Goal: Information Seeking & Learning: Learn about a topic

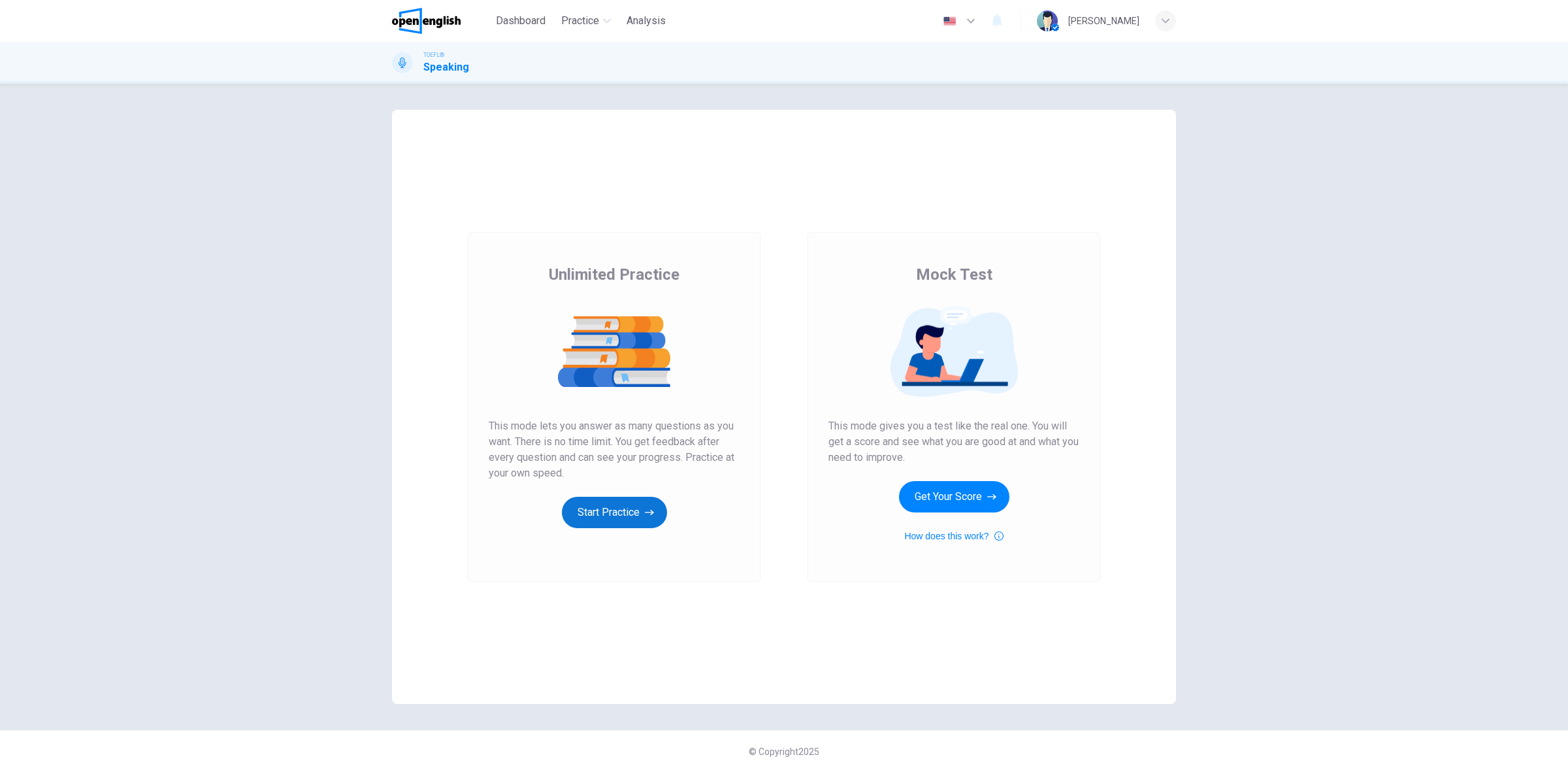
click at [626, 510] on button "Start Practice" at bounding box center [614, 512] width 105 height 31
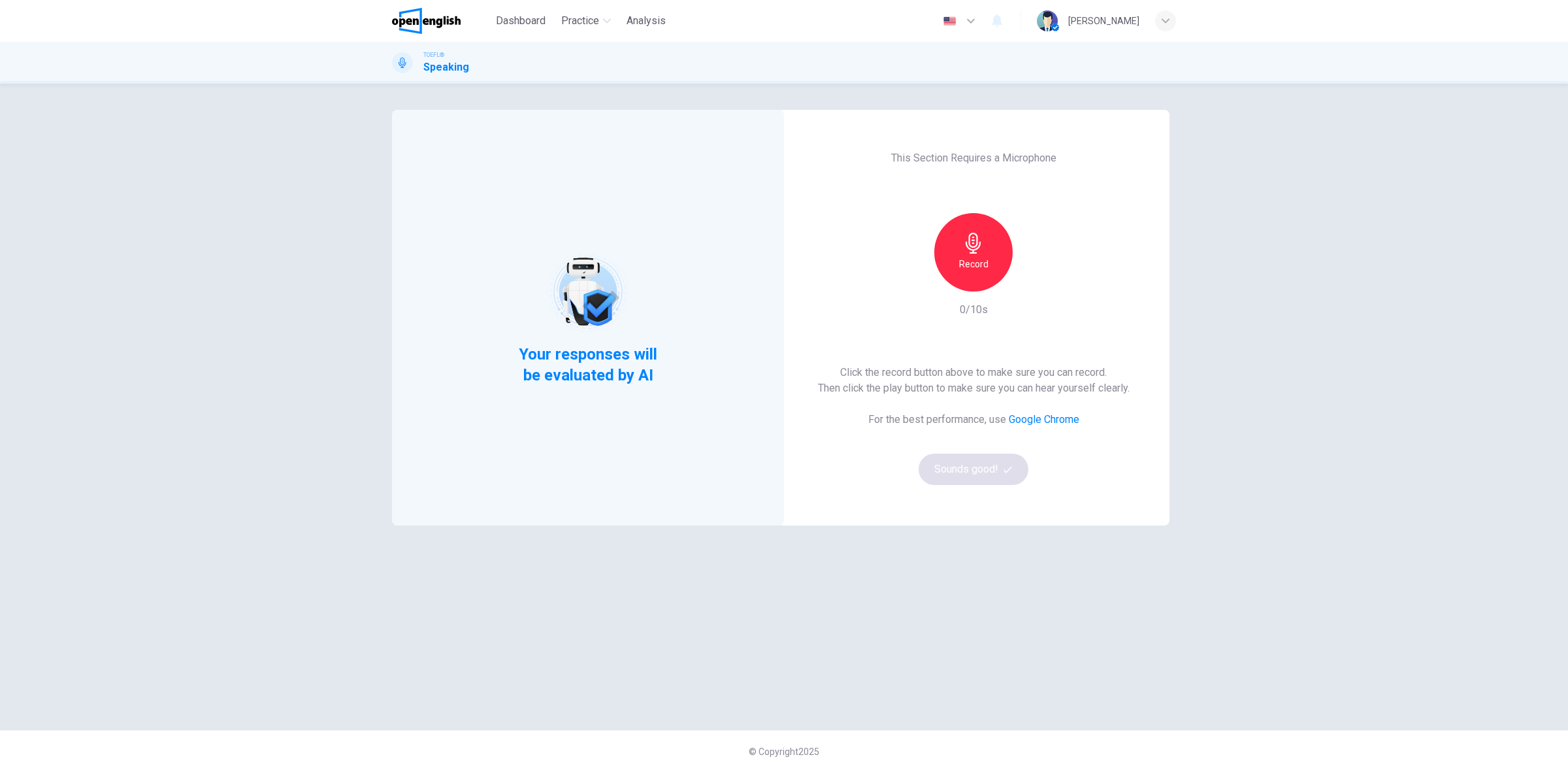
click at [996, 269] on div "Record" at bounding box center [973, 252] width 79 height 79
click at [987, 267] on div "Stop" at bounding box center [973, 252] width 79 height 79
click at [1039, 279] on icon "button" at bounding box center [1033, 281] width 13 height 13
click at [985, 474] on button "Sounds good!" at bounding box center [974, 469] width 110 height 31
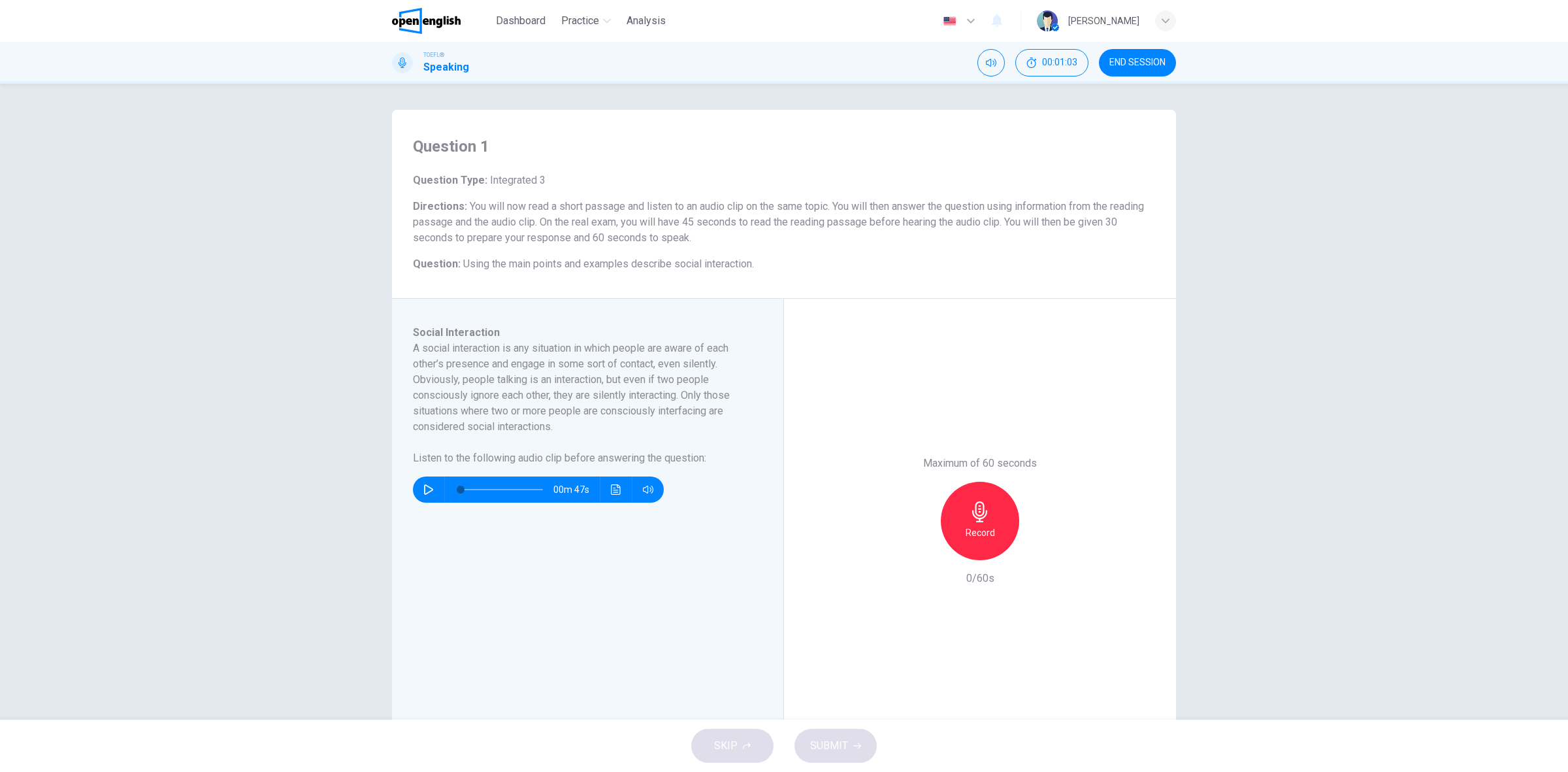
click at [430, 511] on div "Social Interaction A social interaction is any situation in which people are aw…" at bounding box center [593, 521] width 360 height 392
click at [444, 488] on hr at bounding box center [444, 489] width 1 height 26
click at [423, 488] on icon "button" at bounding box center [428, 489] width 10 height 10
click at [974, 538] on h6 "Record" at bounding box center [980, 532] width 29 height 16
drag, startPoint x: 989, startPoint y: 520, endPoint x: 1003, endPoint y: 533, distance: 19.1
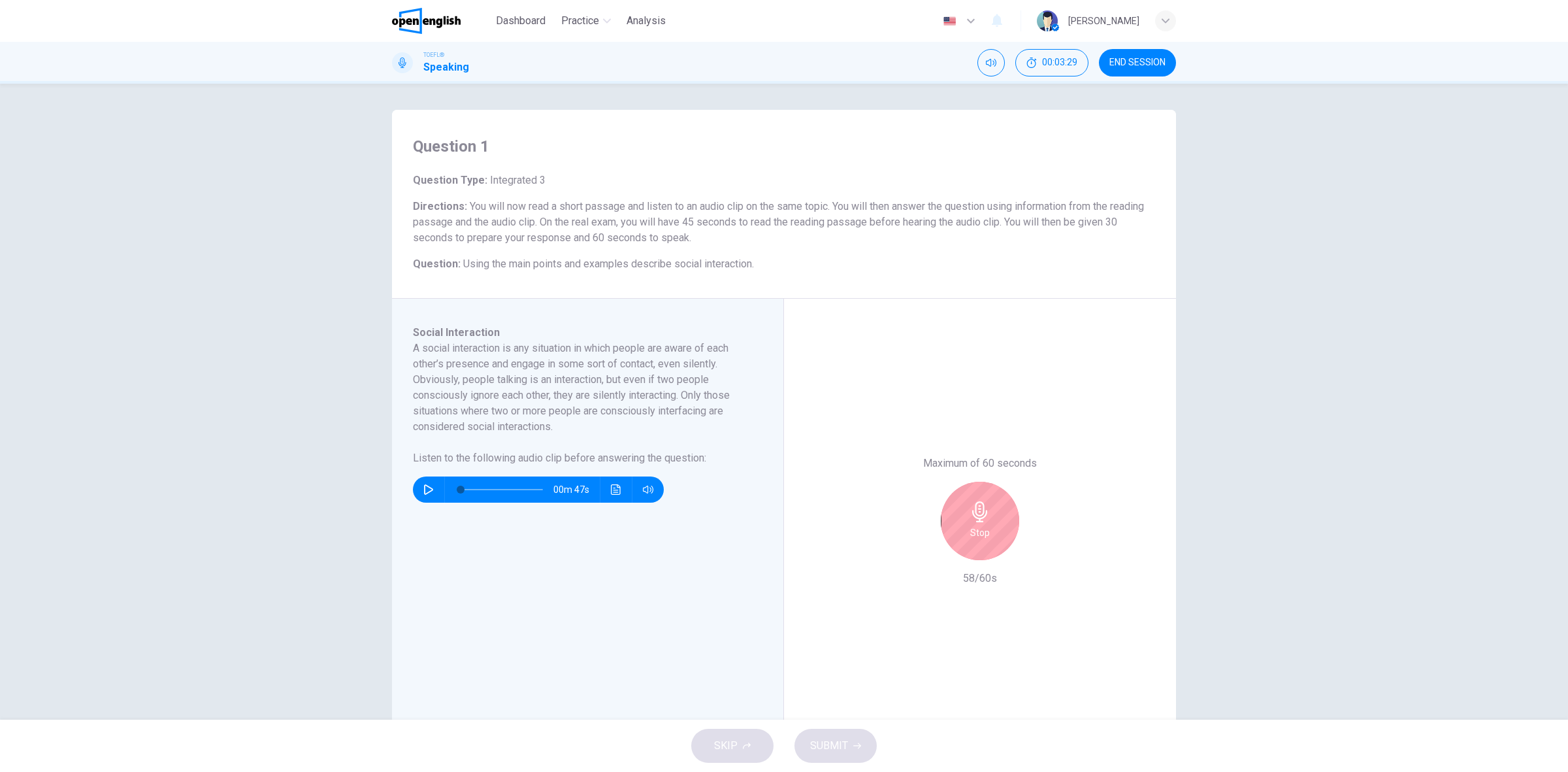
click at [987, 520] on div "Stop" at bounding box center [980, 521] width 79 height 79
click at [830, 737] on span "SUBMIT" at bounding box center [829, 746] width 38 height 18
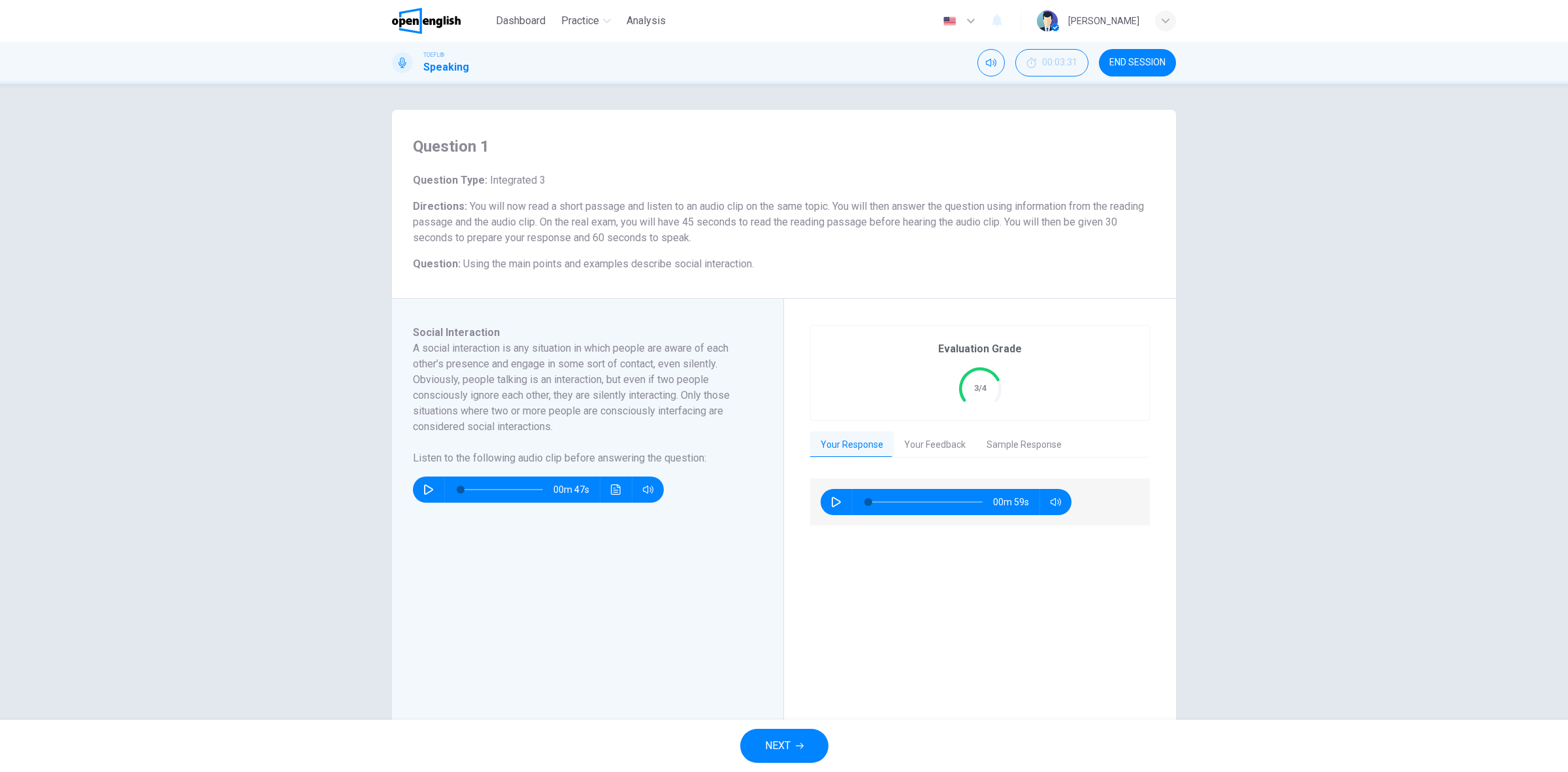
click at [939, 445] on button "Your Feedback" at bounding box center [934, 445] width 82 height 27
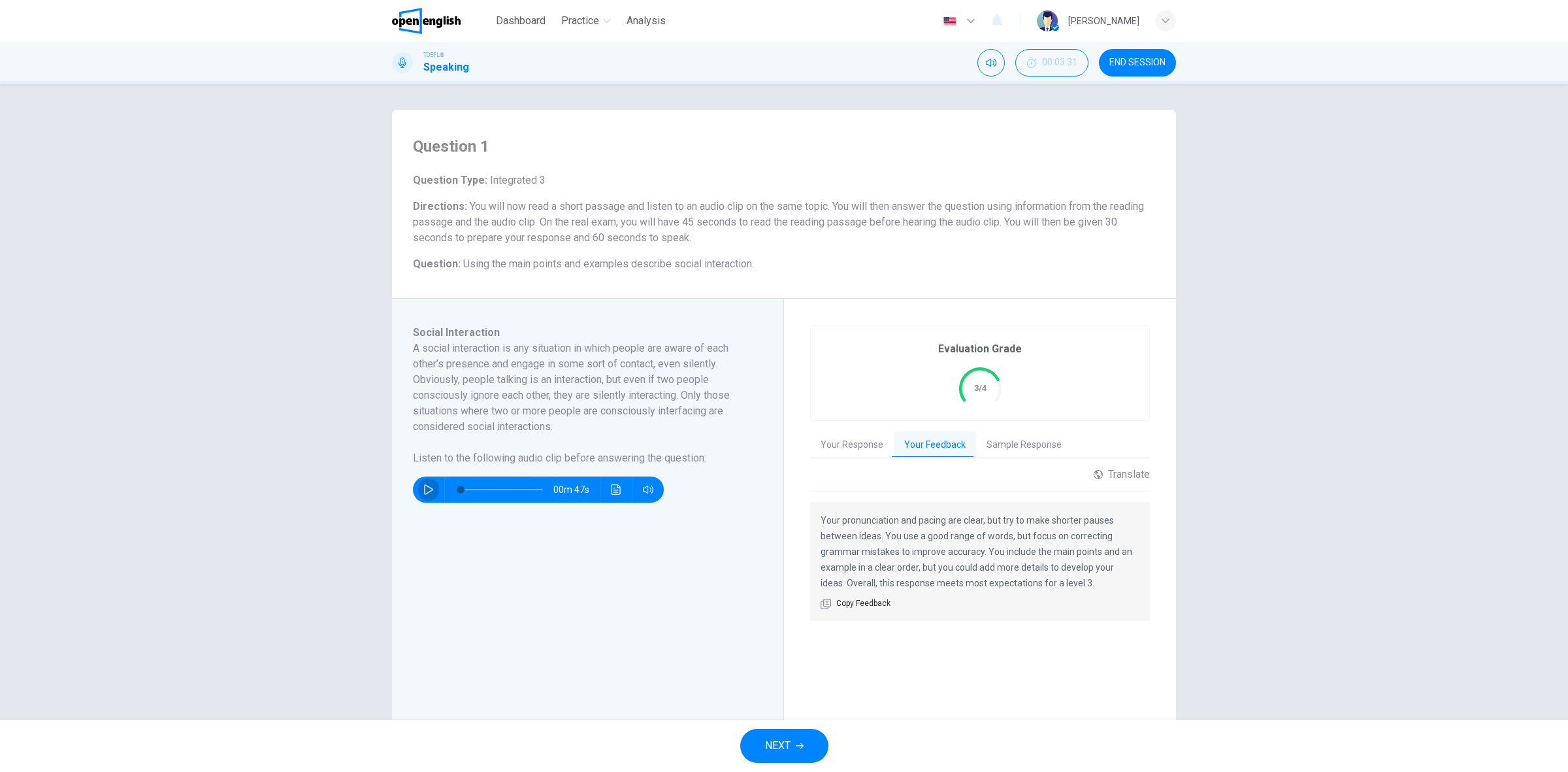
click at [431, 489] on button "button" at bounding box center [429, 489] width 21 height 26
click at [430, 485] on button "button" at bounding box center [429, 489] width 21 height 26
type input "**"
click at [792, 752] on button "NEXT" at bounding box center [784, 746] width 88 height 34
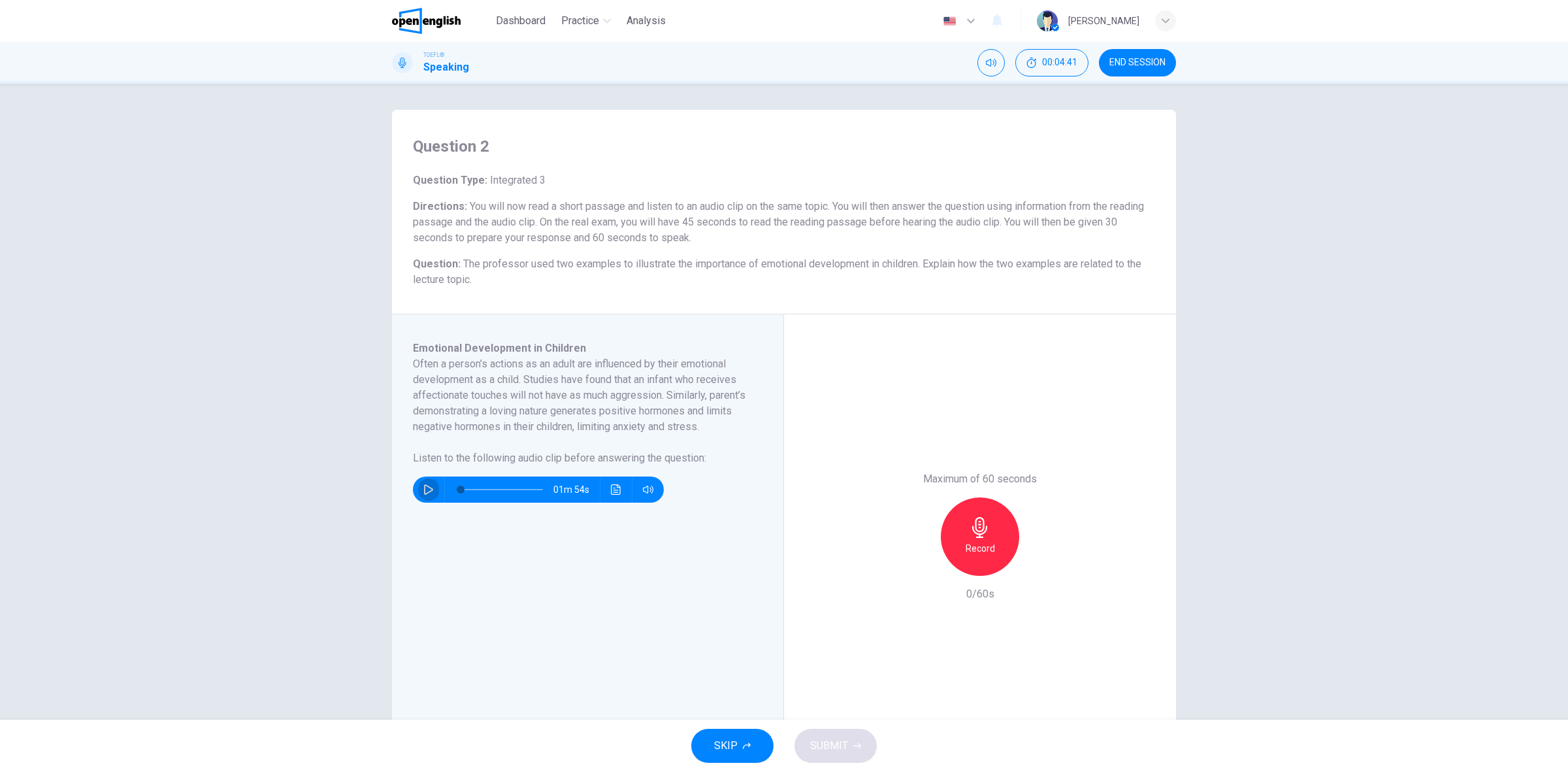
click at [425, 495] on icon "button" at bounding box center [428, 489] width 10 height 10
type input "*"
click at [972, 530] on icon "button" at bounding box center [979, 528] width 15 height 21
click at [836, 750] on span "SUBMIT" at bounding box center [829, 746] width 38 height 18
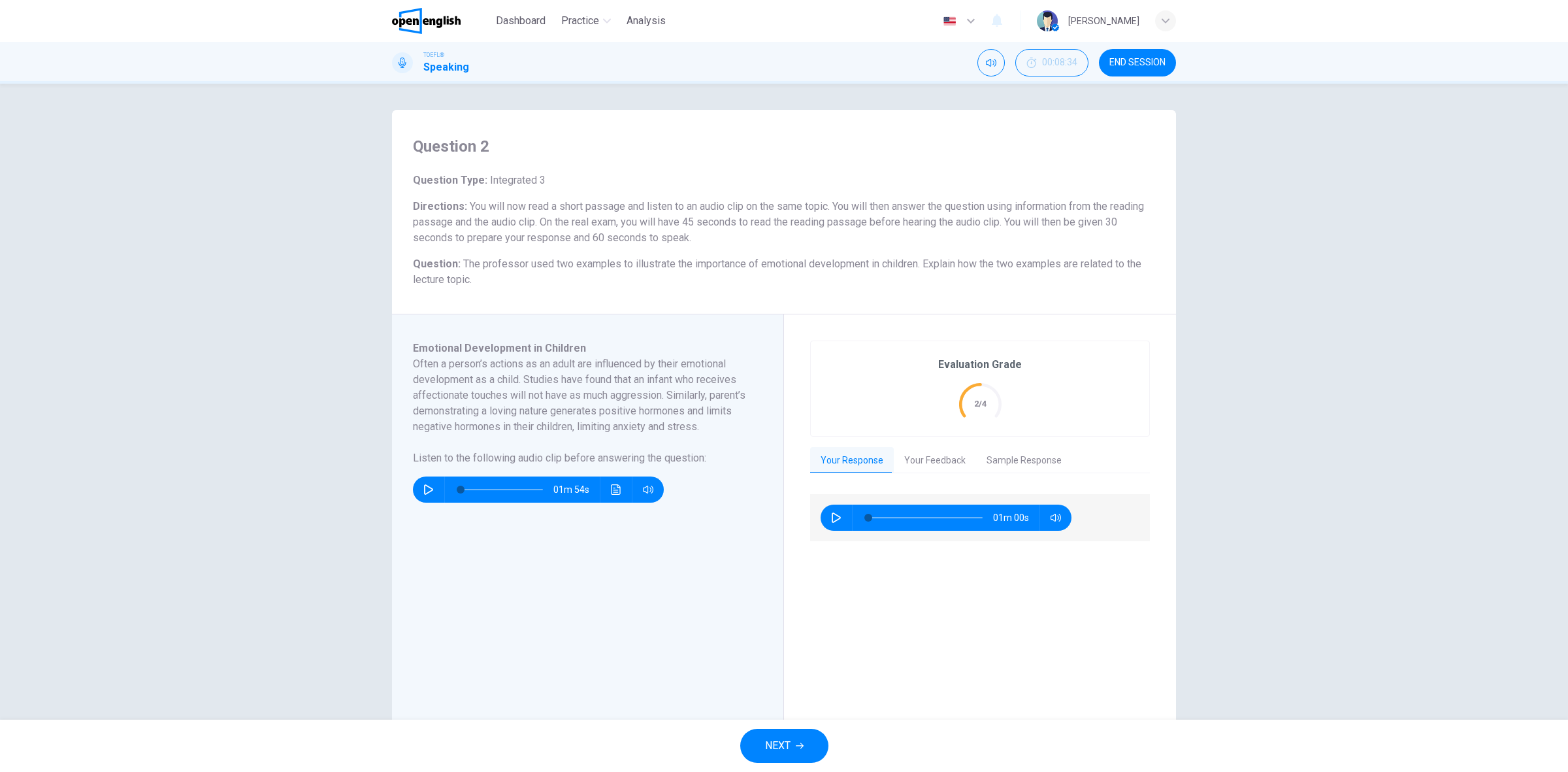
click at [831, 521] on icon "button" at bounding box center [836, 517] width 10 height 10
click at [842, 520] on div "00m 27s" at bounding box center [945, 517] width 251 height 26
click at [834, 517] on icon "button" at bounding box center [835, 517] width 7 height 8
type input "**"
click at [802, 749] on icon "button" at bounding box center [800, 746] width 8 height 8
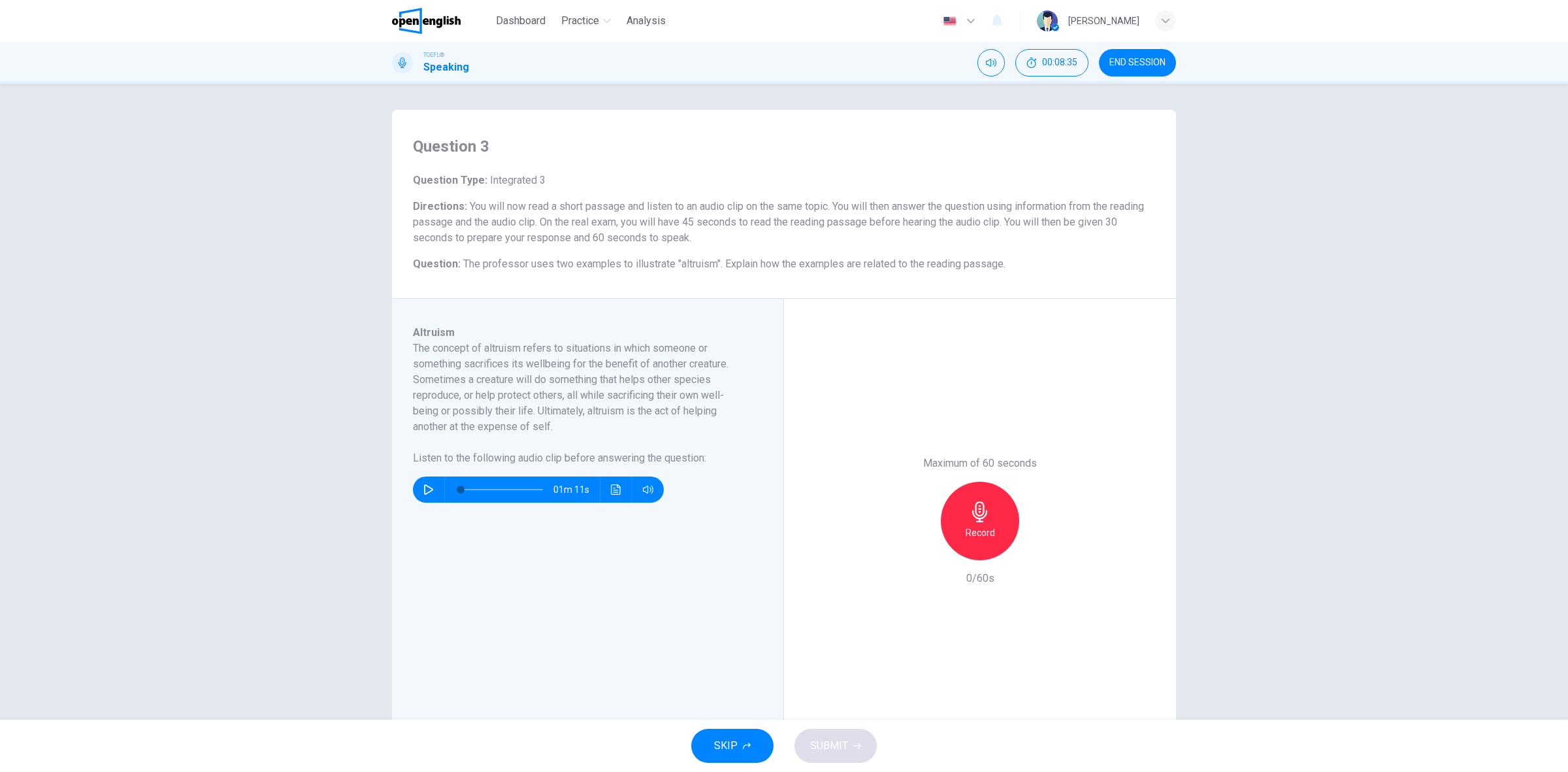
drag, startPoint x: 407, startPoint y: 330, endPoint x: 448, endPoint y: 330, distance: 41.0
click at [448, 330] on div "Altruism The concept of altruism refers to situations in which someone or somet…" at bounding box center [588, 521] width 392 height 444
click at [418, 482] on button "button" at bounding box center [429, 489] width 21 height 26
type input "*"
click at [981, 537] on h6 "Record" at bounding box center [980, 532] width 29 height 16
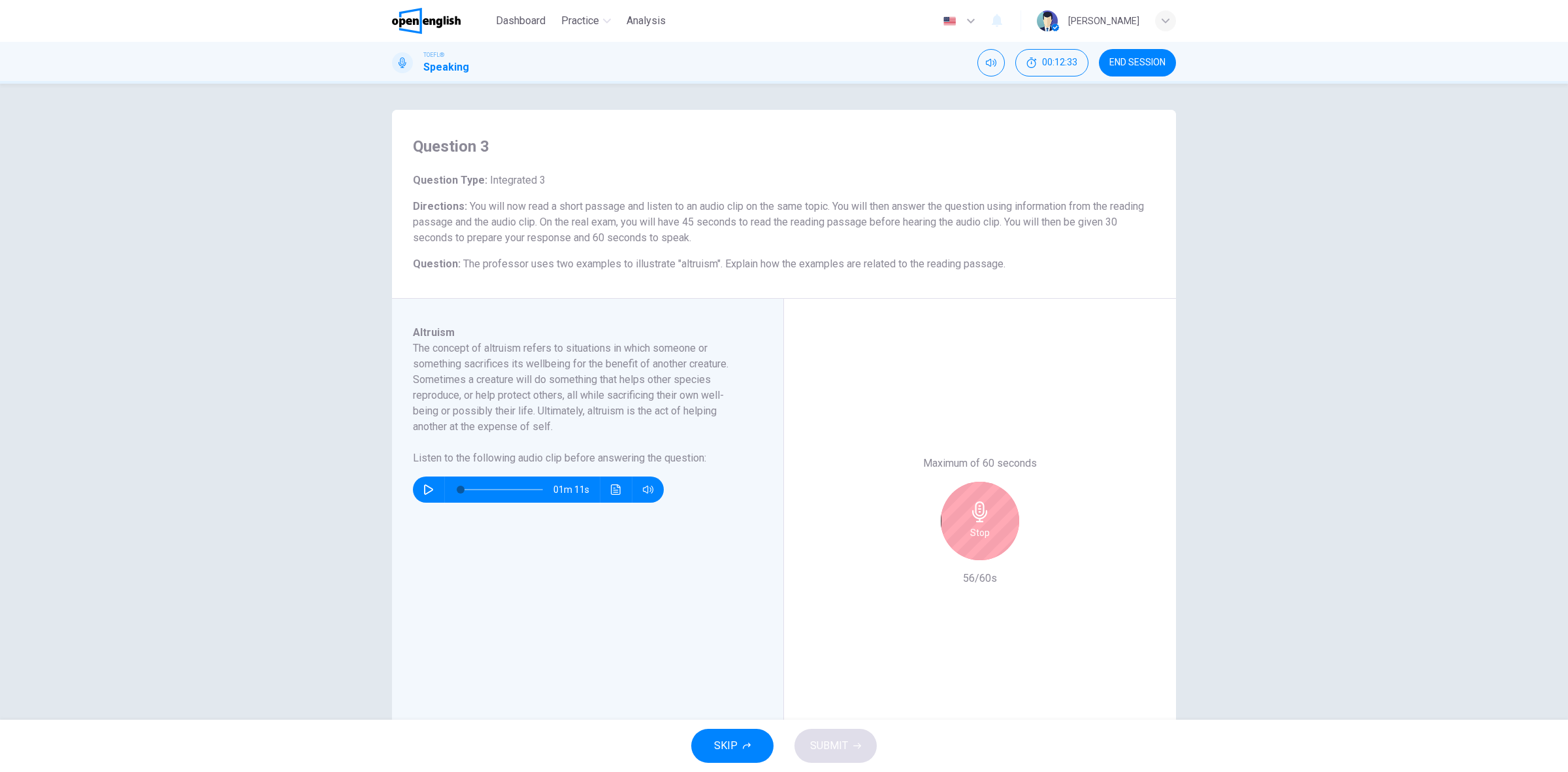
click at [978, 537] on h6 "Stop" at bounding box center [980, 532] width 20 height 16
click at [914, 549] on icon "button" at bounding box center [920, 549] width 12 height 12
click at [979, 540] on h6 "Record" at bounding box center [980, 532] width 29 height 16
click at [979, 536] on h6 "Stop" at bounding box center [980, 532] width 20 height 16
click at [846, 739] on span "SUBMIT" at bounding box center [829, 746] width 38 height 18
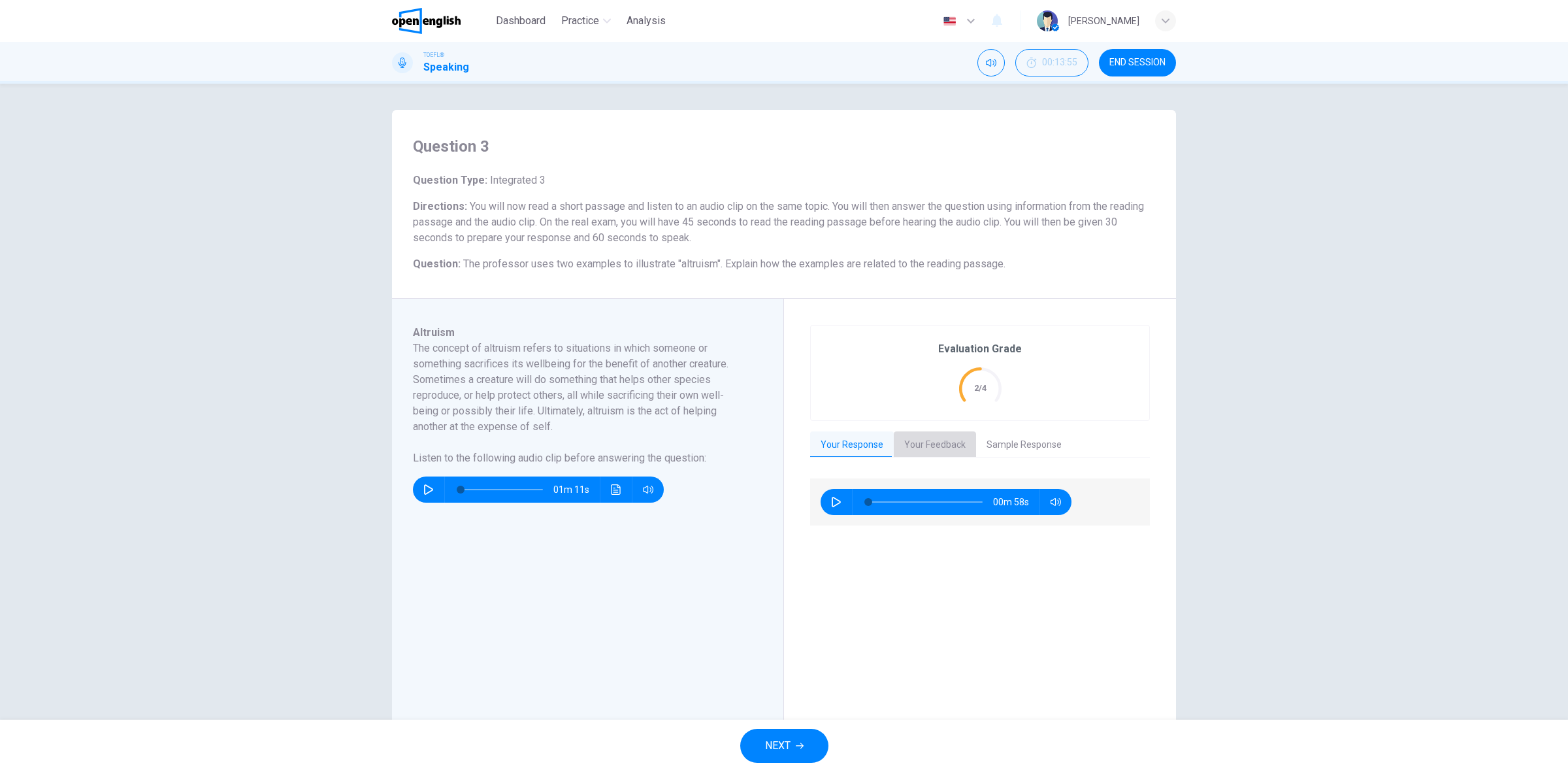
click at [932, 451] on button "Your Feedback" at bounding box center [934, 445] width 82 height 27
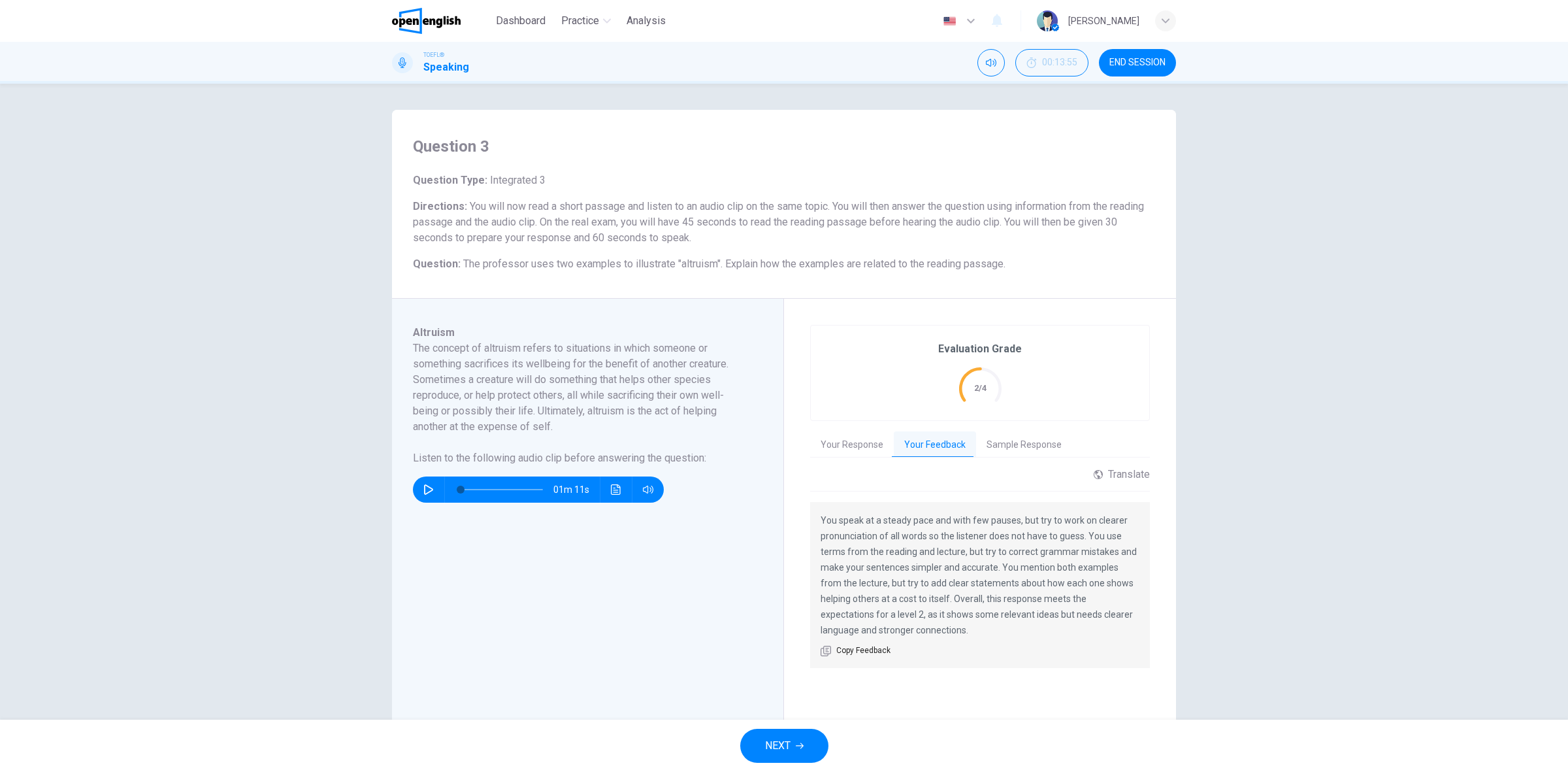
click at [981, 441] on button "Sample Response" at bounding box center [1024, 445] width 96 height 27
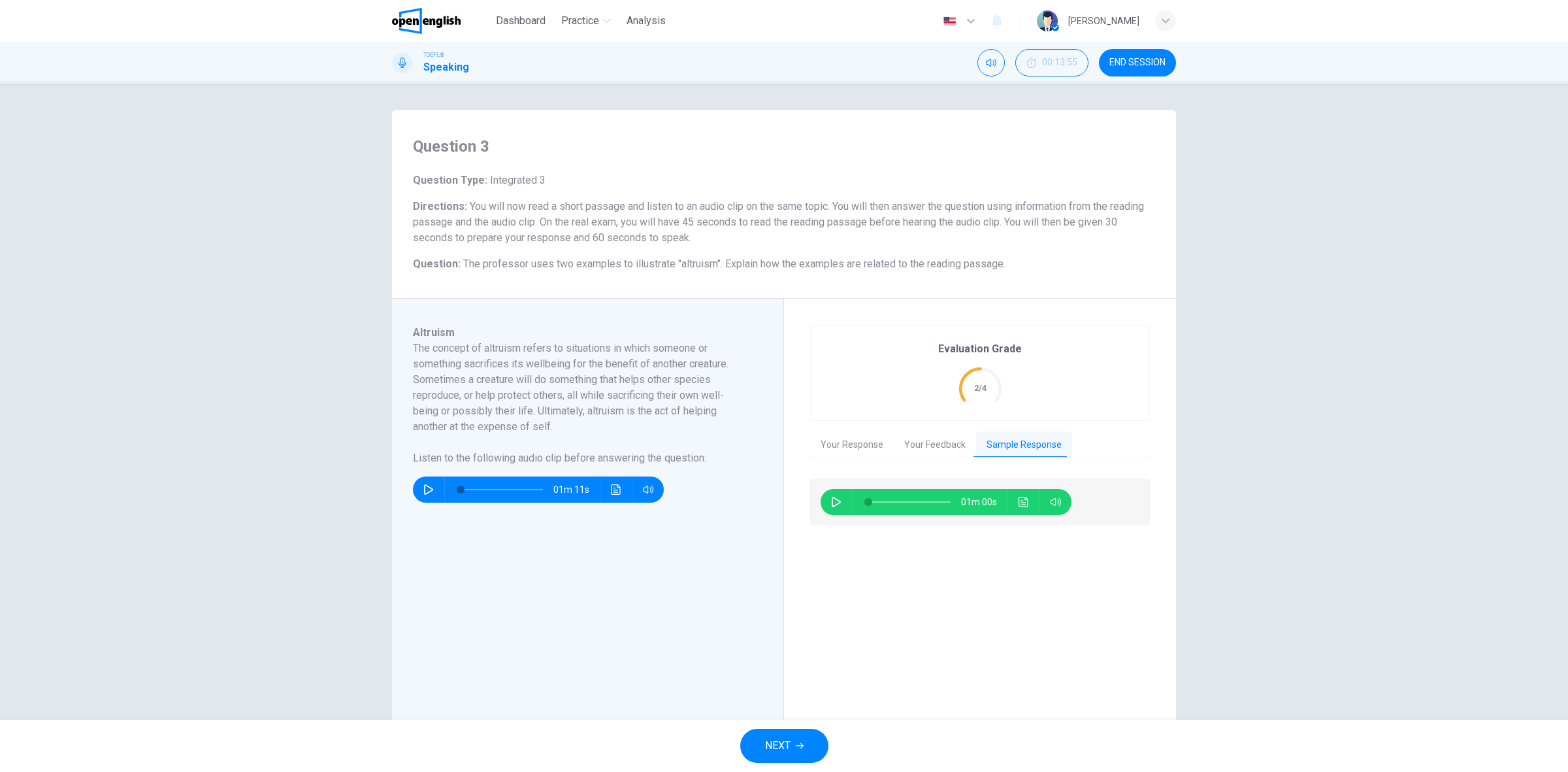
click at [831, 503] on icon "button" at bounding box center [836, 501] width 10 height 10
type input "*"
drag, startPoint x: 598, startPoint y: 240, endPoint x: 697, endPoint y: 236, distance: 99.1
click at [697, 236] on span "You will now read a short passage and listen to an audio clip on the same topic…" at bounding box center [778, 221] width 731 height 44
click at [700, 236] on span "You will now read a short passage and listen to an audio clip on the same topic…" at bounding box center [778, 221] width 731 height 44
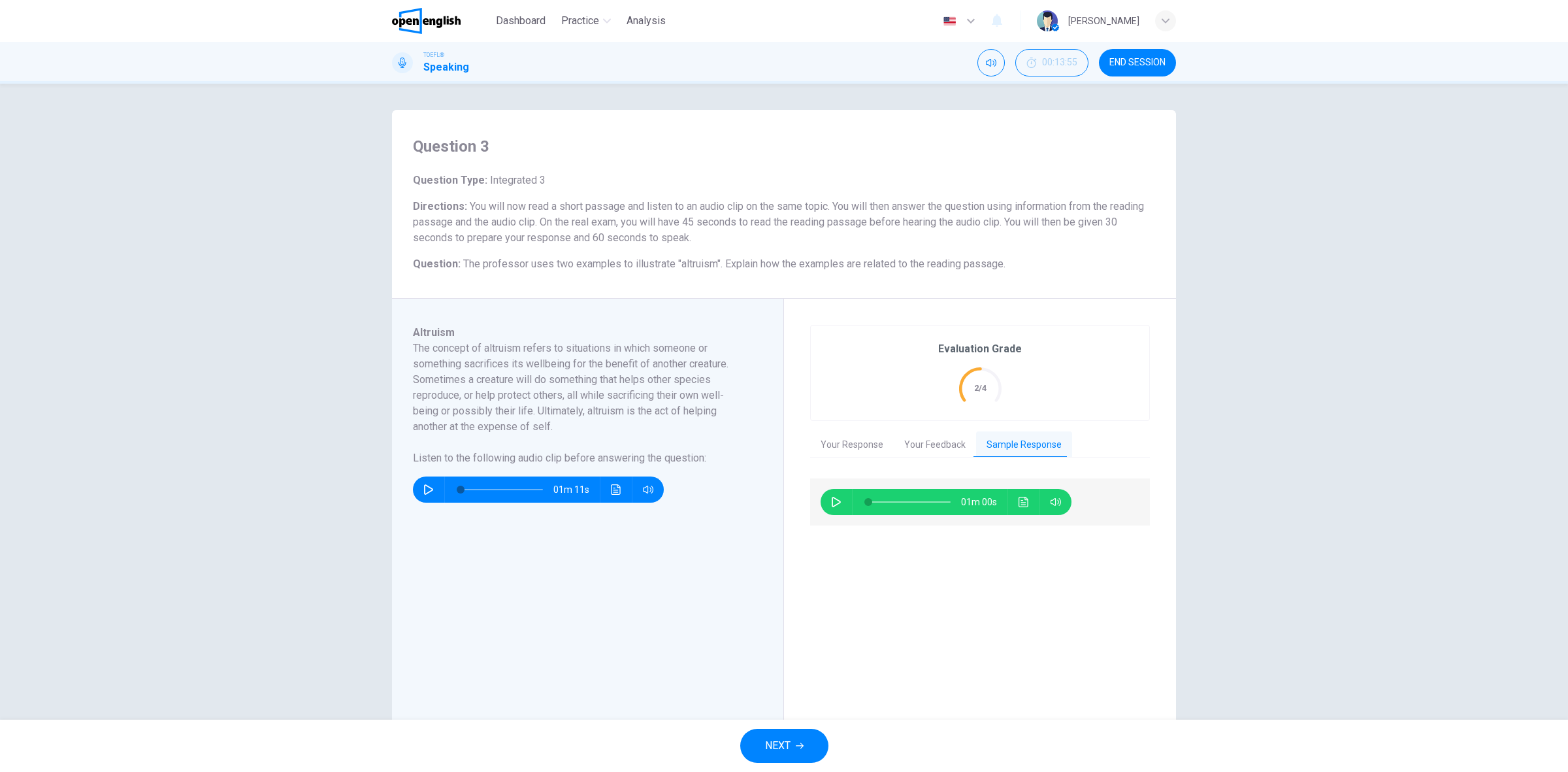
drag, startPoint x: 730, startPoint y: 223, endPoint x: 880, endPoint y: 221, distance: 150.0
click at [880, 221] on span "You will now read a short passage and listen to an audio clip on the same topic…" at bounding box center [778, 221] width 731 height 44
click at [769, 745] on span "NEXT" at bounding box center [778, 746] width 25 height 18
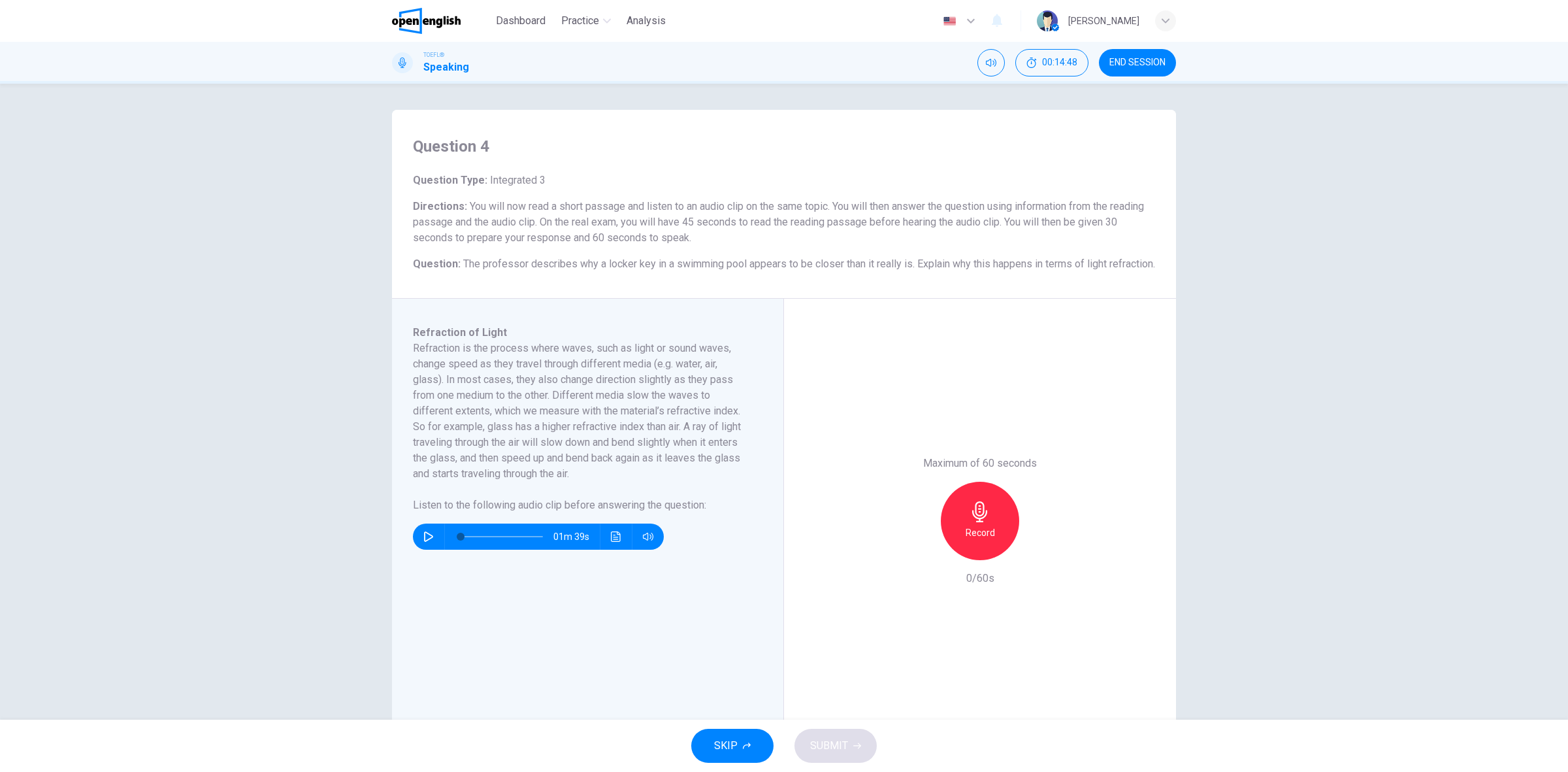
drag, startPoint x: 423, startPoint y: 546, endPoint x: 431, endPoint y: 544, distance: 8.2
click at [426, 546] on button "button" at bounding box center [429, 536] width 21 height 26
type input "*"
click at [971, 540] on h6 "Record" at bounding box center [980, 532] width 29 height 16
click at [971, 540] on h6 "Stop" at bounding box center [980, 532] width 20 height 16
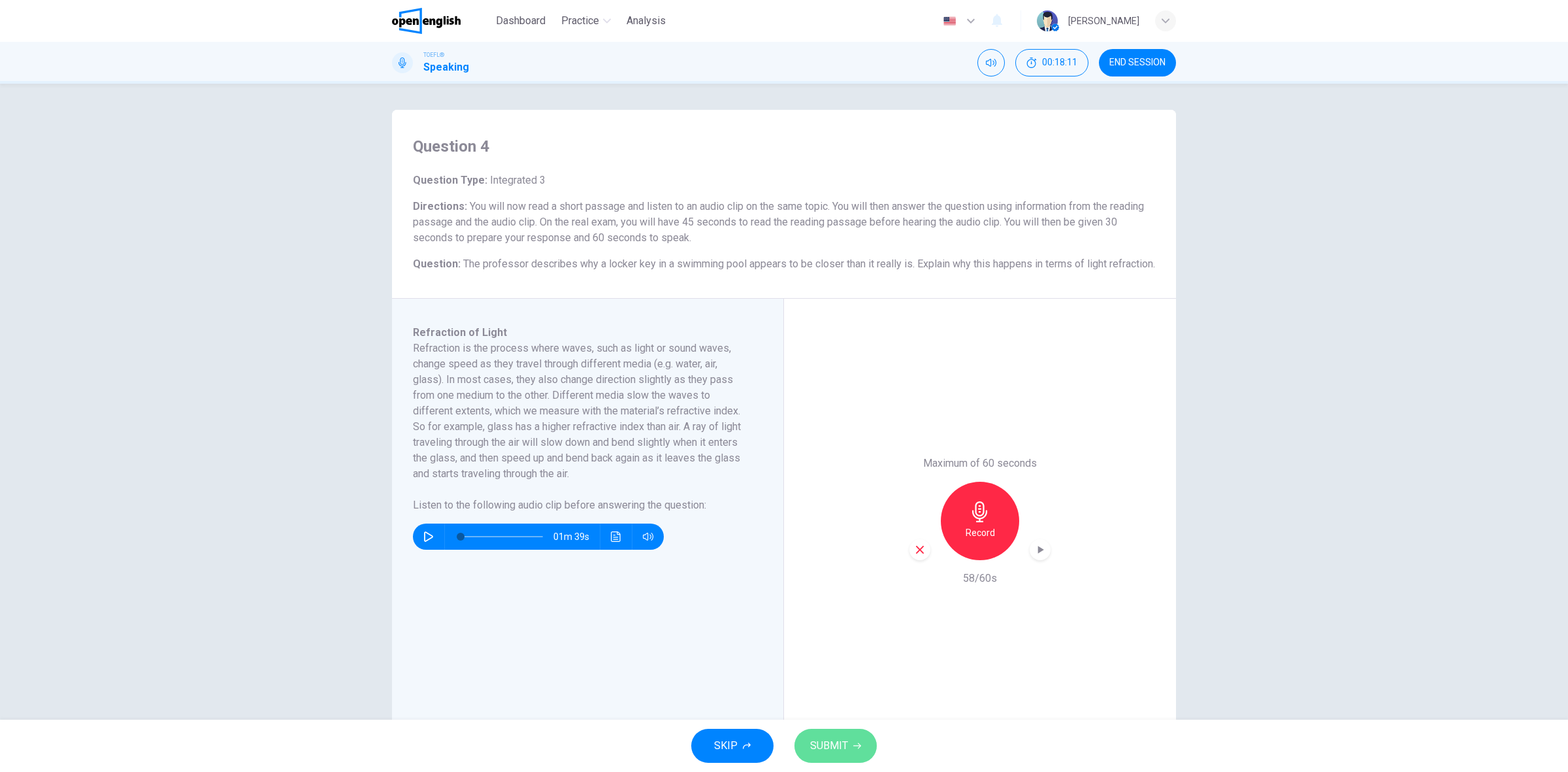
click at [840, 742] on span "SUBMIT" at bounding box center [829, 746] width 38 height 18
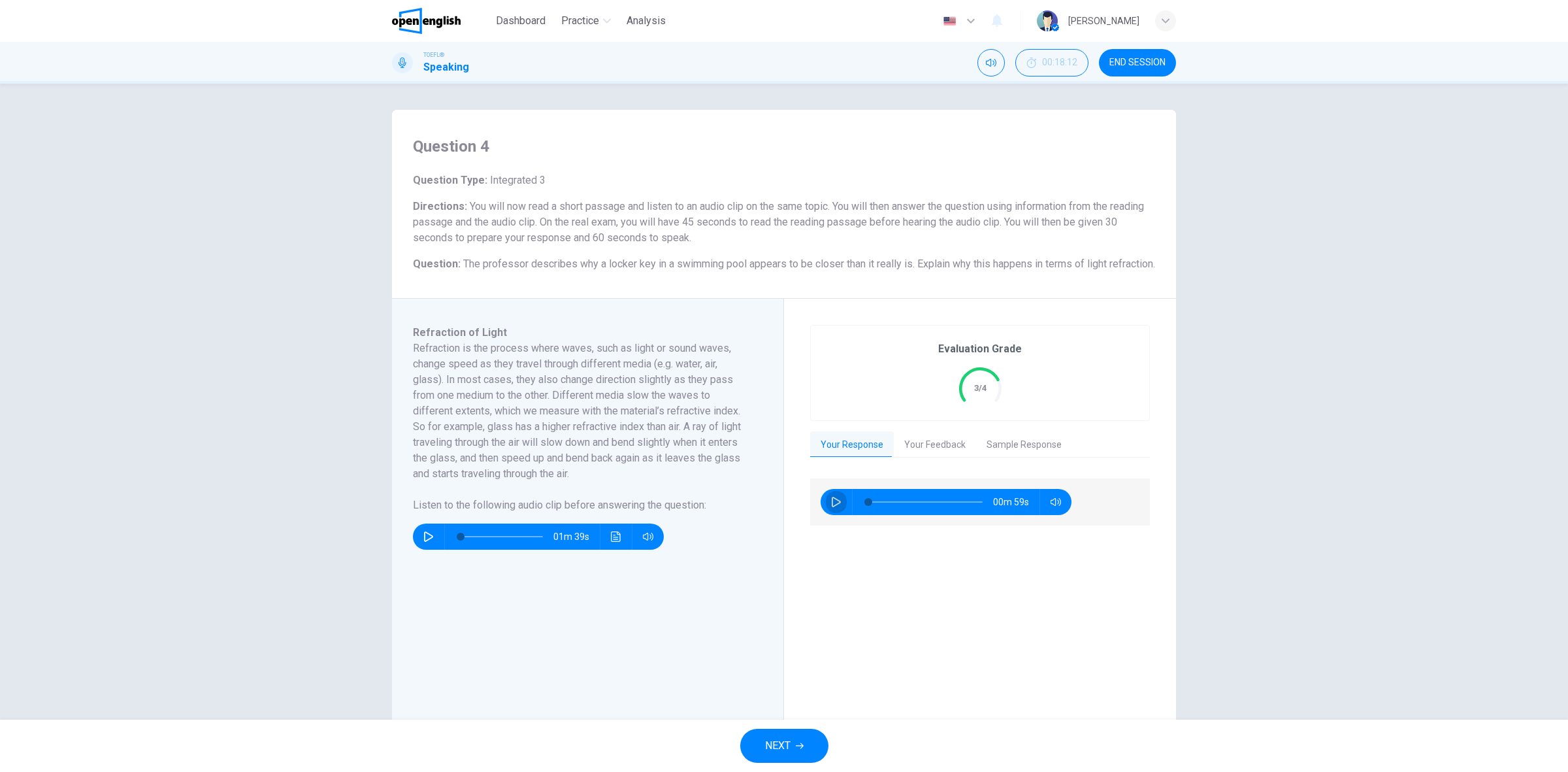
click at [831, 507] on icon "button" at bounding box center [836, 501] width 10 height 10
type input "*"
click at [940, 459] on button "Your Feedback" at bounding box center [934, 445] width 82 height 27
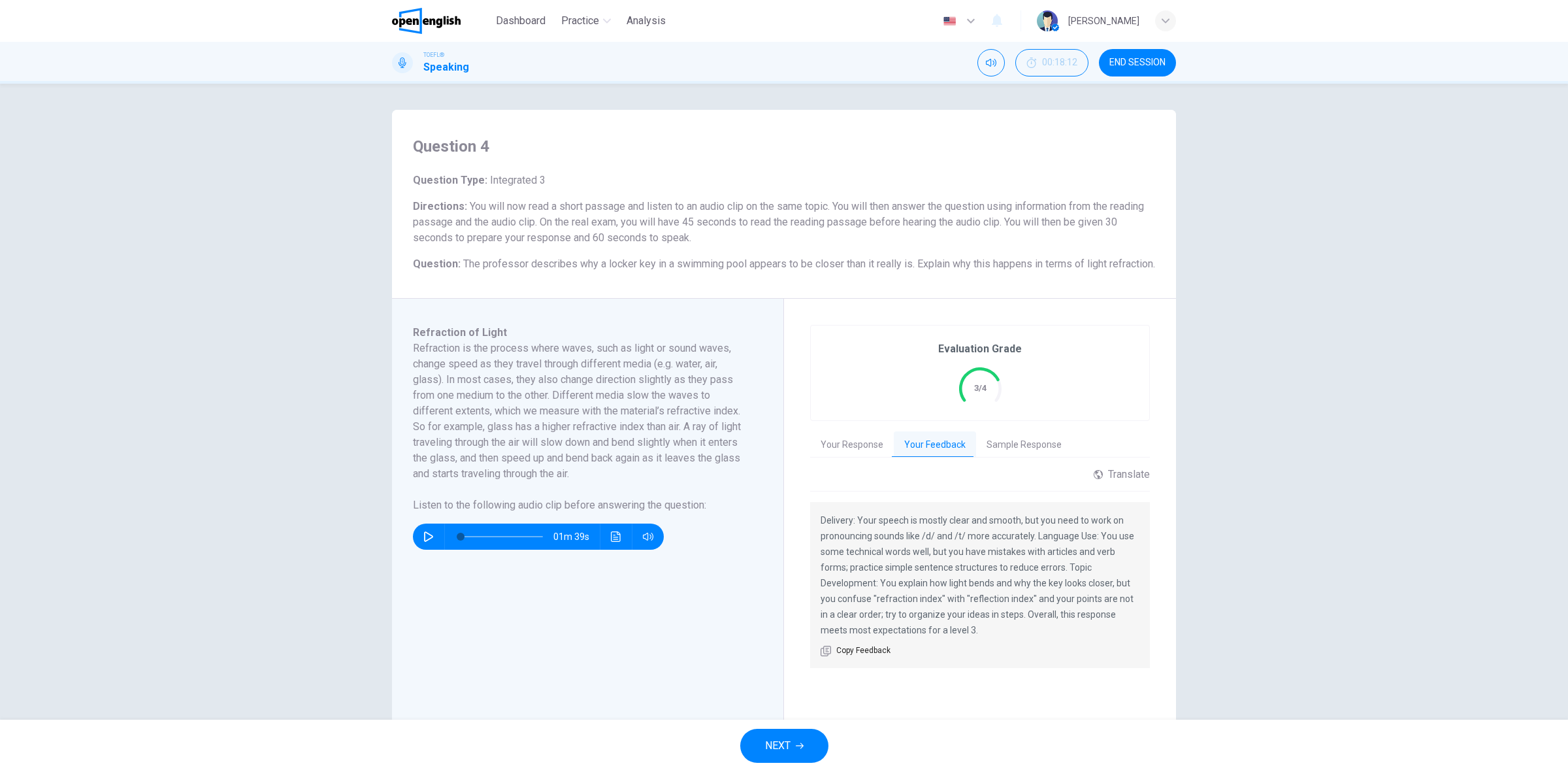
click at [802, 739] on button "NEXT" at bounding box center [784, 746] width 88 height 34
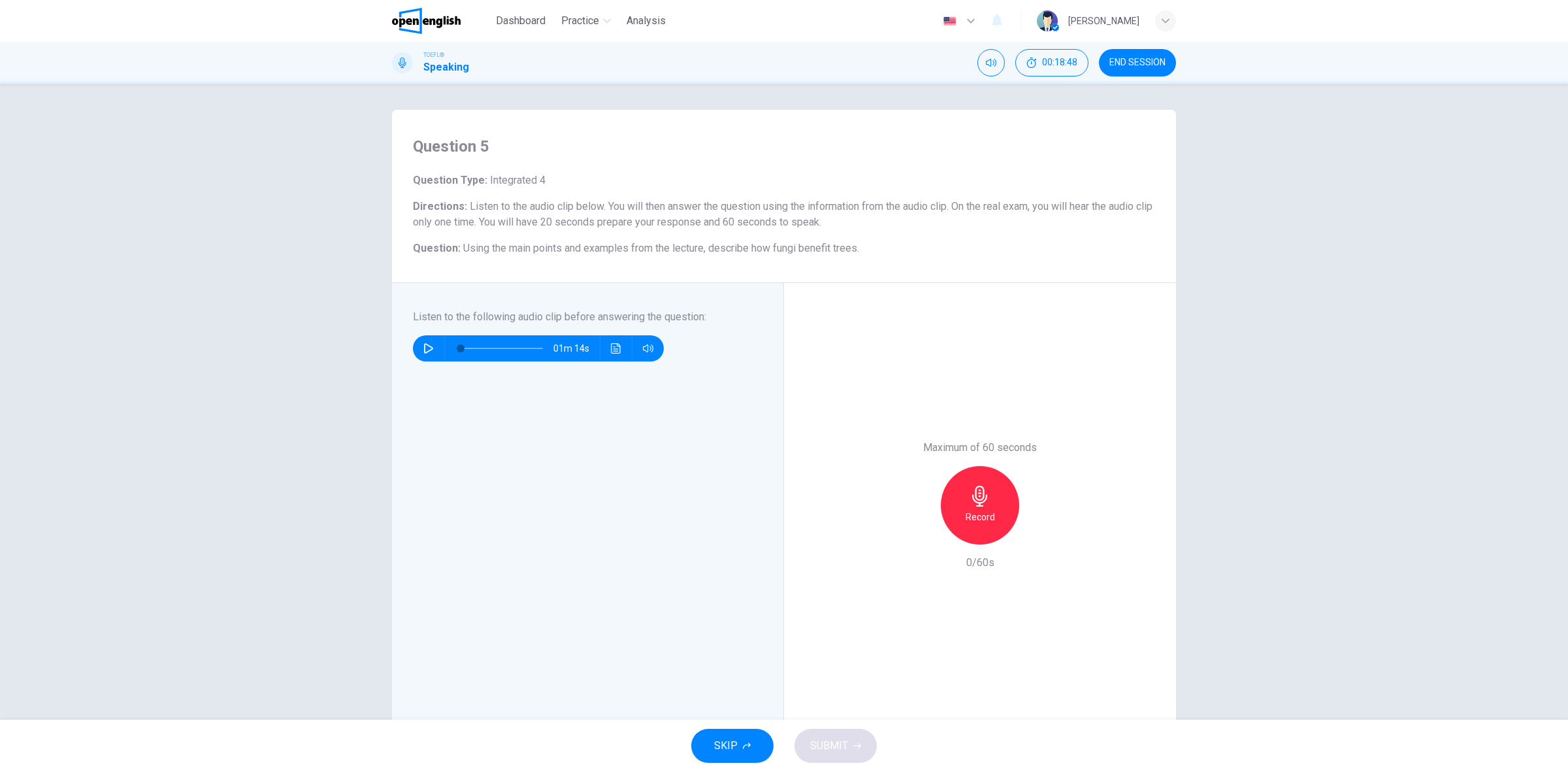
click at [1235, 380] on div "Question 5 Question Type : Integrated 4 Directions : Listen to the audio clip b…" at bounding box center [784, 401] width 1568 height 636
click at [424, 350] on icon "button" at bounding box center [428, 348] width 9 height 10
type input "*"
drag, startPoint x: 637, startPoint y: 452, endPoint x: 851, endPoint y: 575, distance: 246.8
click at [637, 452] on div "Listen to the following audio clip before answering the question : 01m 14s" at bounding box center [593, 505] width 360 height 392
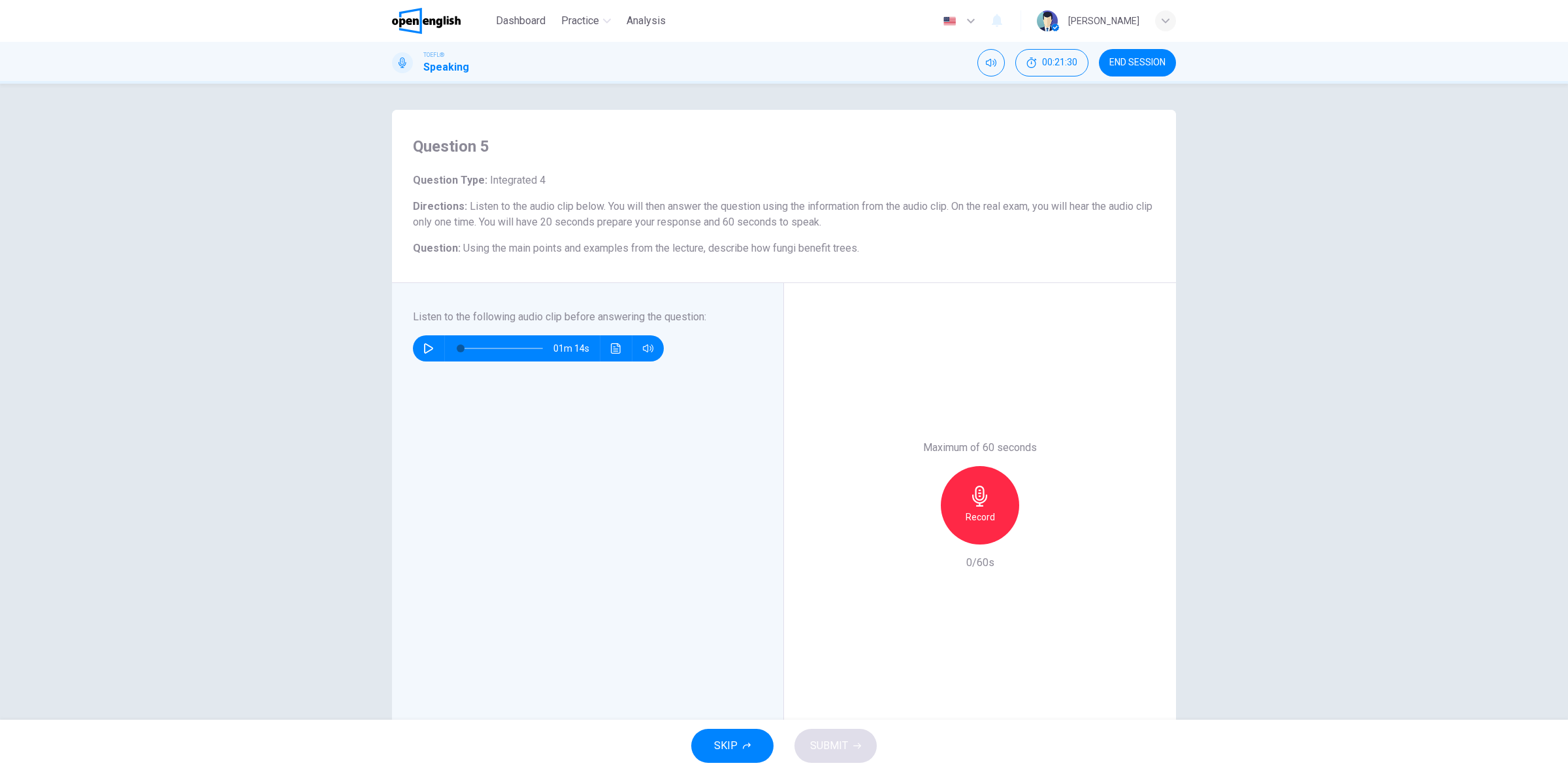
click at [979, 494] on icon "button" at bounding box center [979, 496] width 15 height 21
click at [833, 739] on span "SUBMIT" at bounding box center [829, 746] width 38 height 18
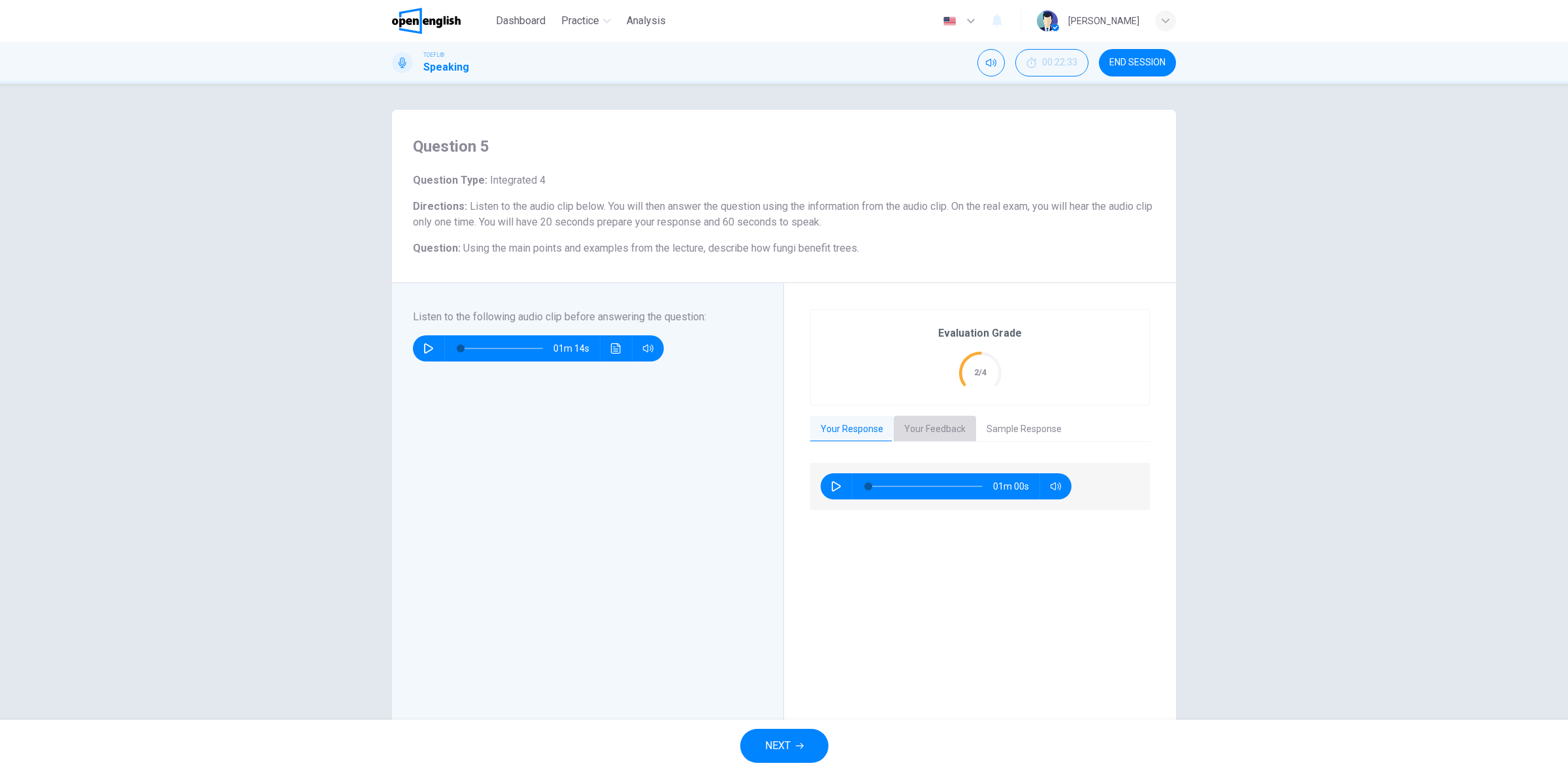
click at [932, 429] on button "Your Feedback" at bounding box center [934, 429] width 82 height 27
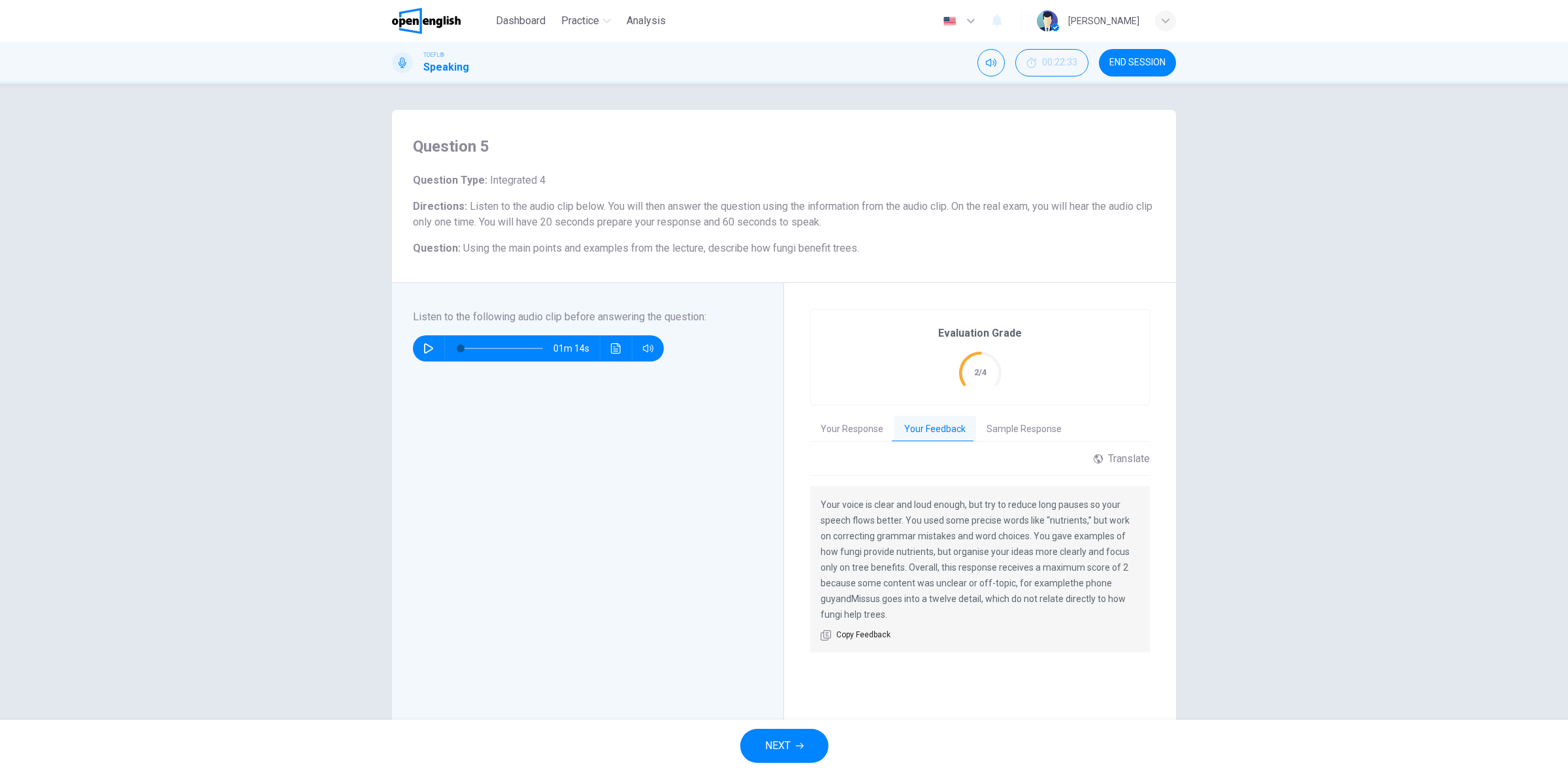
drag, startPoint x: 990, startPoint y: 508, endPoint x: 1090, endPoint y: 506, distance: 100.0
click at [1089, 506] on p "Your voice is clear and loud enough, but try to reduce long pauses so your spee…" at bounding box center [979, 560] width 319 height 126
drag, startPoint x: 1047, startPoint y: 582, endPoint x: 1113, endPoint y: 582, distance: 66.0
click at [1113, 582] on p "Your voice is clear and loud enough, but try to reduce long pauses so your spee…" at bounding box center [979, 560] width 319 height 126
drag, startPoint x: 966, startPoint y: 334, endPoint x: 939, endPoint y: 332, distance: 27.1
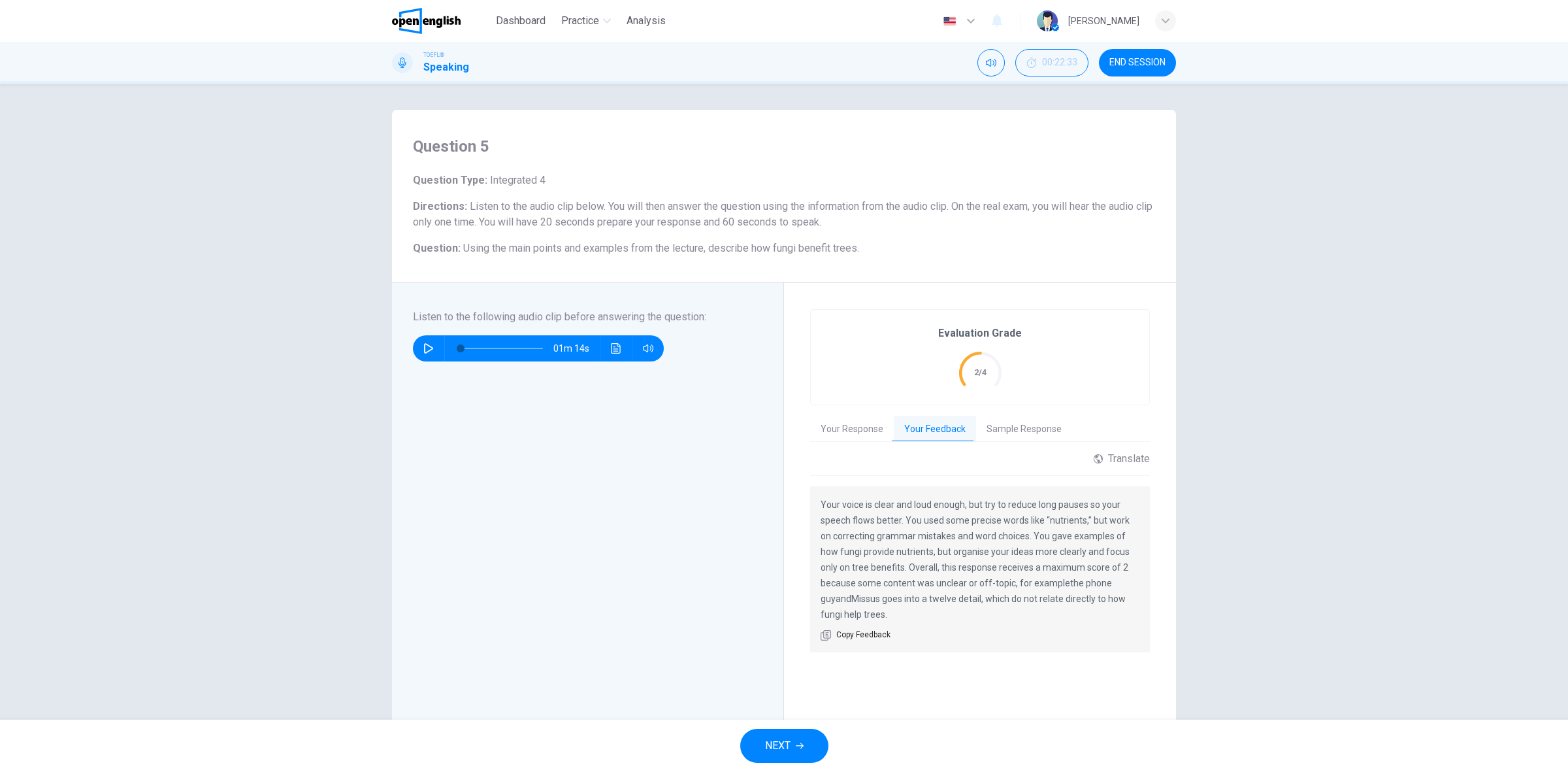
click at [944, 335] on h6 "Evaluation Grade" at bounding box center [979, 333] width 84 height 16
drag, startPoint x: 937, startPoint y: 331, endPoint x: 1076, endPoint y: 334, distance: 139.0
click at [1017, 333] on div "Evaluation Grade 2/4" at bounding box center [979, 357] width 338 height 95
drag, startPoint x: 1158, startPoint y: 334, endPoint x: 1202, endPoint y: 338, distance: 44.2
click at [1160, 335] on div "Evaluation Grade 2/4 Your Response Your Feedback Sample Response 01m 00s Transl…" at bounding box center [979, 505] width 392 height 444
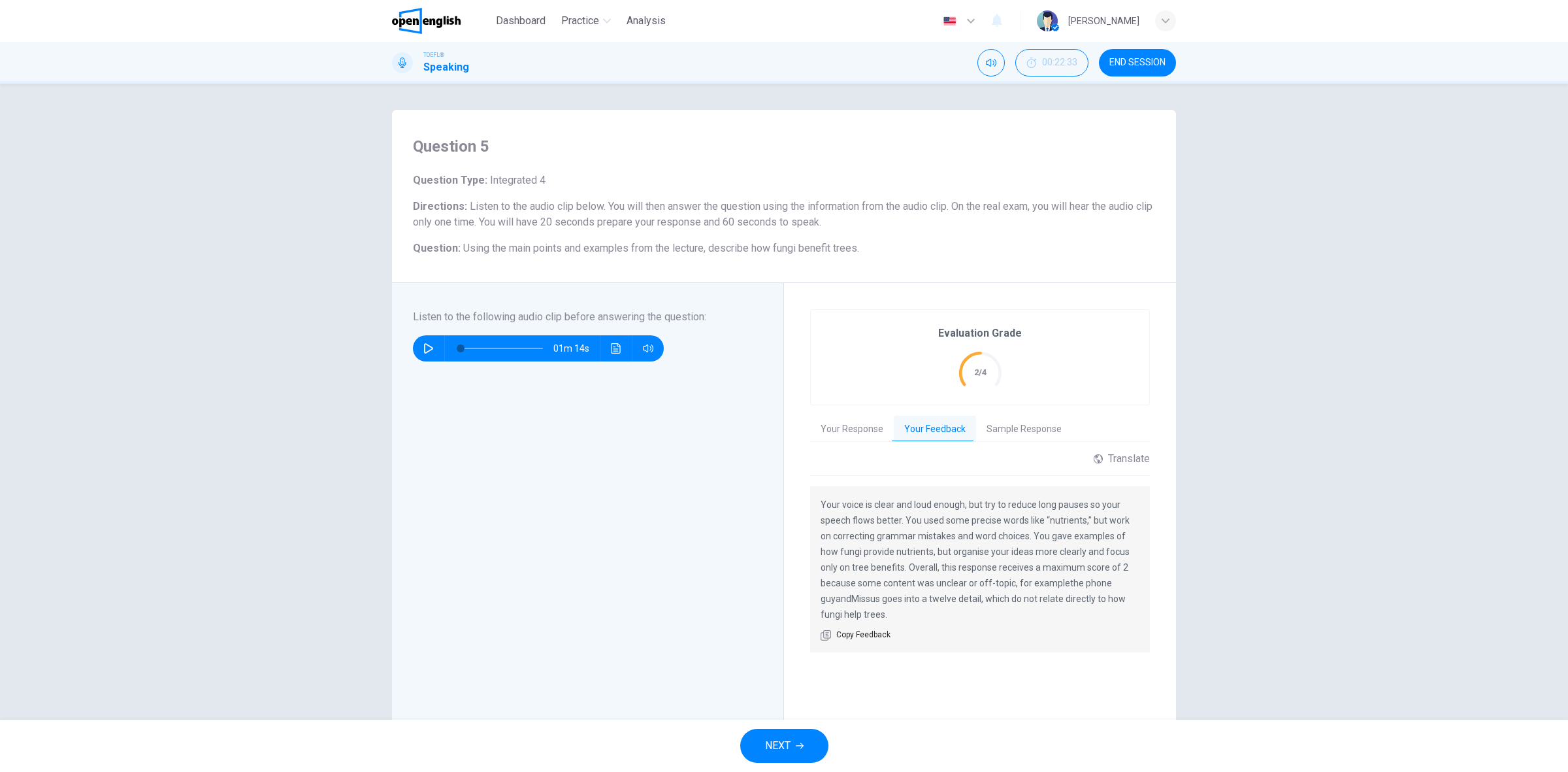
click at [971, 371] on icon "2/4" at bounding box center [980, 372] width 42 height 42
click at [978, 371] on text "2/4" at bounding box center [980, 372] width 13 height 10
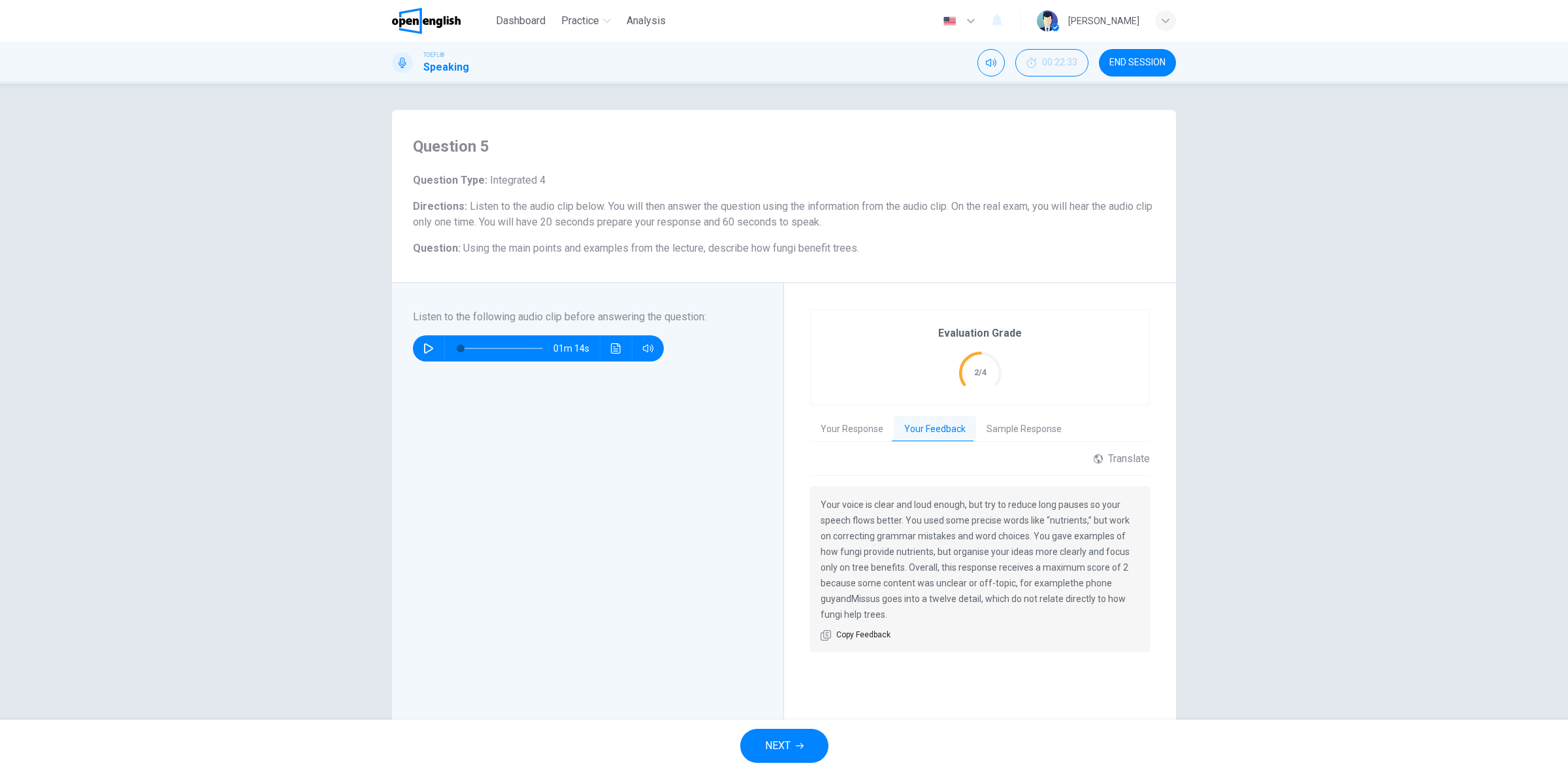
click at [978, 371] on text "2/4" at bounding box center [980, 372] width 13 height 10
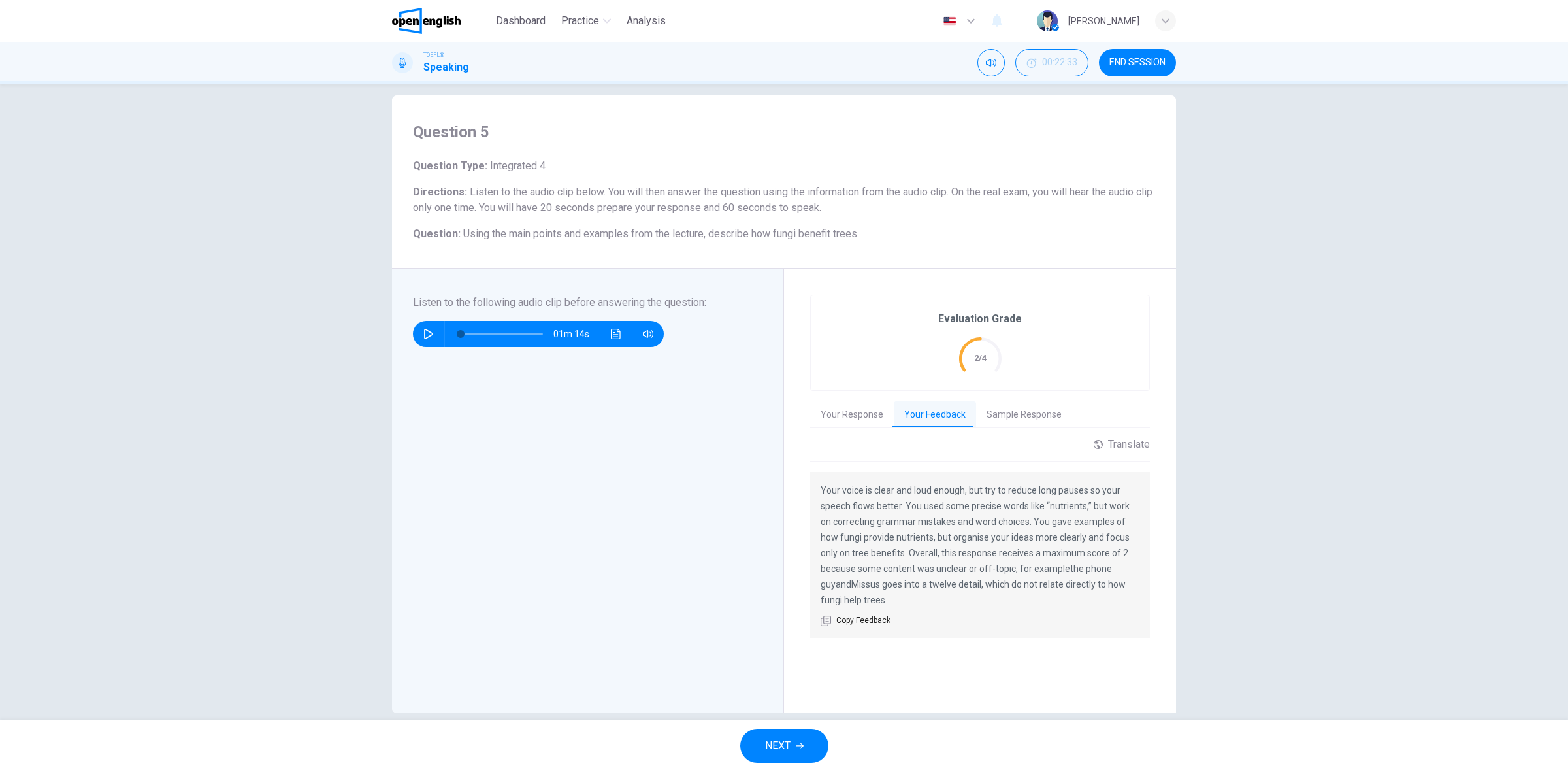
scroll to position [33, 0]
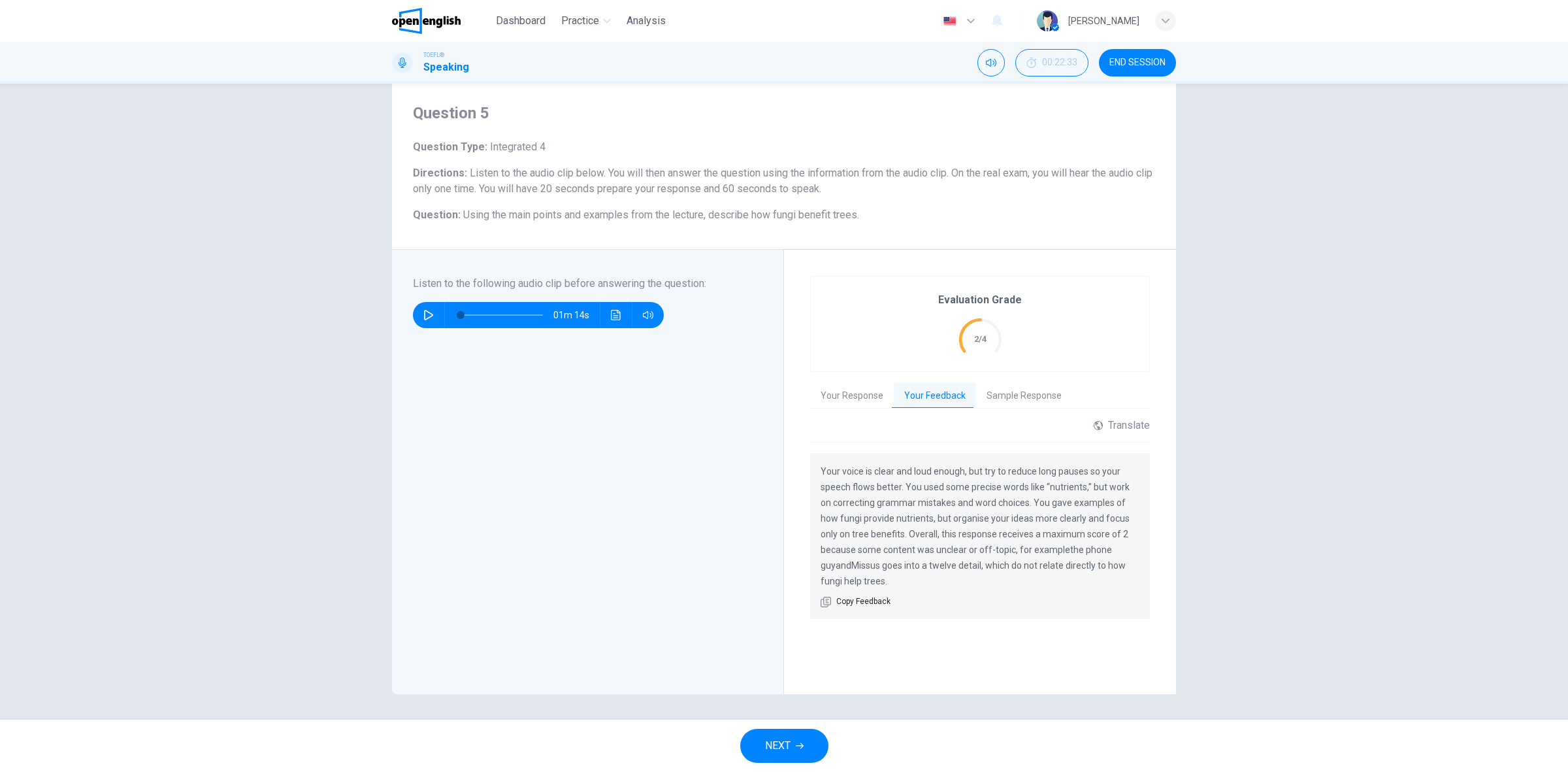
click at [995, 396] on button "Sample Response" at bounding box center [1024, 396] width 96 height 27
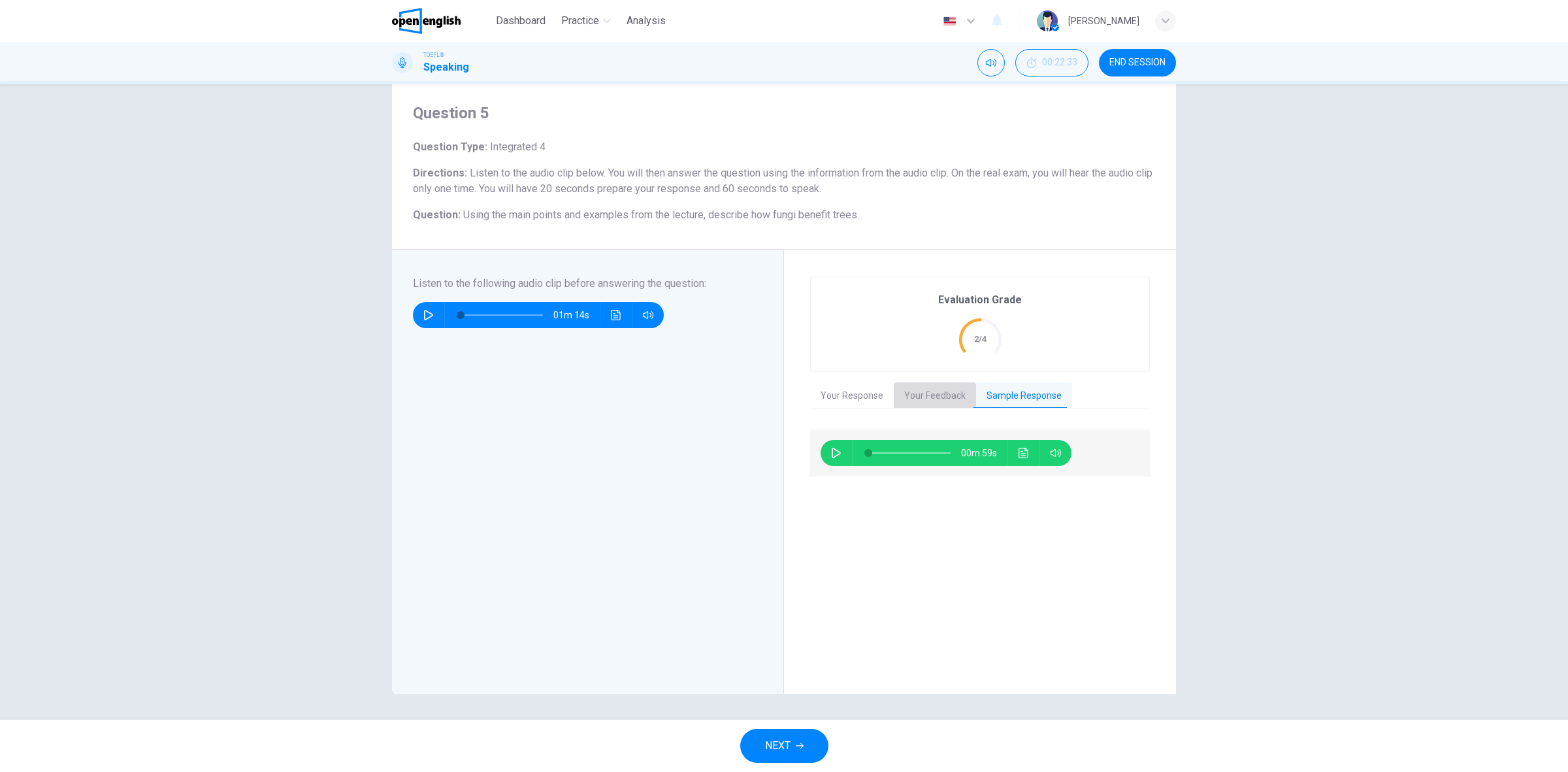
click at [934, 394] on button "Your Feedback" at bounding box center [934, 396] width 82 height 27
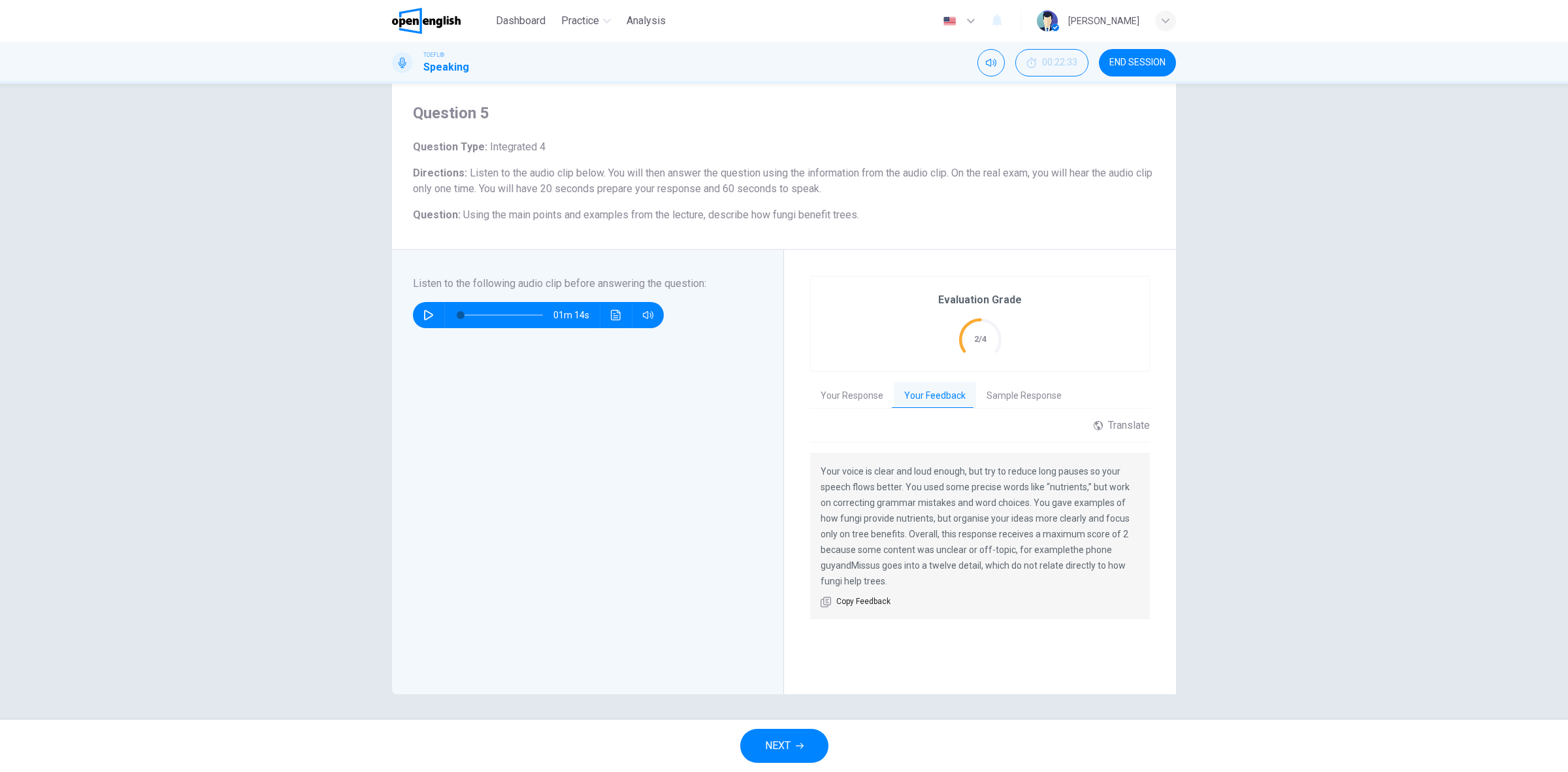
click at [1014, 393] on button "Sample Response" at bounding box center [1024, 396] width 96 height 27
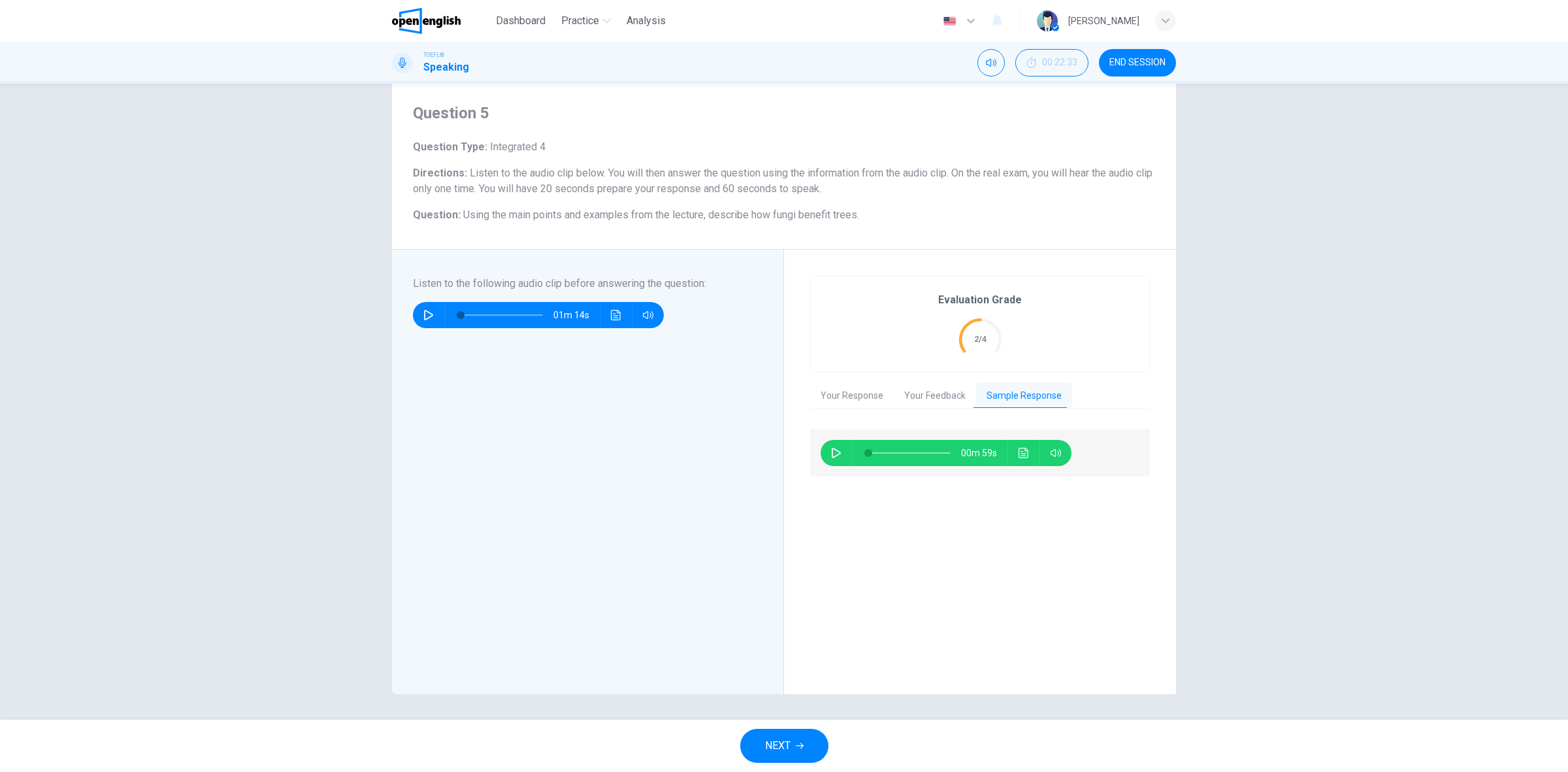
click at [831, 449] on icon "button" at bounding box center [836, 453] width 10 height 10
type input "*"
click at [842, 397] on button "Your Response" at bounding box center [851, 396] width 84 height 27
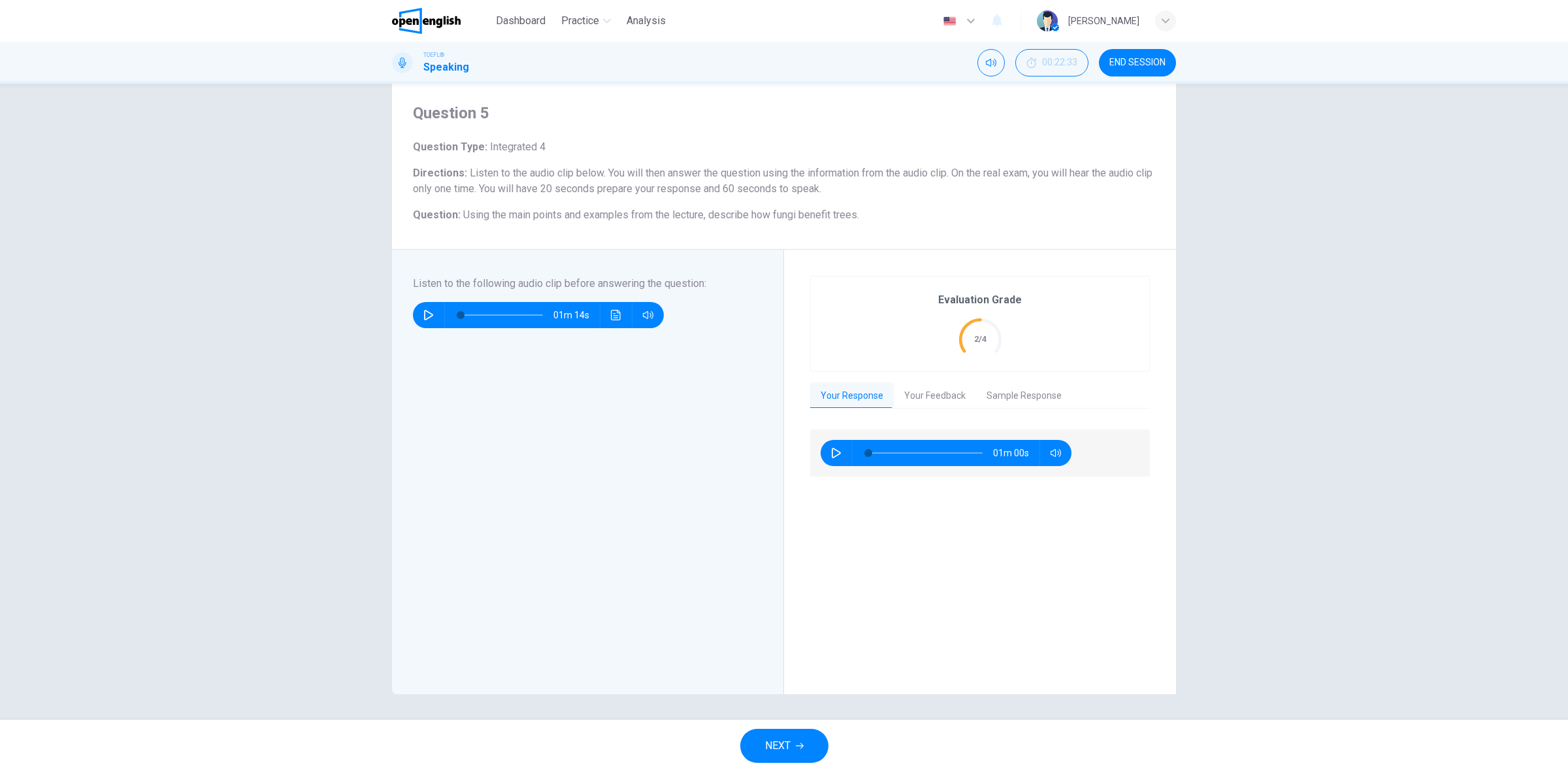
click at [836, 451] on icon "button" at bounding box center [836, 453] width 10 height 10
type input "*"
click at [768, 751] on span "NEXT" at bounding box center [778, 746] width 25 height 18
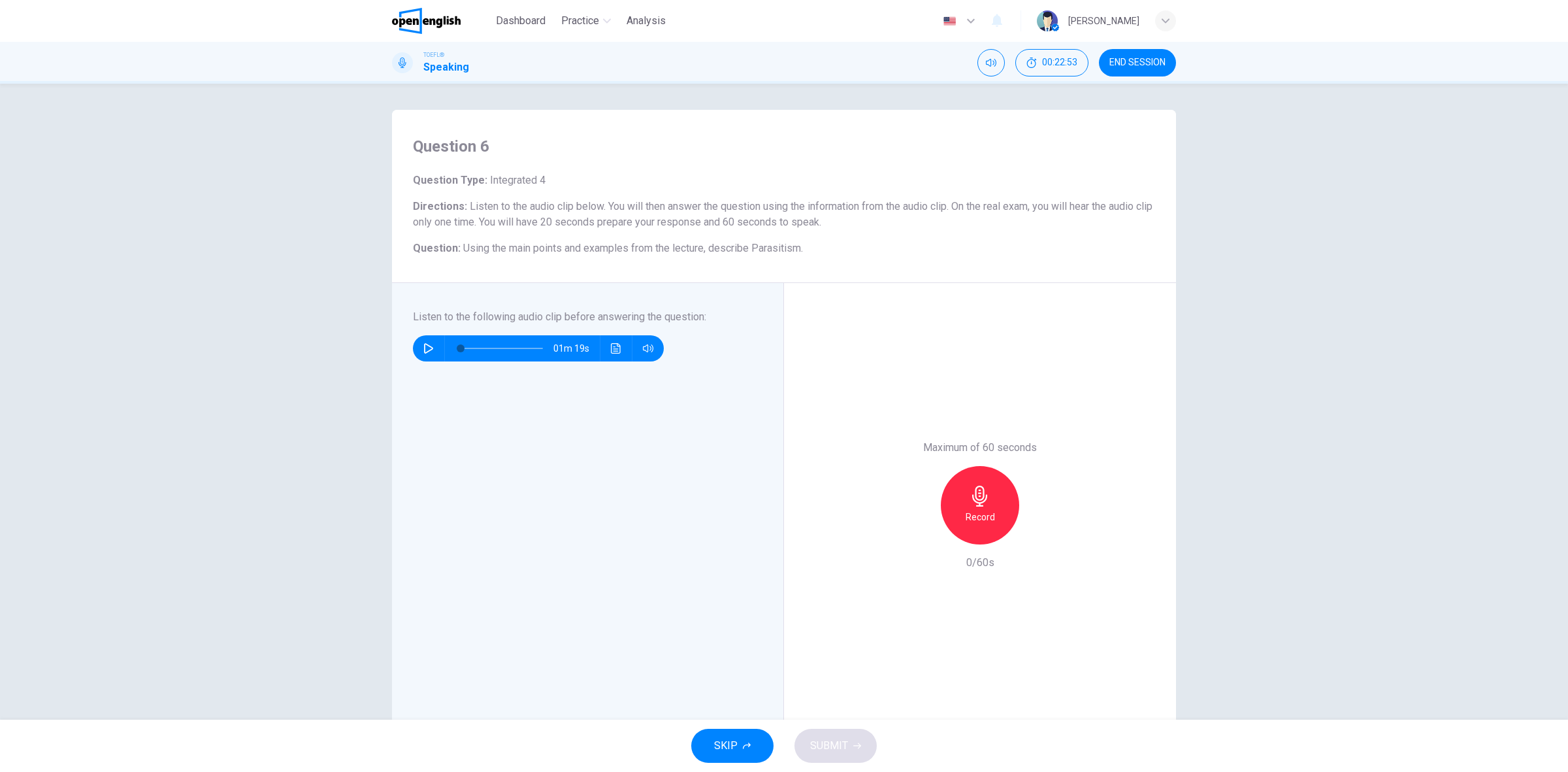
click at [425, 349] on icon "button" at bounding box center [428, 348] width 10 height 10
type input "*"
click at [966, 510] on h6 "Record" at bounding box center [980, 517] width 29 height 16
drag, startPoint x: 835, startPoint y: 737, endPoint x: 1131, endPoint y: 712, distance: 297.1
click at [835, 737] on span "SUBMIT" at bounding box center [829, 746] width 38 height 18
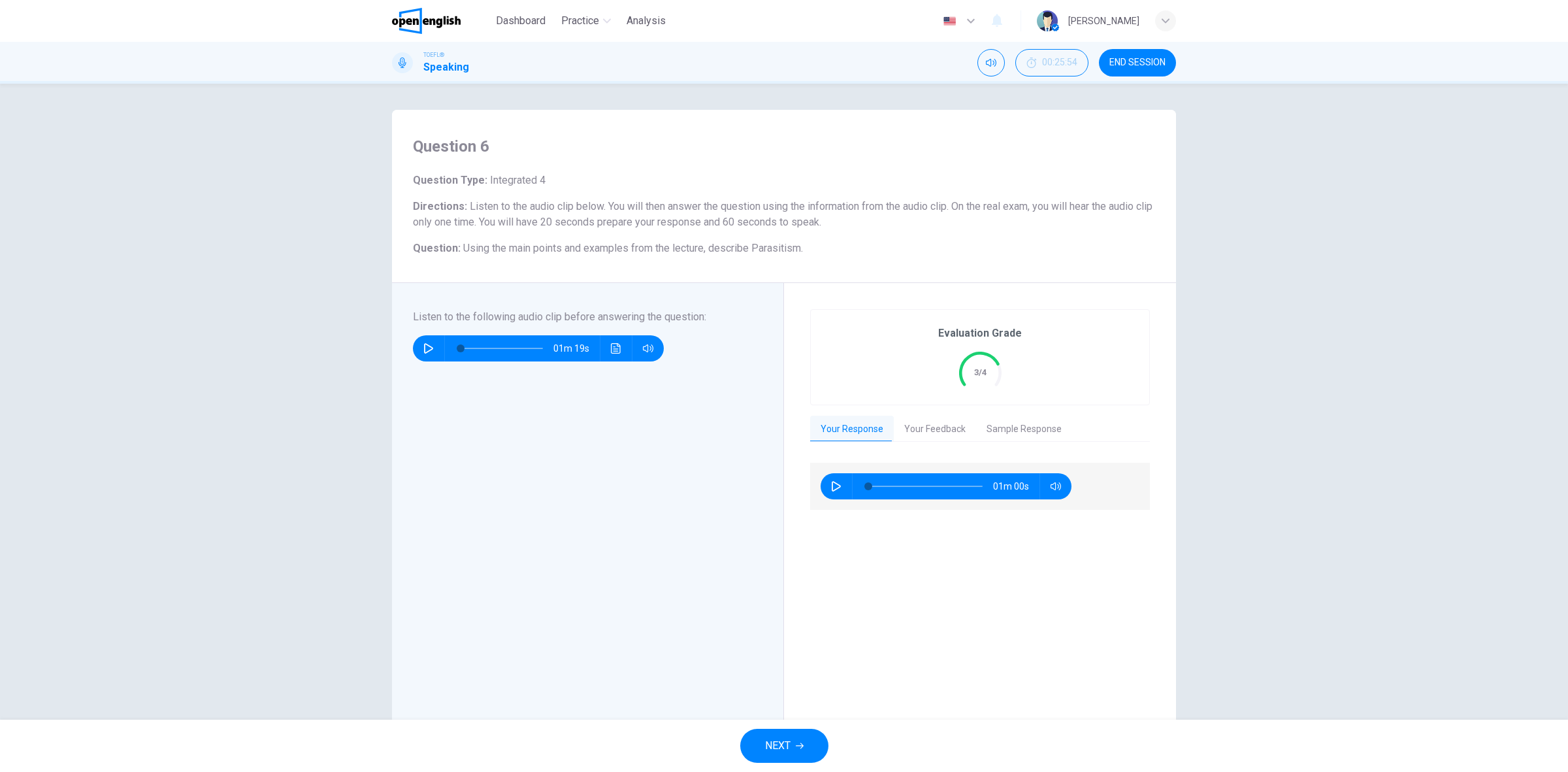
click at [901, 431] on button "Your Feedback" at bounding box center [934, 429] width 82 height 27
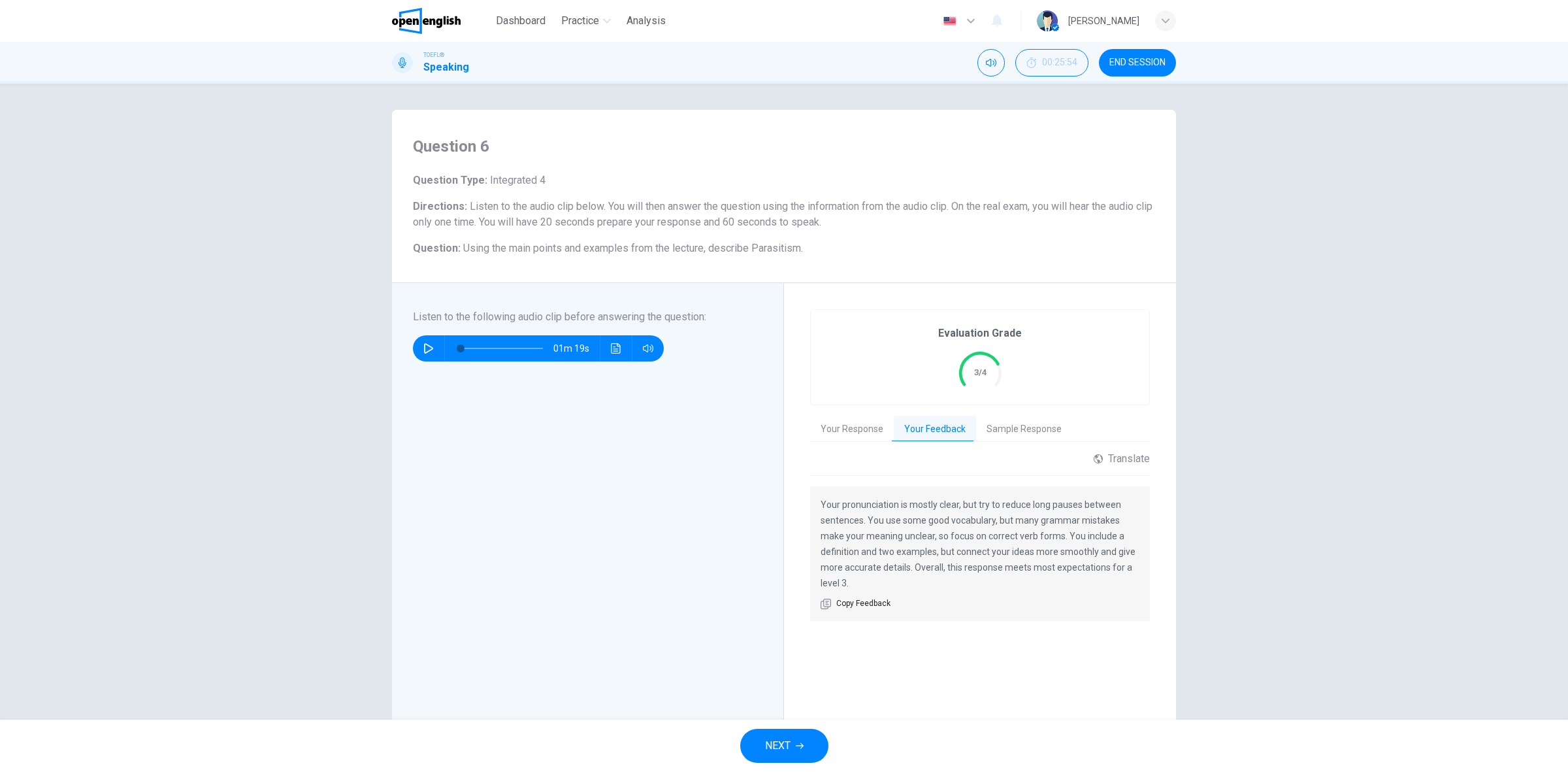
drag, startPoint x: 828, startPoint y: 498, endPoint x: 1095, endPoint y: 513, distance: 267.4
click at [1095, 513] on p "Your pronunciation is mostly clear, but try to reduce long pauses between sente…" at bounding box center [979, 544] width 319 height 94
click at [835, 438] on button "Your Response" at bounding box center [851, 429] width 84 height 27
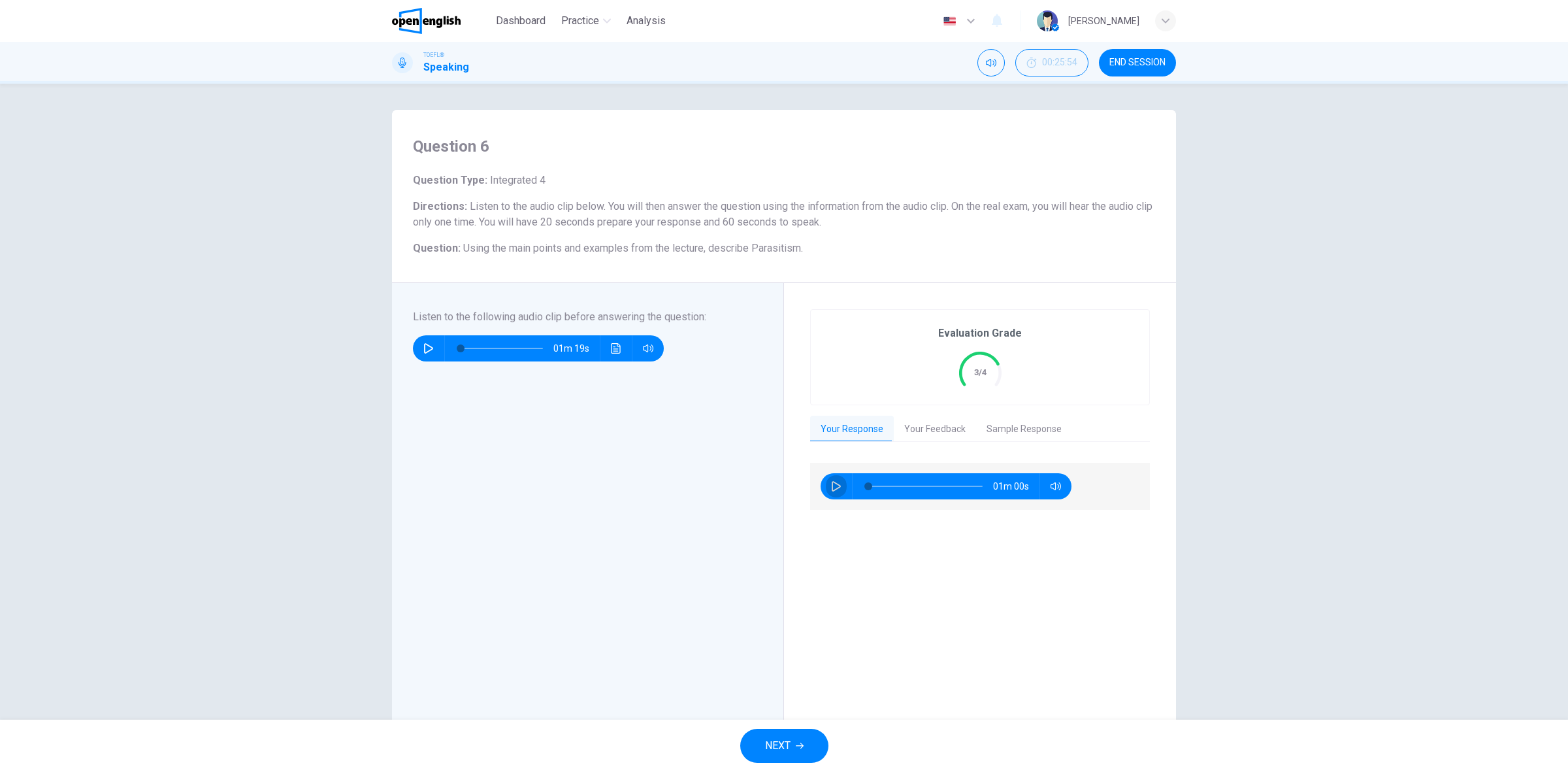
click at [831, 482] on icon "button" at bounding box center [836, 485] width 10 height 10
type input "*"
click at [459, 511] on div "Listen to the following audio clip before answering the question : 01m 19s" at bounding box center [593, 505] width 360 height 392
click at [758, 734] on button "NEXT" at bounding box center [784, 746] width 88 height 34
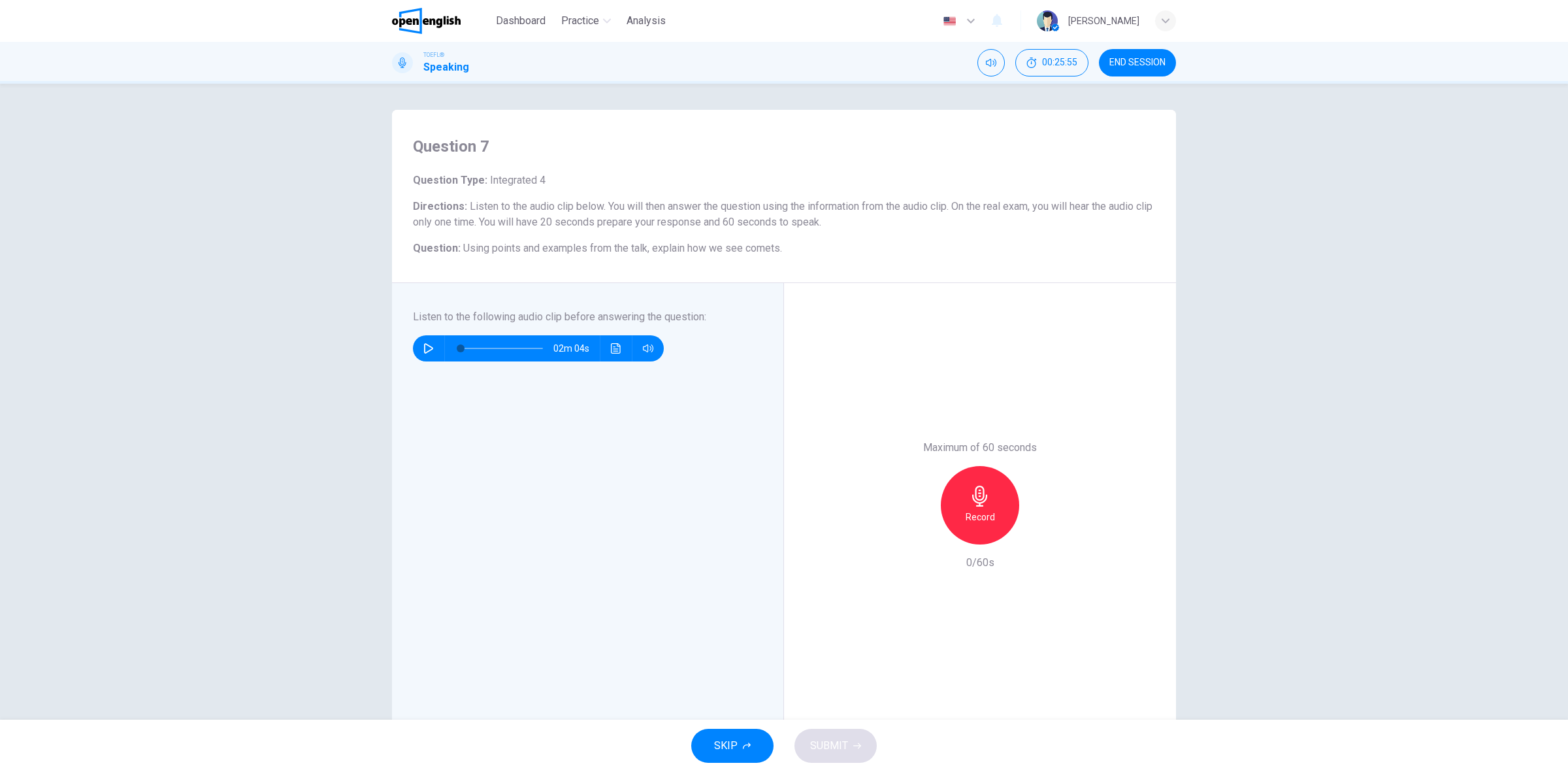
drag, startPoint x: 570, startPoint y: 311, endPoint x: 726, endPoint y: 309, distance: 156.0
click at [726, 309] on div "Listen to the following audio clip before answering the question : 02m 04s" at bounding box center [588, 505] width 392 height 444
click at [744, 343] on div "Listen to the following audio clip before answering the question : 02m 04s" at bounding box center [593, 505] width 360 height 392
click at [430, 346] on icon "button" at bounding box center [428, 348] width 10 height 10
type input "*"
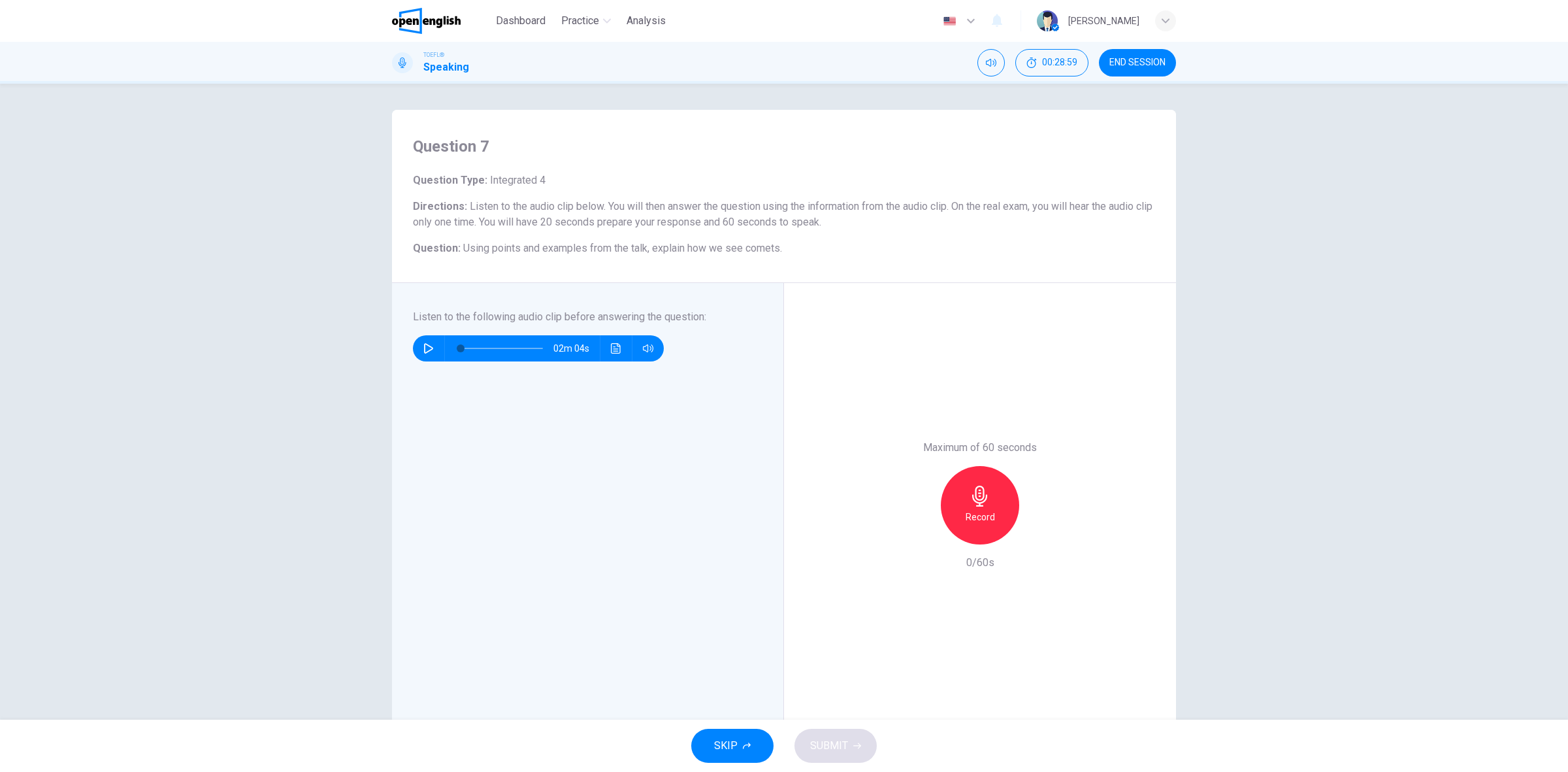
click at [1003, 501] on div "Record" at bounding box center [980, 505] width 79 height 79
click at [1003, 501] on div "Stop" at bounding box center [980, 505] width 79 height 79
click at [914, 540] on icon "button" at bounding box center [920, 534] width 12 height 12
click at [985, 513] on h6 "Record" at bounding box center [980, 517] width 29 height 16
click at [994, 536] on div "Stop" at bounding box center [980, 505] width 79 height 79
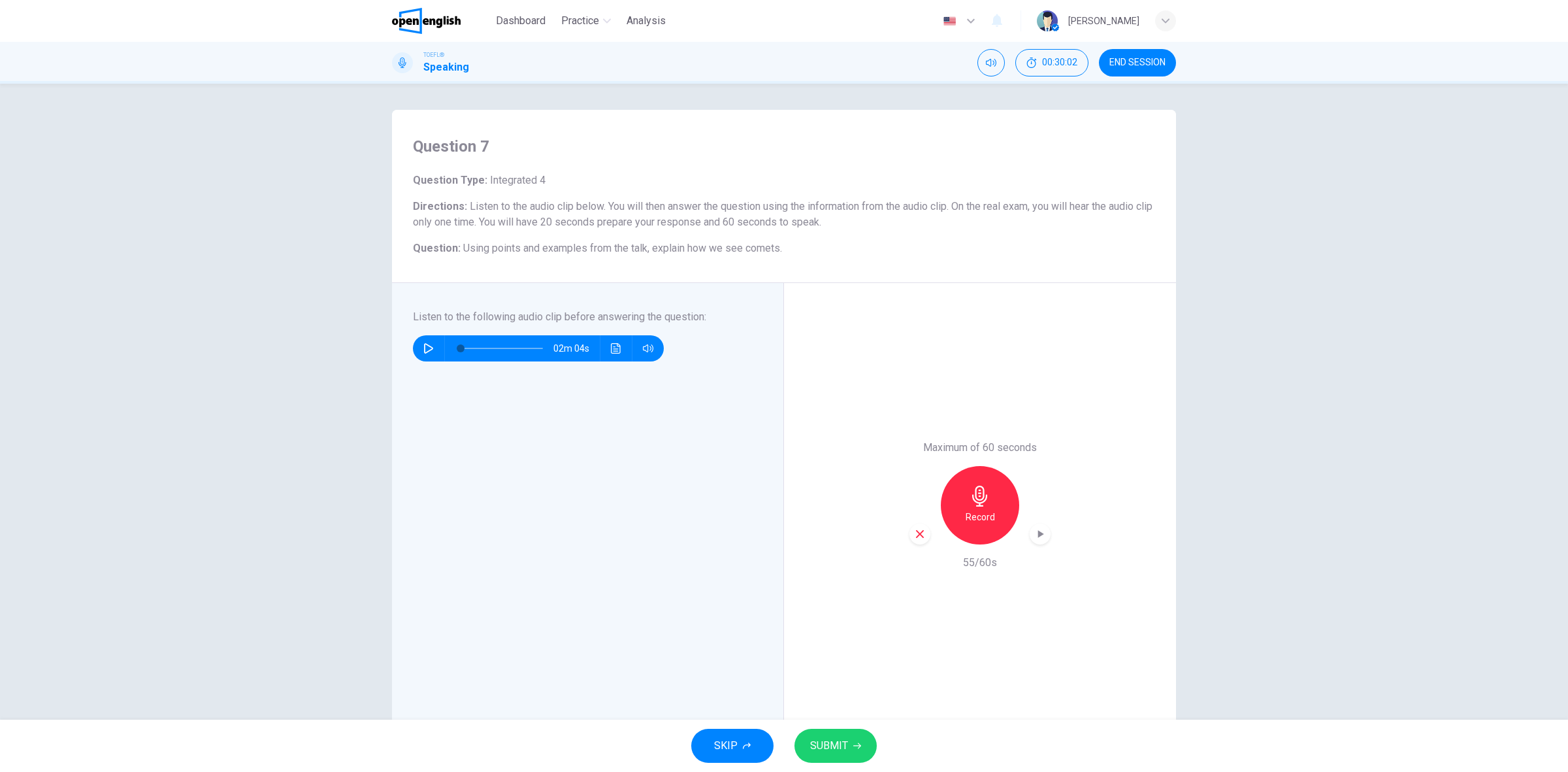
click at [831, 747] on span "SUBMIT" at bounding box center [829, 746] width 38 height 18
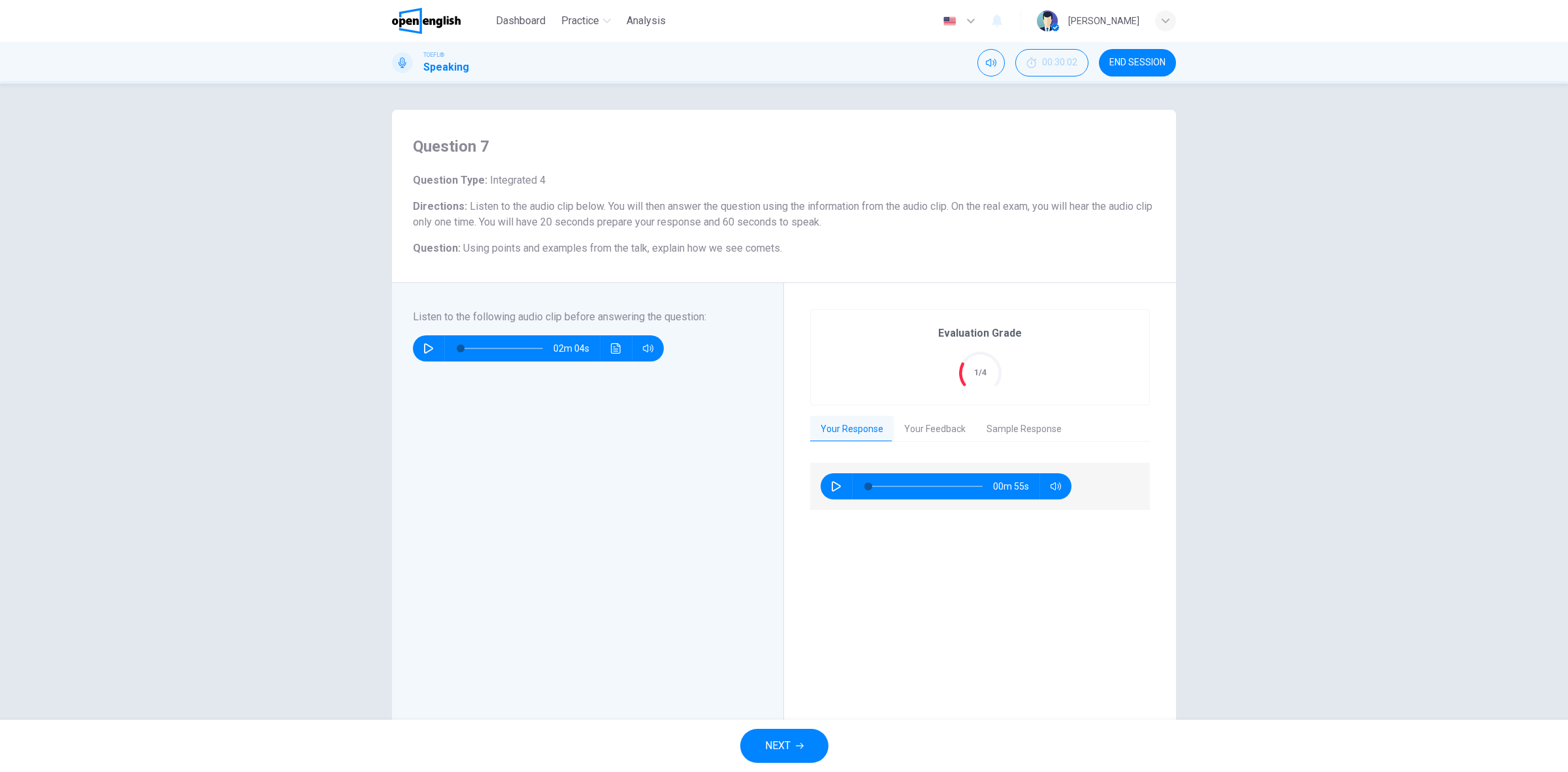
click at [820, 488] on div "00m 55s" at bounding box center [945, 486] width 251 height 26
click at [831, 485] on icon "button" at bounding box center [836, 485] width 10 height 10
click at [831, 489] on icon "button" at bounding box center [836, 485] width 10 height 10
type input "**"
drag, startPoint x: 788, startPoint y: 733, endPoint x: 802, endPoint y: 712, distance: 25.2
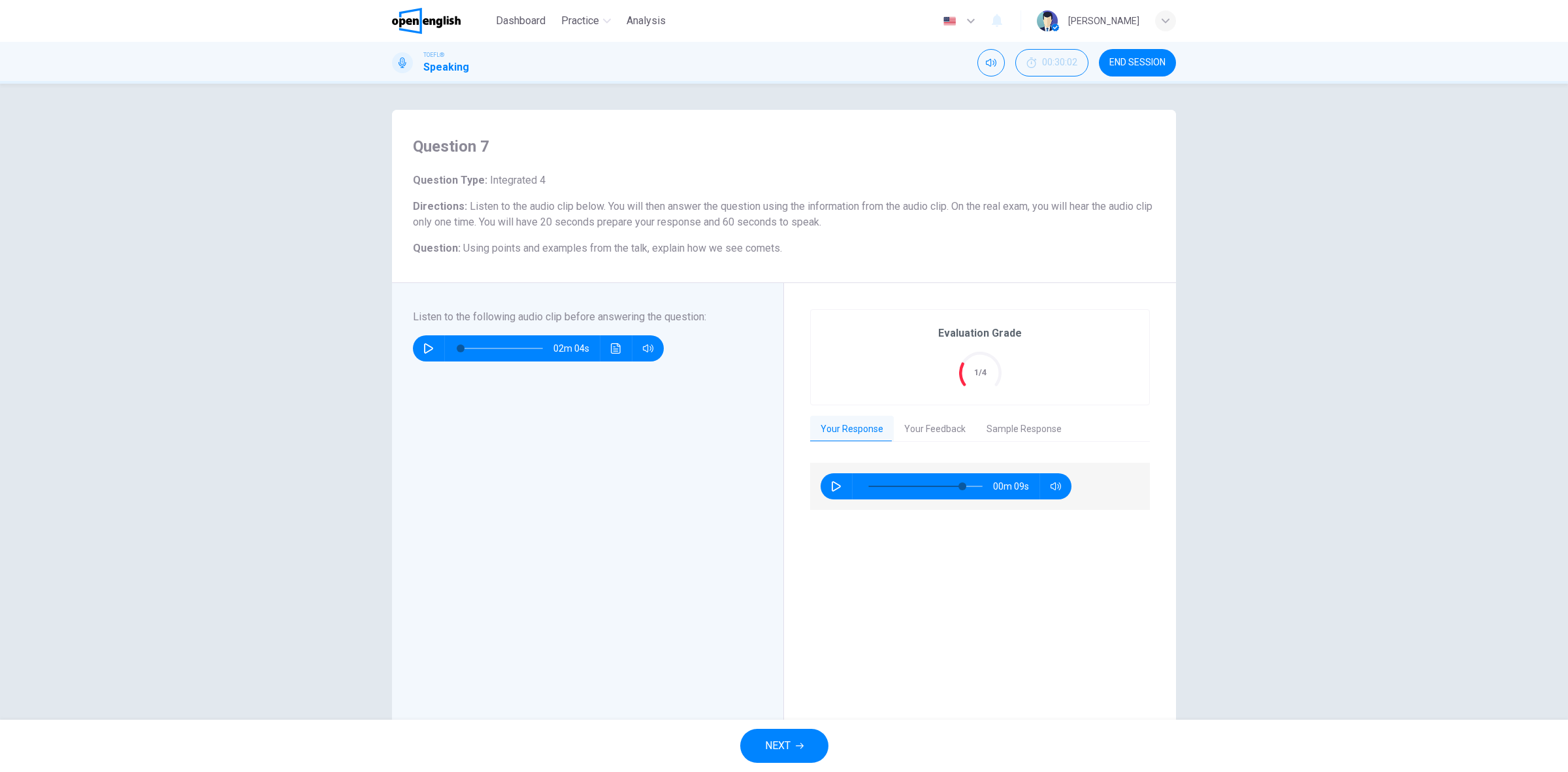
click at [799, 720] on div "NEXT" at bounding box center [784, 746] width 1568 height 53
click at [1017, 405] on div "Evaluation Grade 1/4" at bounding box center [979, 357] width 340 height 96
click at [1019, 415] on button "Sample Response" at bounding box center [1024, 429] width 96 height 27
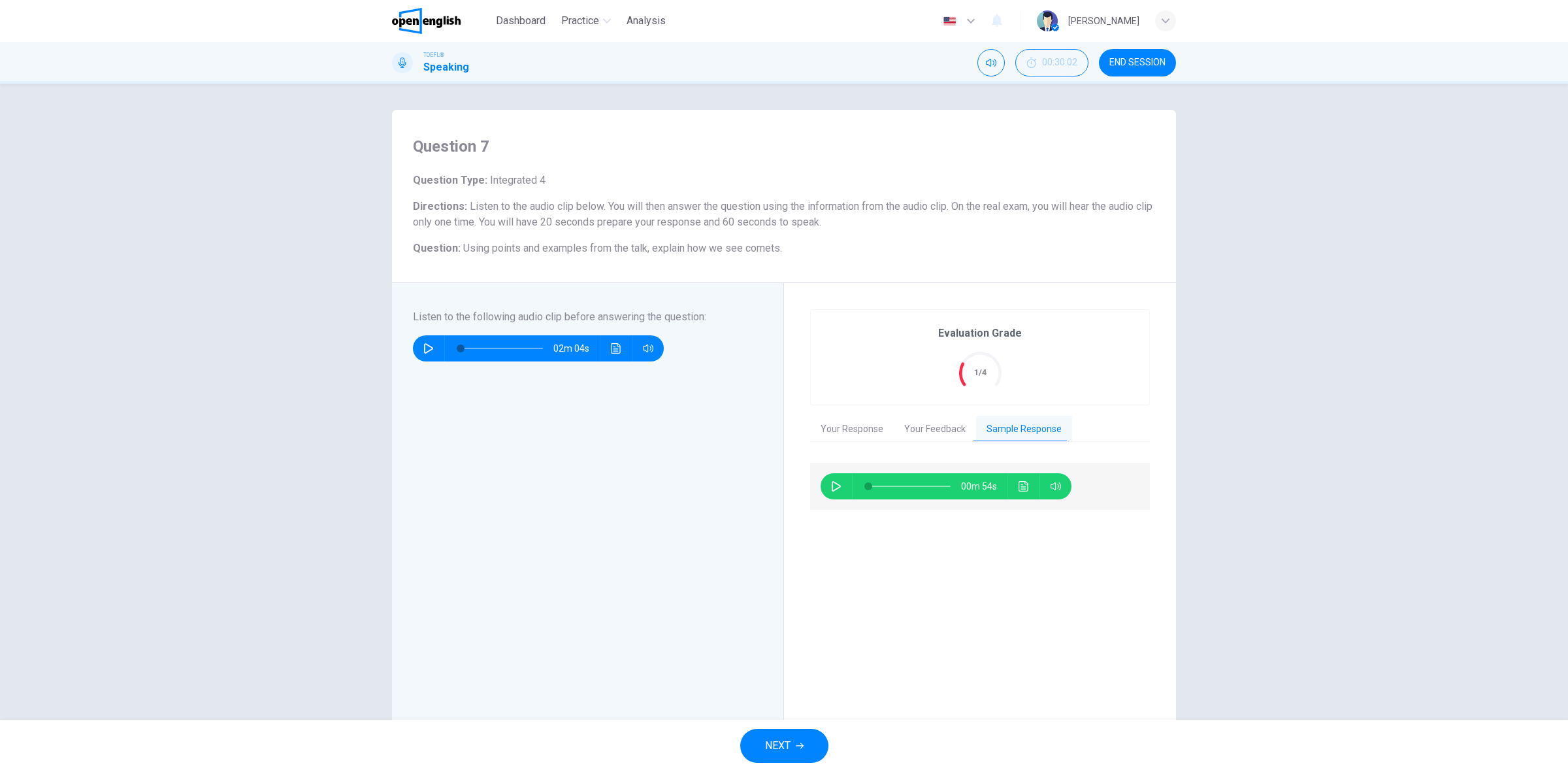
click at [831, 488] on icon "button" at bounding box center [836, 485] width 10 height 10
click at [1018, 488] on icon "Click to see the audio transcription" at bounding box center [1023, 485] width 10 height 10
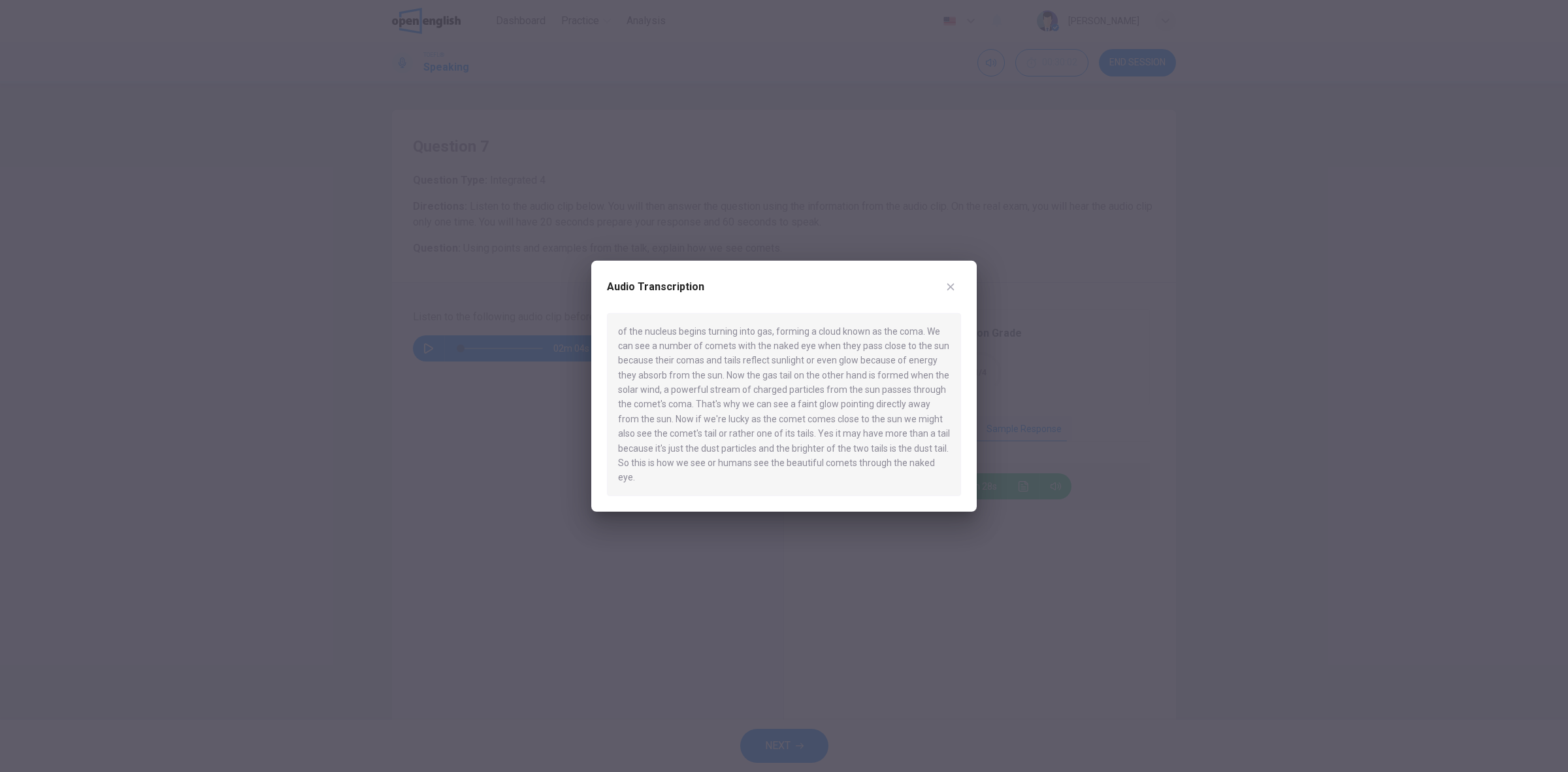
click at [946, 291] on icon "button" at bounding box center [950, 286] width 10 height 10
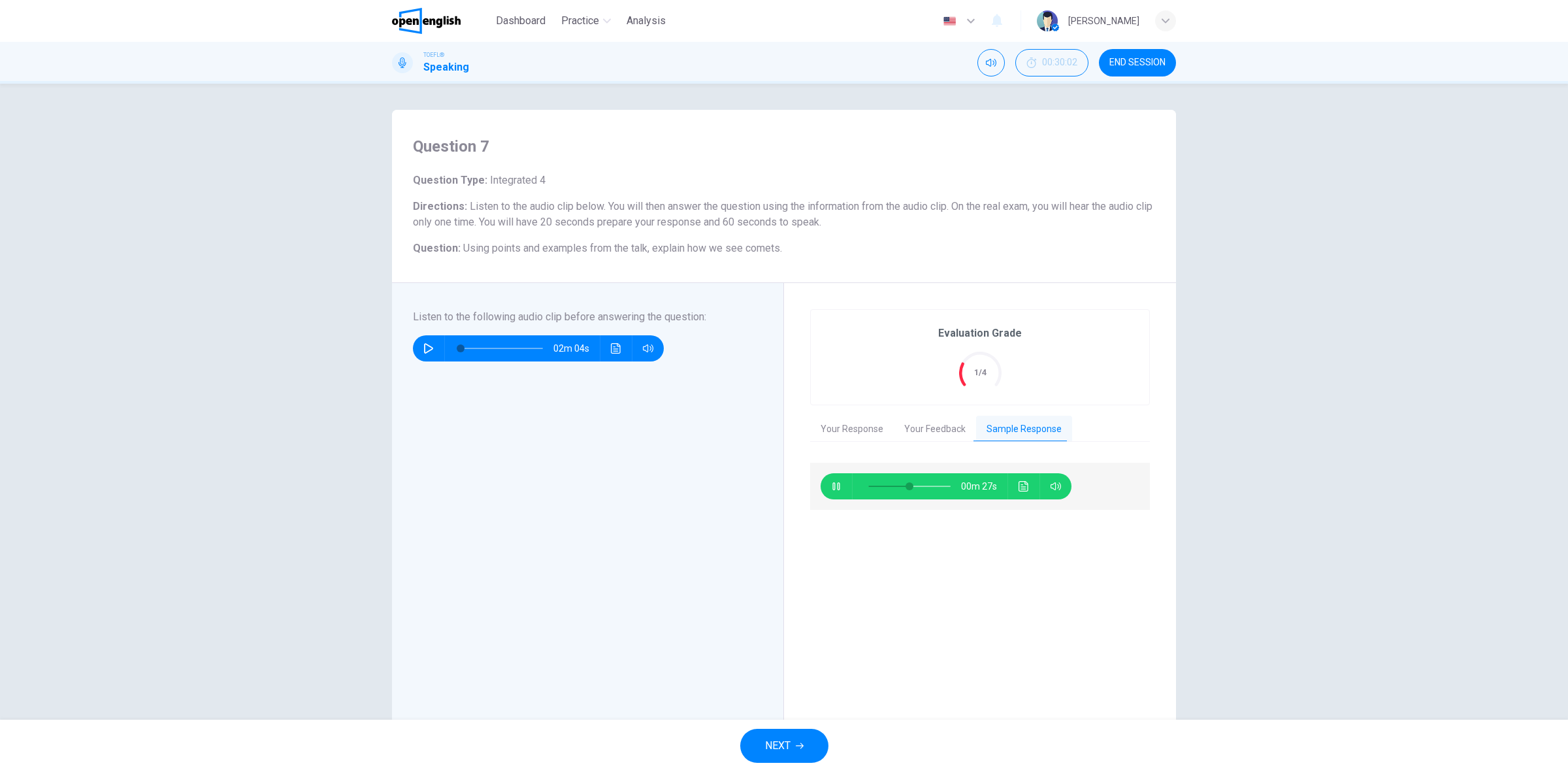
click at [831, 482] on icon "button" at bounding box center [836, 485] width 10 height 10
click at [1014, 490] on button "Click to see the audio transcription" at bounding box center [1024, 486] width 21 height 26
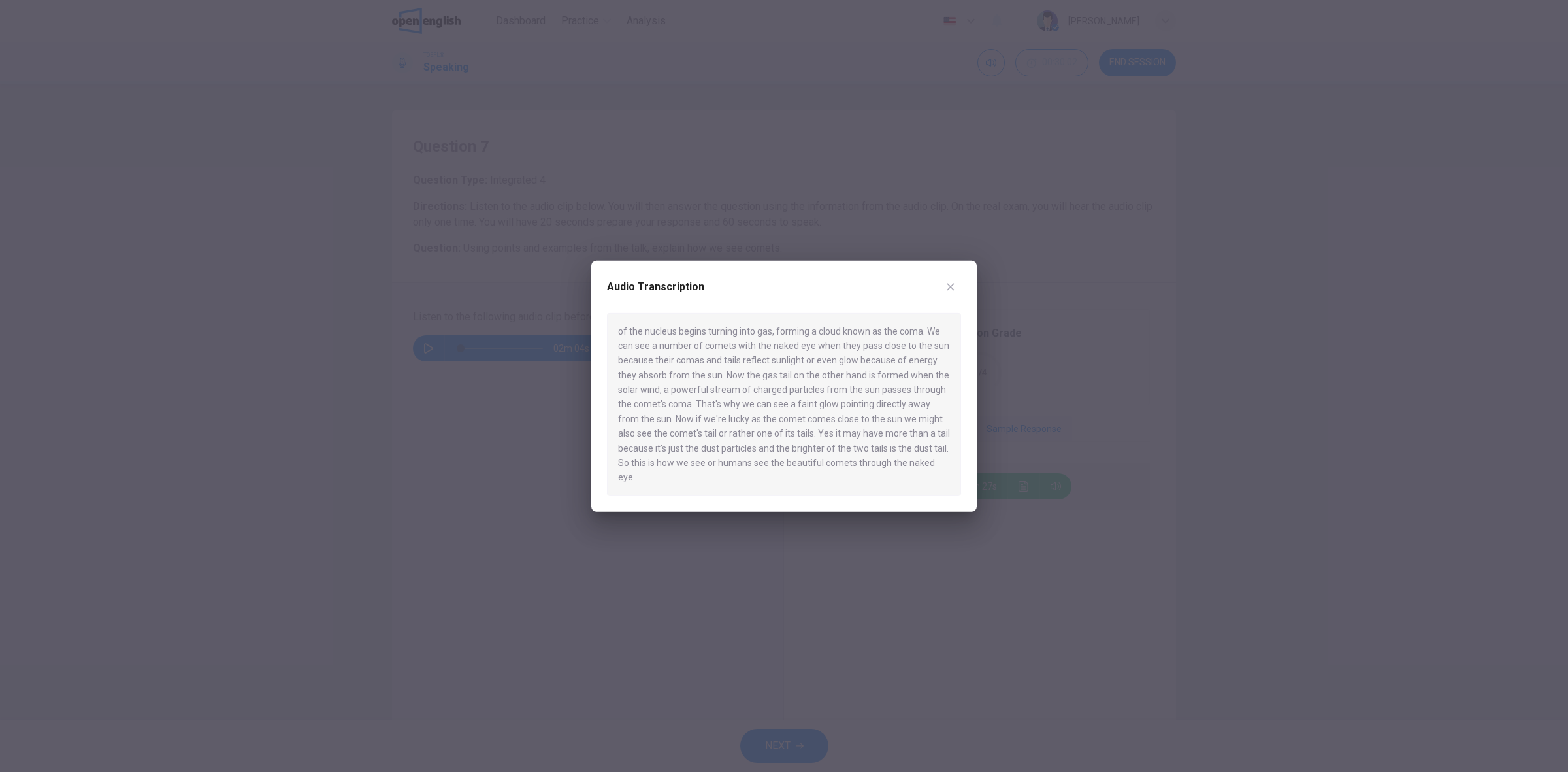
drag, startPoint x: 792, startPoint y: 383, endPoint x: 923, endPoint y: 391, distance: 131.2
click at [932, 388] on div "of the nucleus begins turning into gas, forming a cloud known as the coma. We c…" at bounding box center [784, 404] width 354 height 183
drag, startPoint x: 622, startPoint y: 396, endPoint x: 663, endPoint y: 400, distance: 41.2
click at [663, 400] on div "of the nucleus begins turning into gas, forming a cloud known as the coma. We c…" at bounding box center [784, 404] width 354 height 183
drag, startPoint x: 808, startPoint y: 414, endPoint x: 941, endPoint y: 417, distance: 133.0
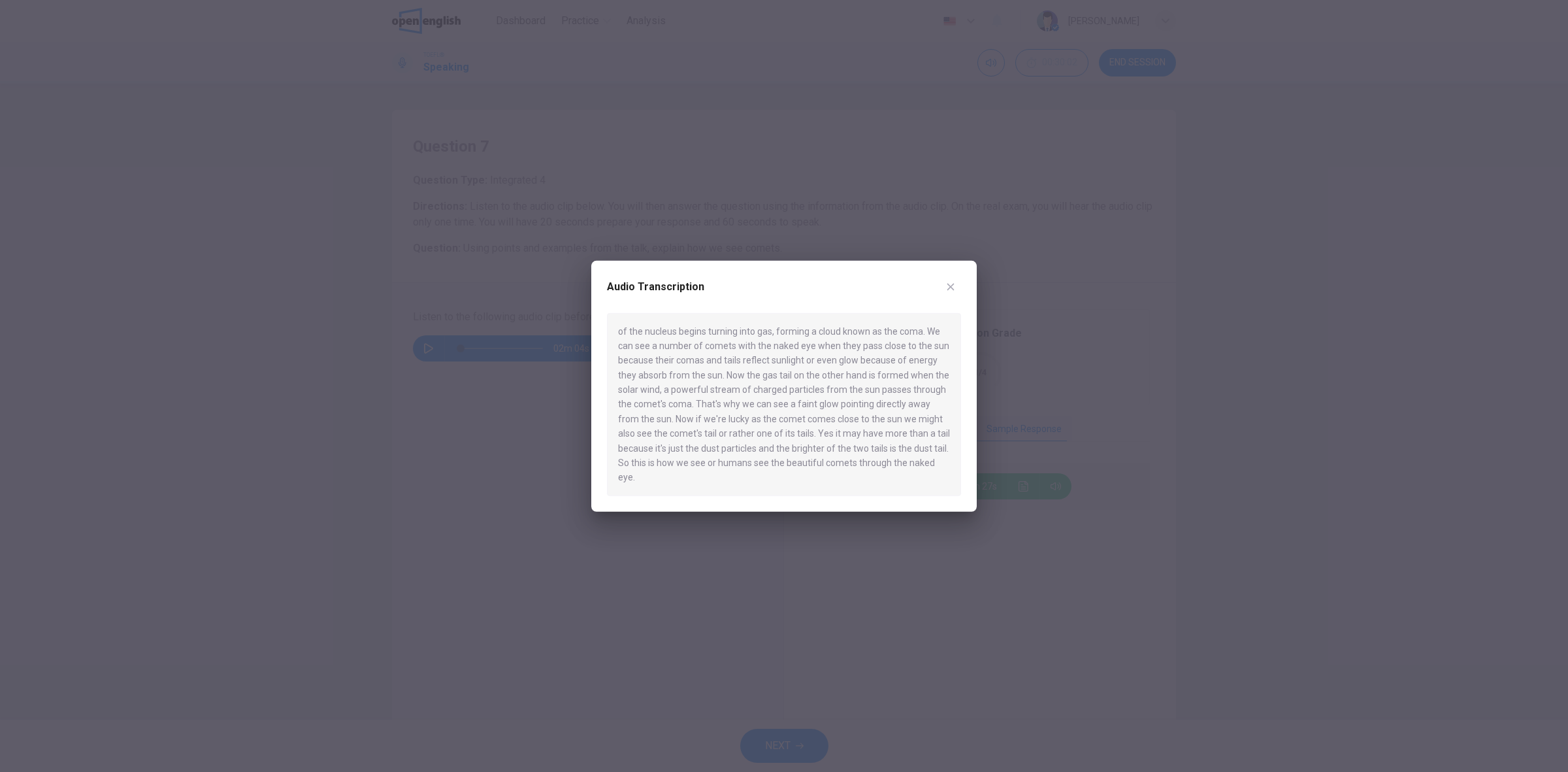
click at [942, 416] on div "of the nucleus begins turning into gas, forming a cloud known as the coma. We c…" at bounding box center [784, 404] width 354 height 183
click at [946, 291] on icon "button" at bounding box center [950, 286] width 10 height 10
type input "**"
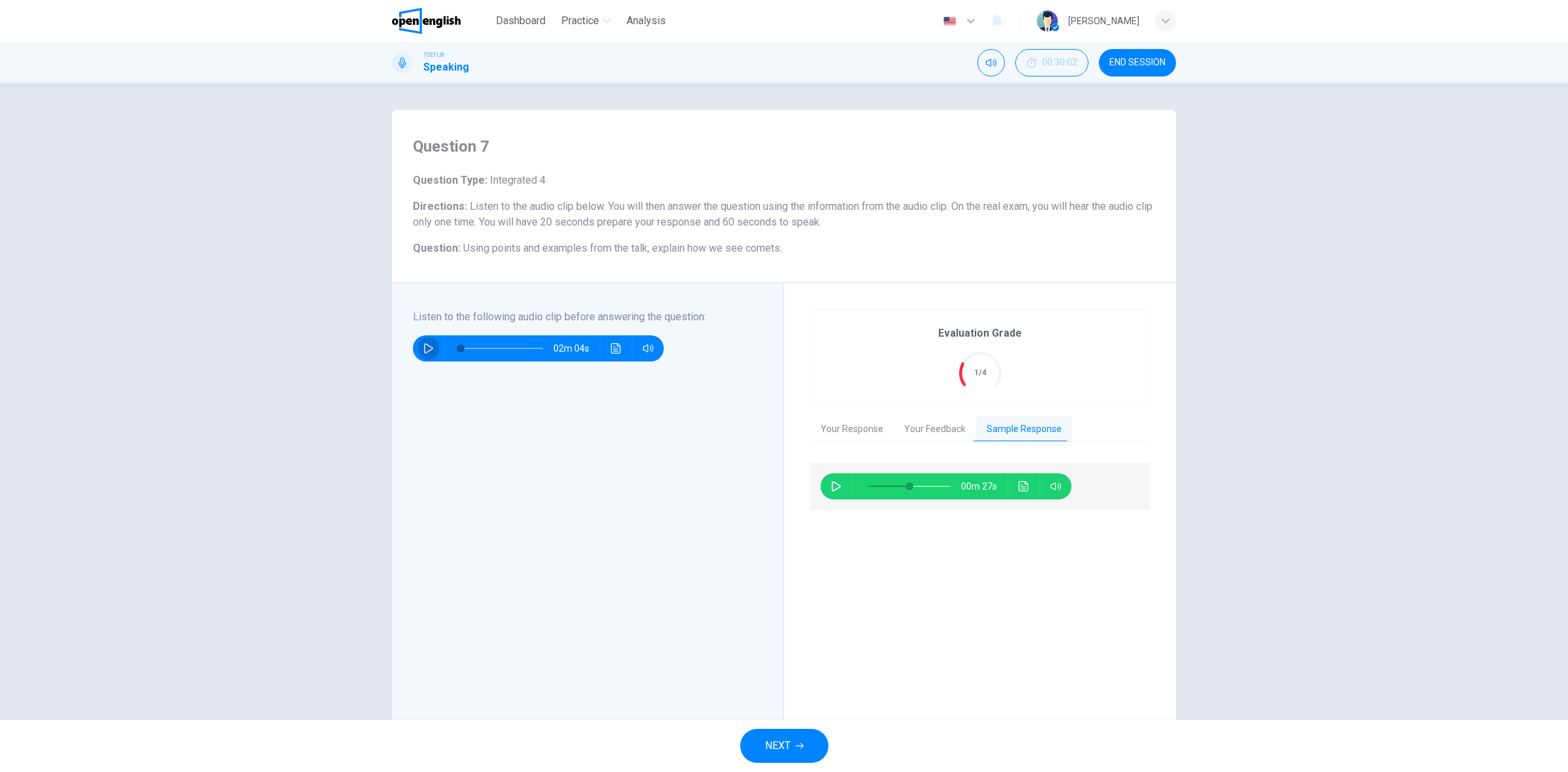
click at [425, 349] on icon "button" at bounding box center [428, 348] width 10 height 10
click at [504, 357] on div at bounding box center [499, 348] width 108 height 26
click at [507, 343] on span at bounding box center [501, 348] width 82 height 18
click at [424, 345] on icon "button" at bounding box center [428, 348] width 9 height 10
type input "*"
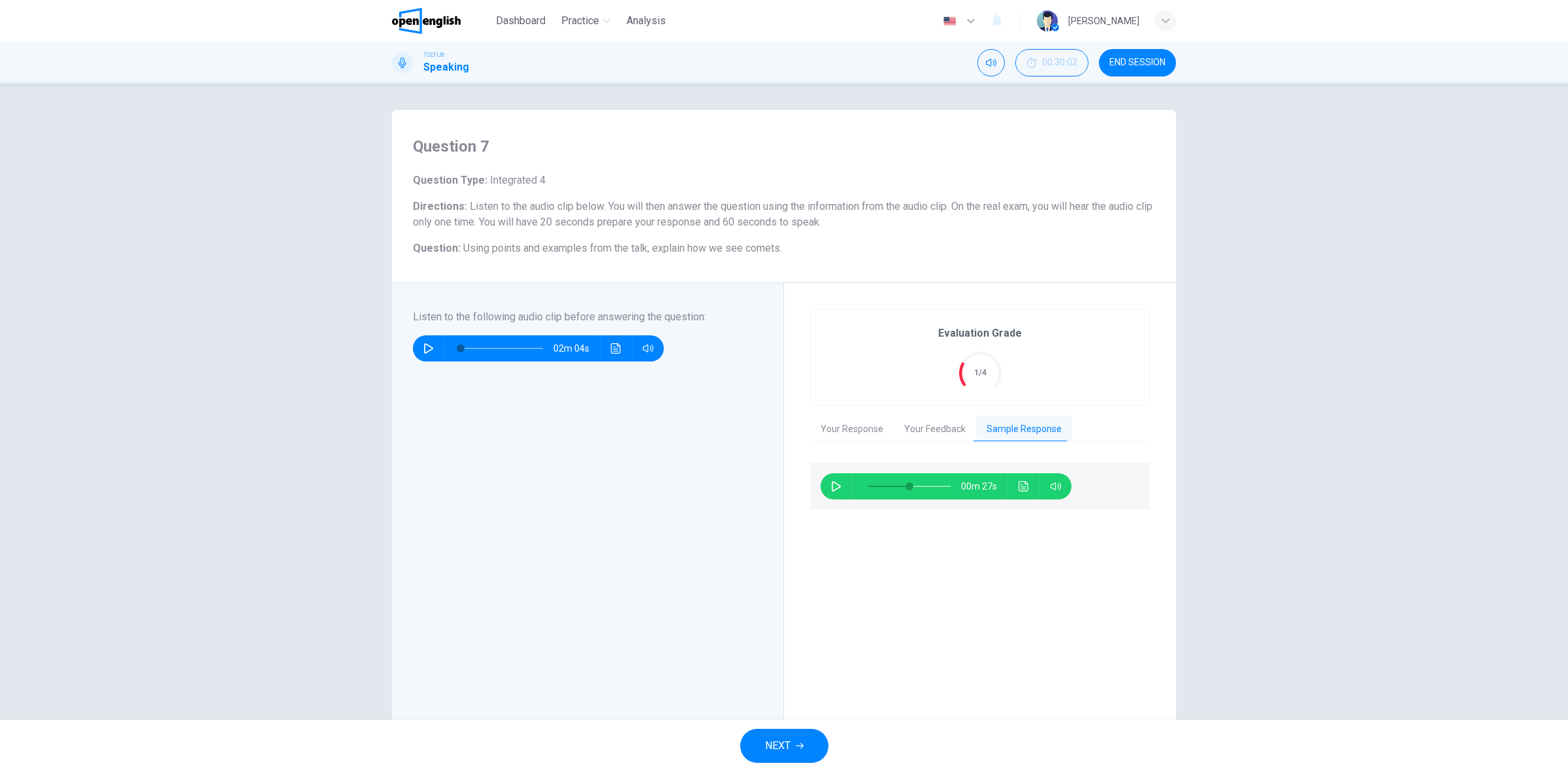
type input "**"
drag, startPoint x: 456, startPoint y: 345, endPoint x: 517, endPoint y: 345, distance: 61.0
click at [517, 345] on span at bounding box center [521, 349] width 8 height 8
click at [418, 349] on button "button" at bounding box center [429, 348] width 21 height 26
type input "*"
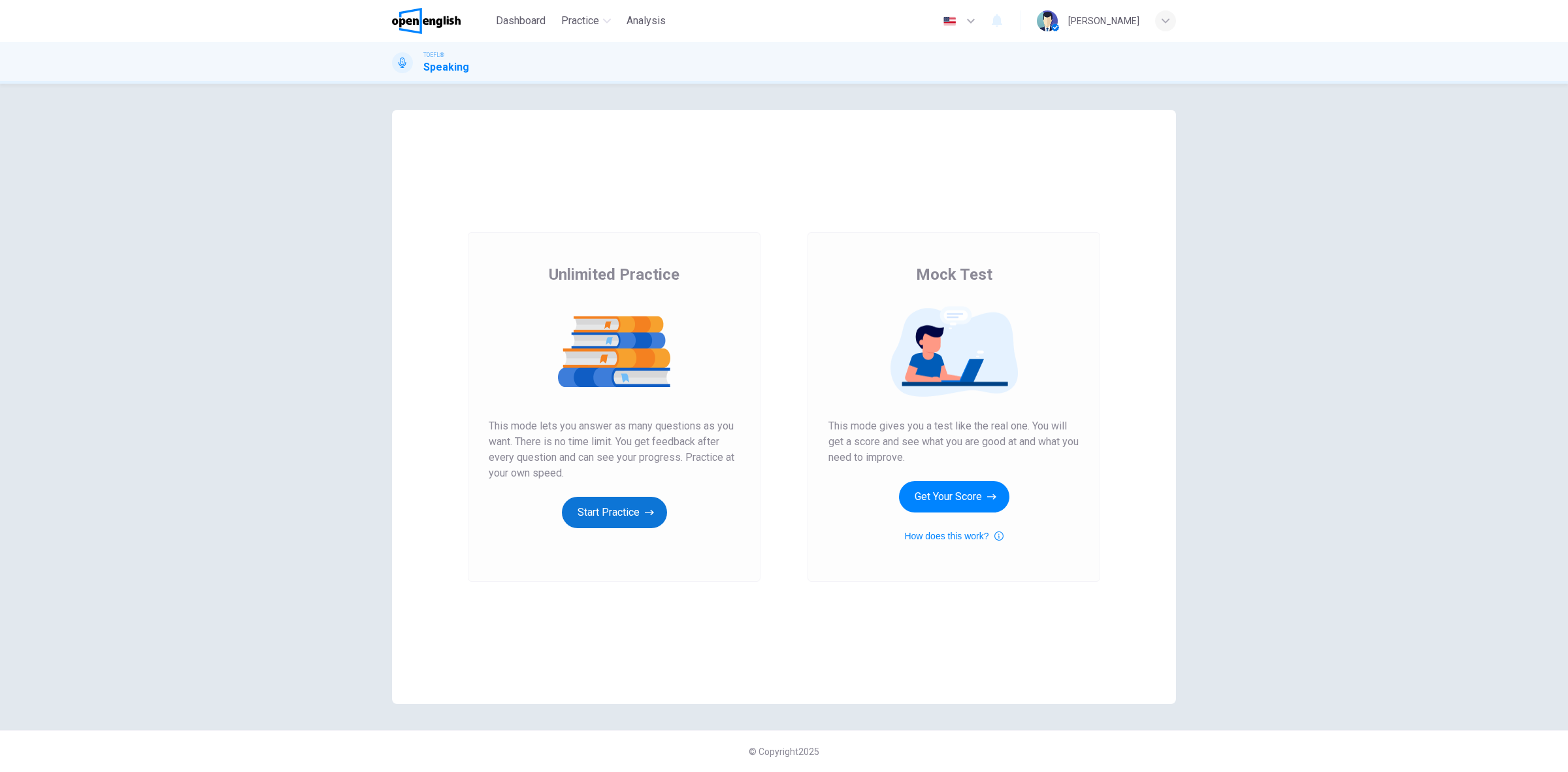
click at [629, 505] on button "Start Practice" at bounding box center [614, 512] width 105 height 31
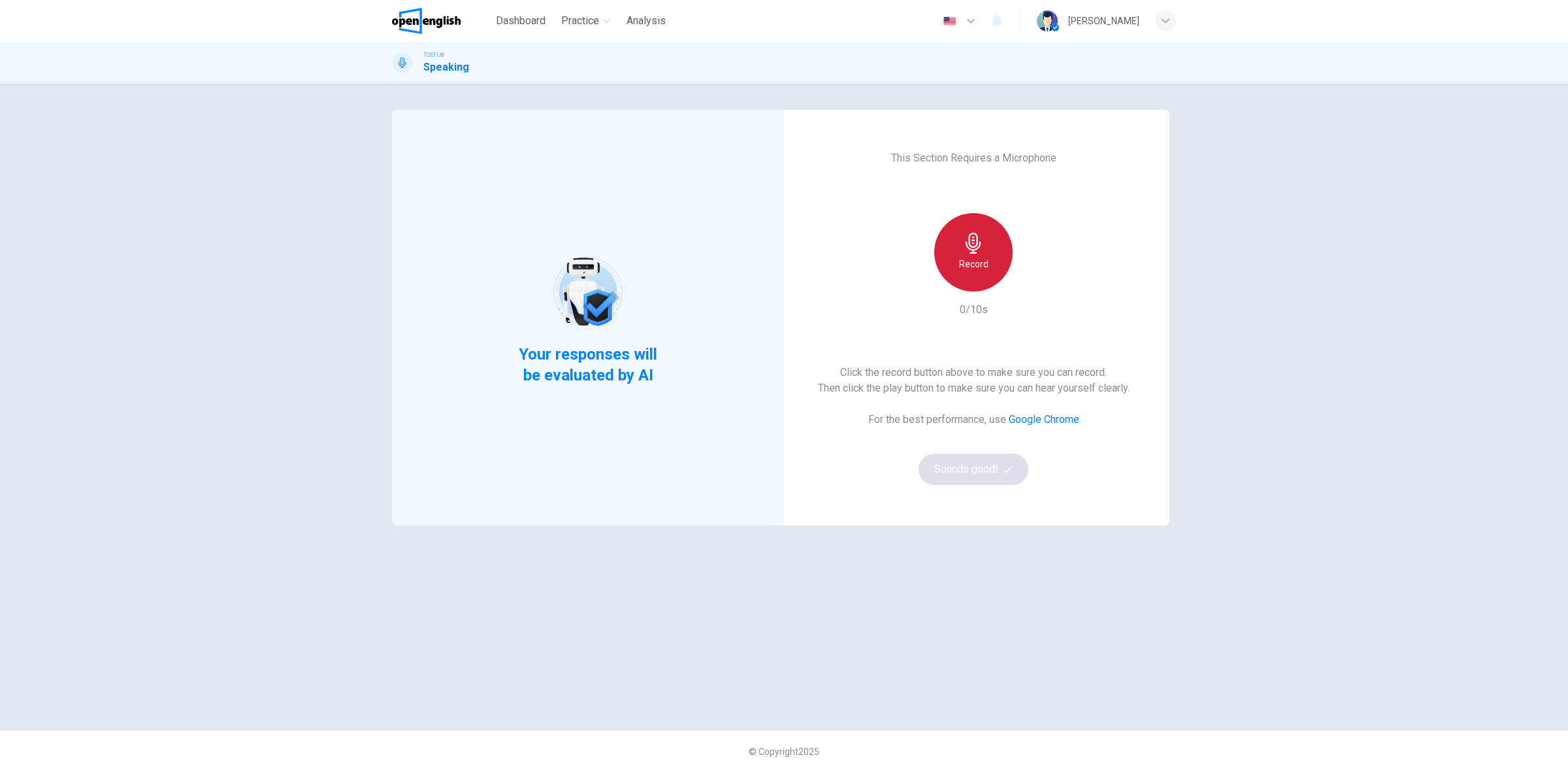
click at [971, 259] on h6 "Record" at bounding box center [974, 264] width 29 height 16
click at [988, 247] on div "Stop" at bounding box center [973, 252] width 79 height 79
click at [963, 459] on button "Sounds good!" at bounding box center [974, 469] width 110 height 31
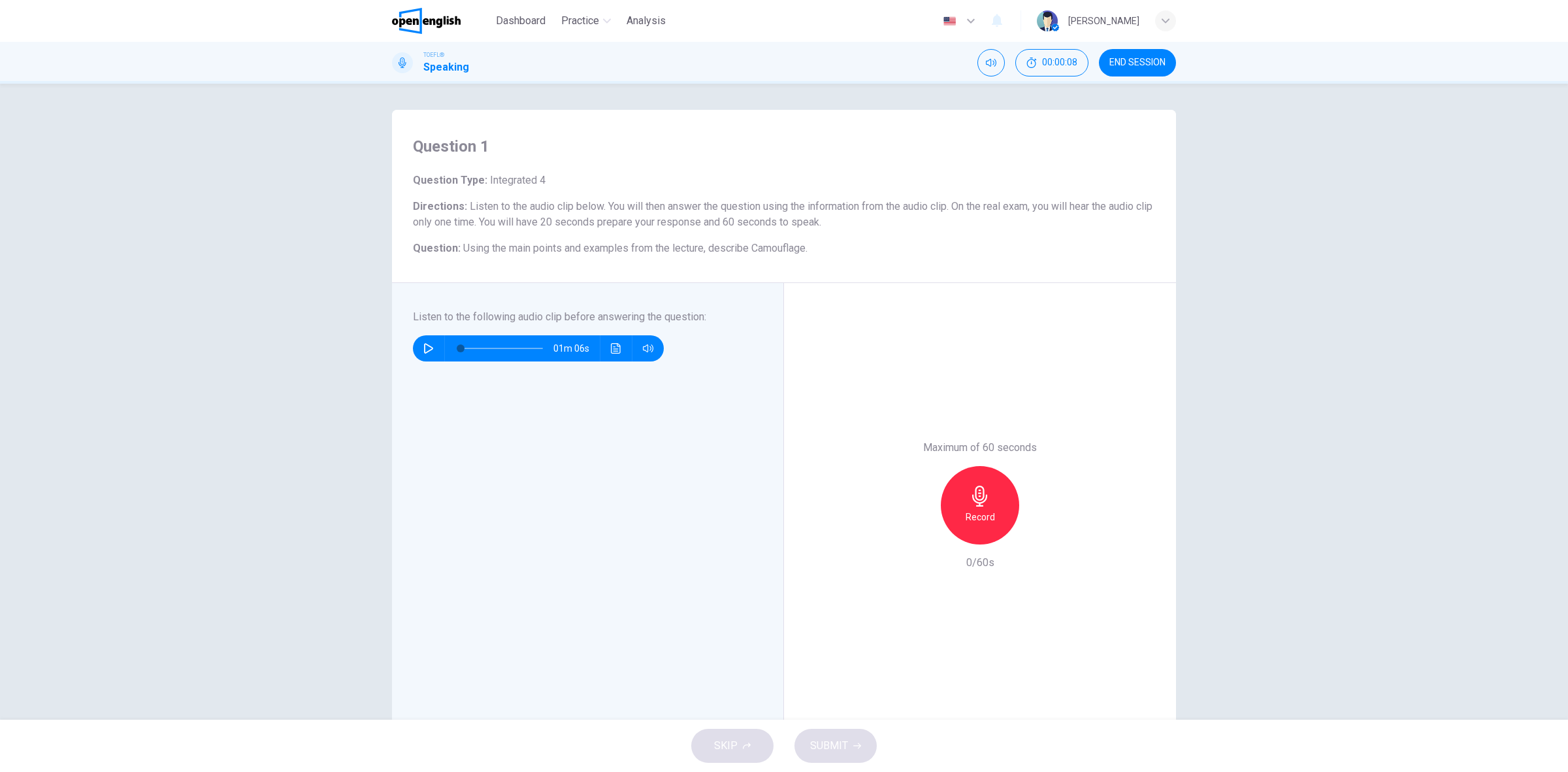
click at [418, 353] on button "button" at bounding box center [429, 348] width 21 height 26
type input "*"
click at [1006, 501] on div "Record" at bounding box center [980, 505] width 79 height 79
click at [843, 744] on span "SUBMIT" at bounding box center [829, 746] width 38 height 18
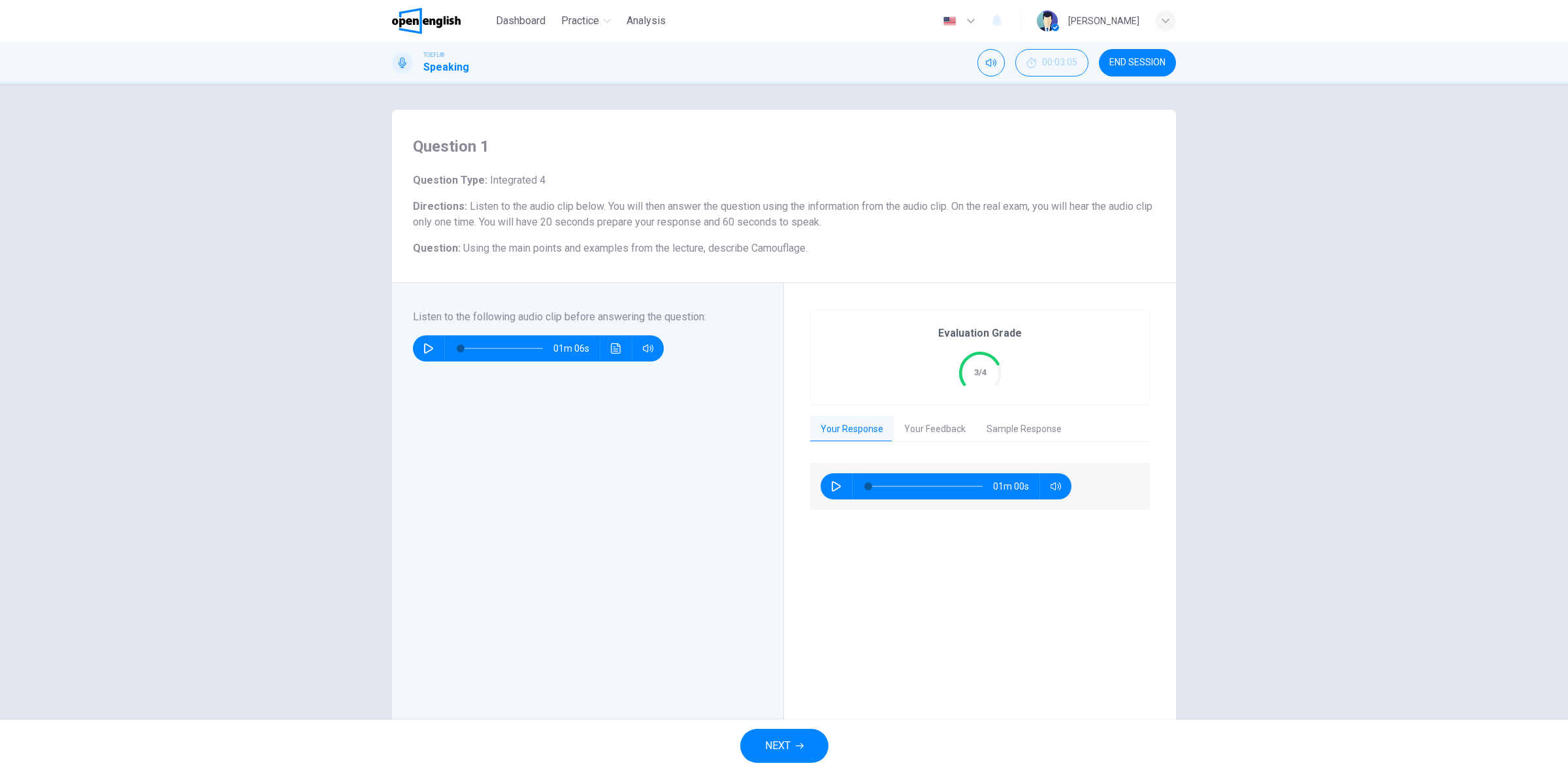
click at [831, 487] on icon "button" at bounding box center [836, 485] width 10 height 10
type input "*"
click at [928, 430] on button "Your Feedback" at bounding box center [934, 429] width 82 height 27
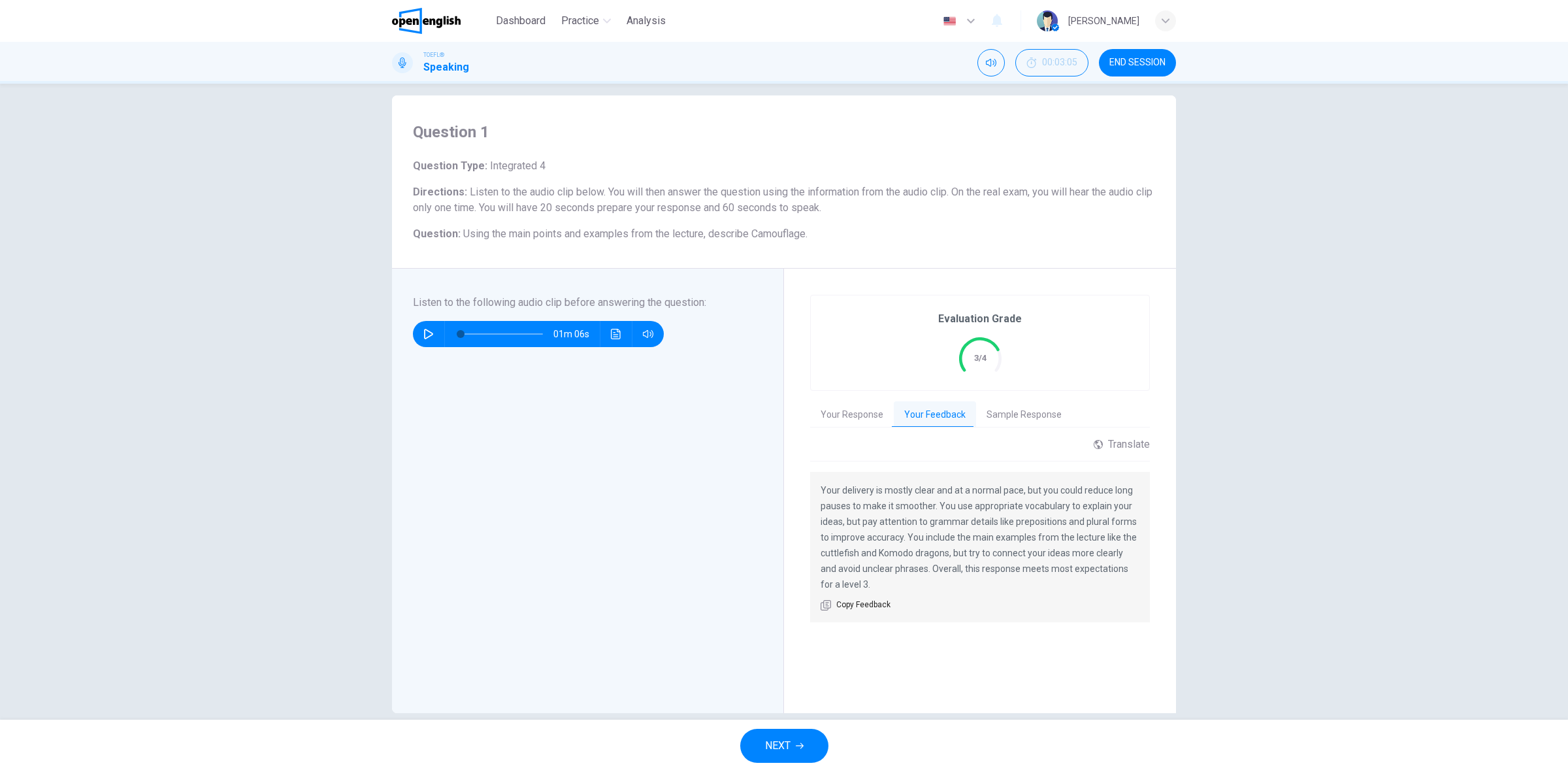
scroll to position [33, 0]
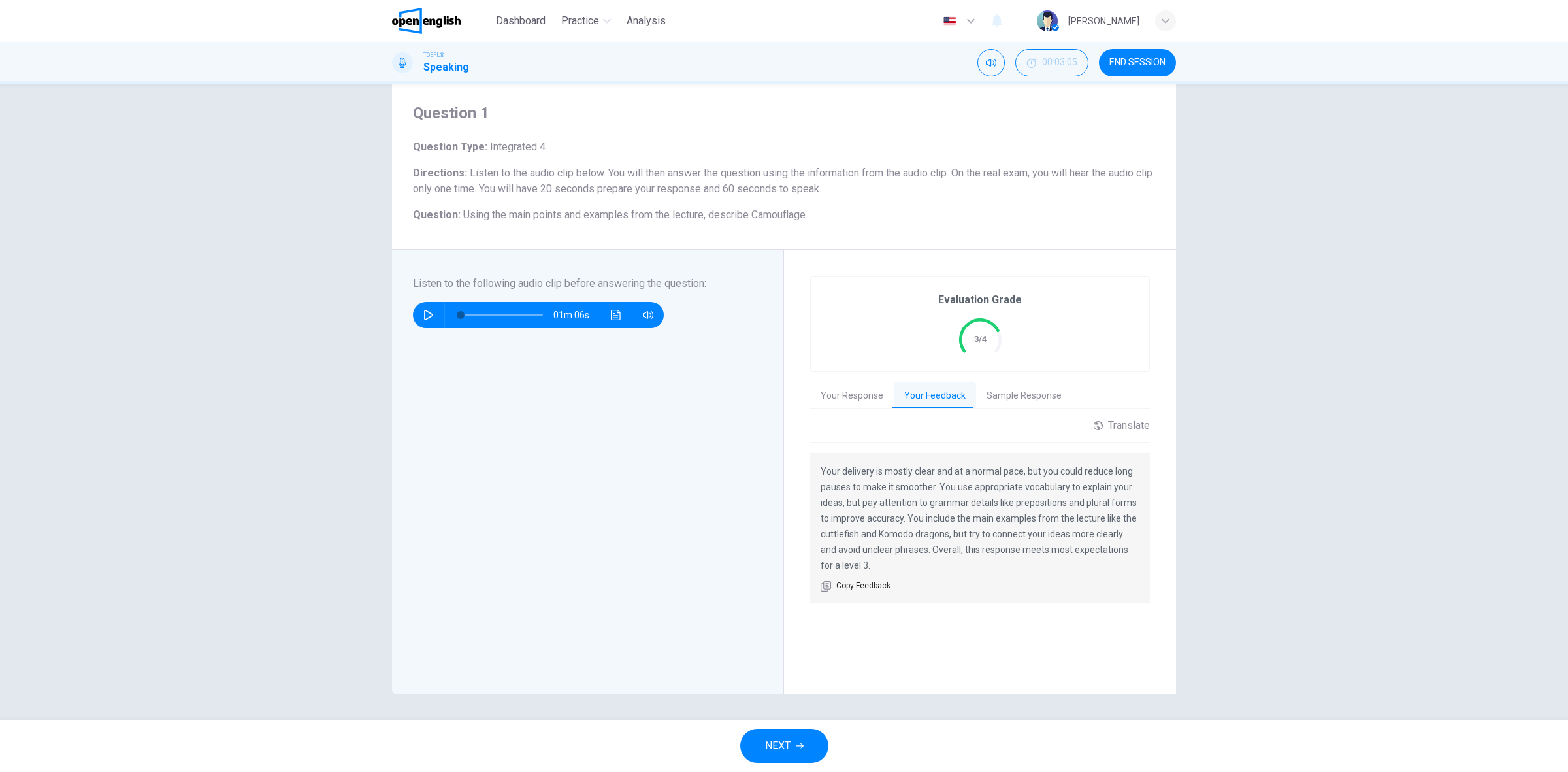
click at [783, 748] on span "NEXT" at bounding box center [778, 746] width 25 height 18
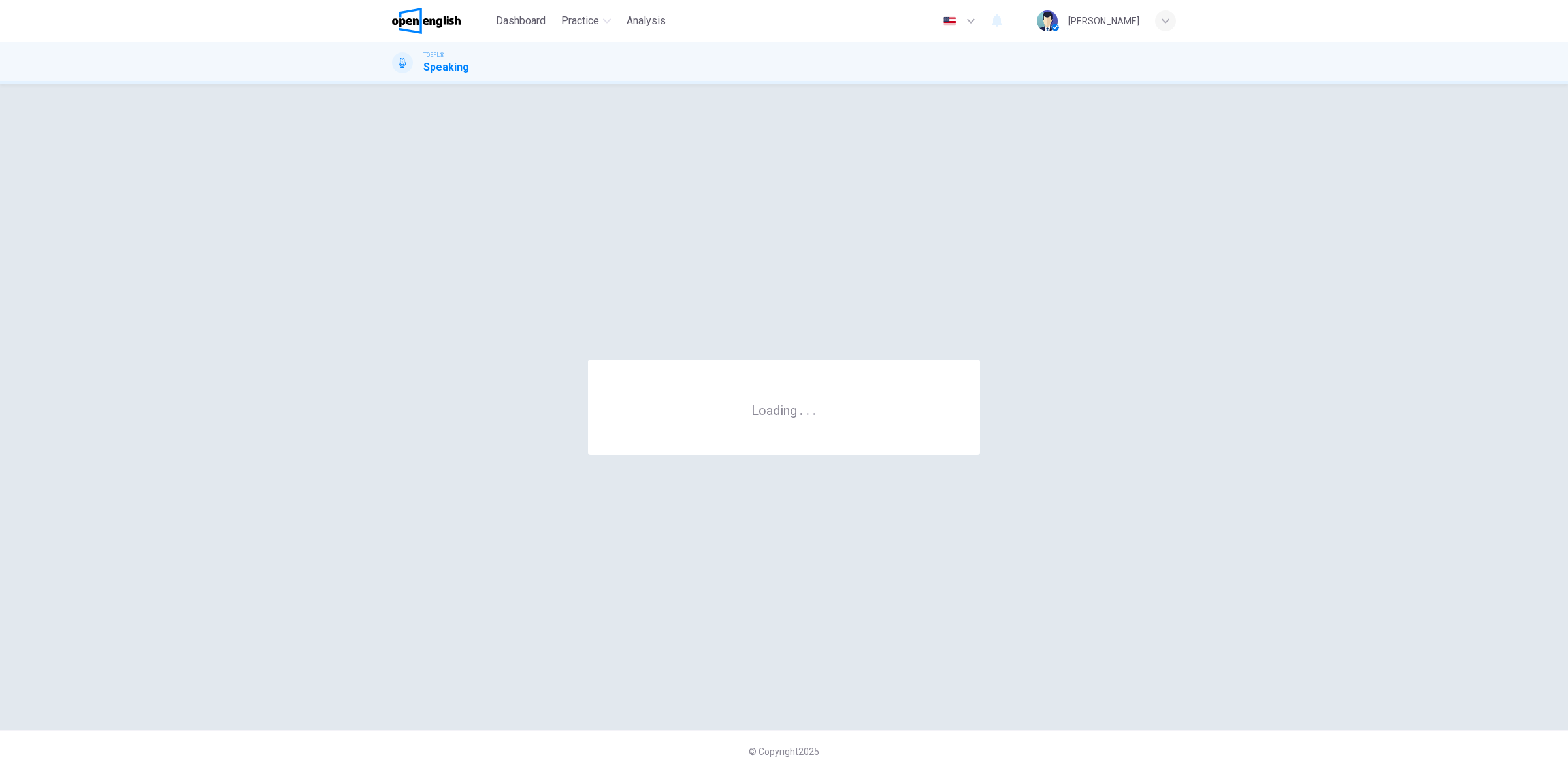
scroll to position [0, 0]
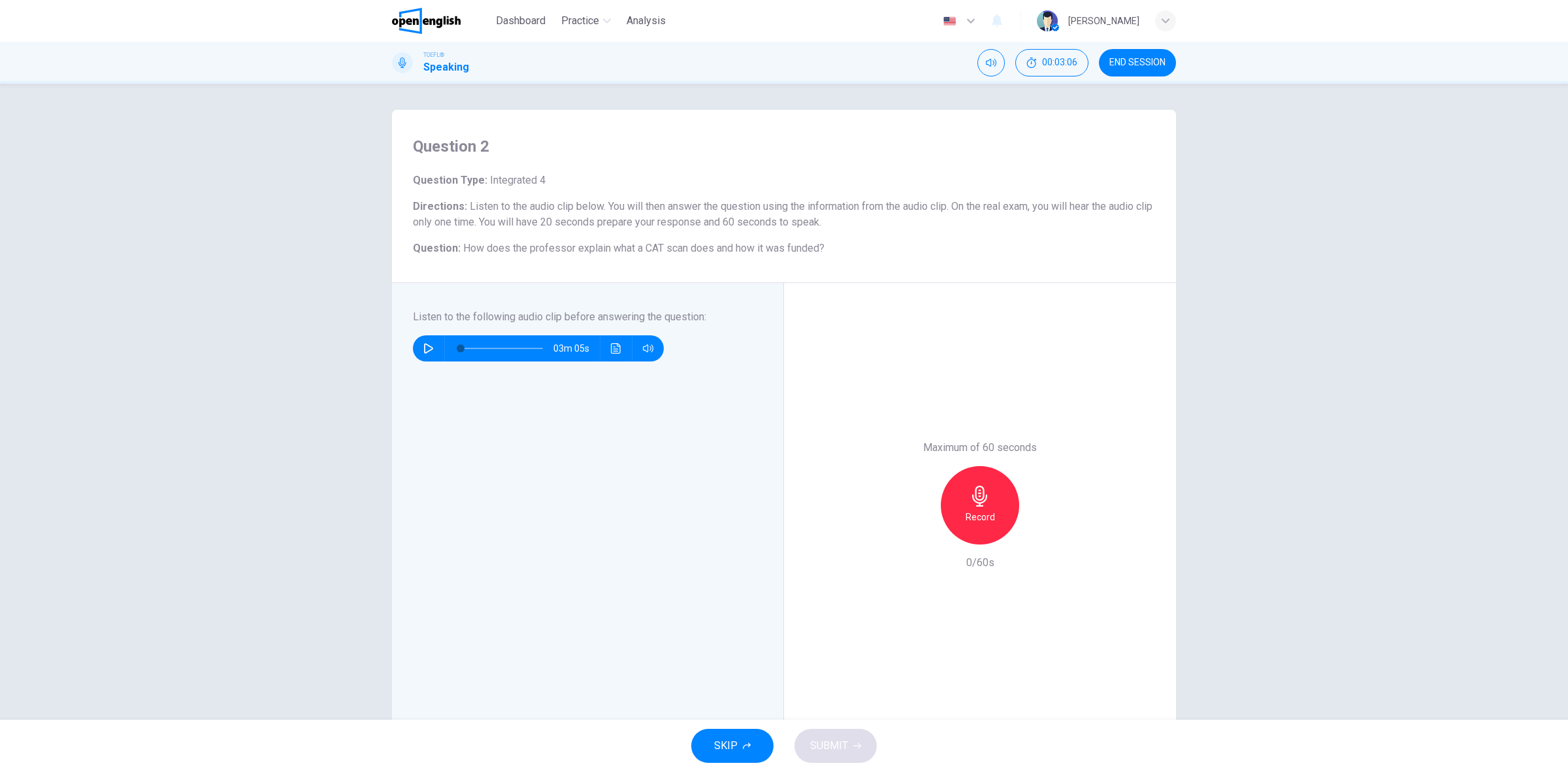
drag, startPoint x: 638, startPoint y: 248, endPoint x: 755, endPoint y: 252, distance: 117.1
click at [755, 252] on span "How does the professor explain what a CAT scan does and how it was funded?" at bounding box center [644, 248] width 361 height 13
drag, startPoint x: 422, startPoint y: 340, endPoint x: 428, endPoint y: 322, distance: 19.0
click at [422, 337] on button "button" at bounding box center [429, 348] width 21 height 26
type input "*"
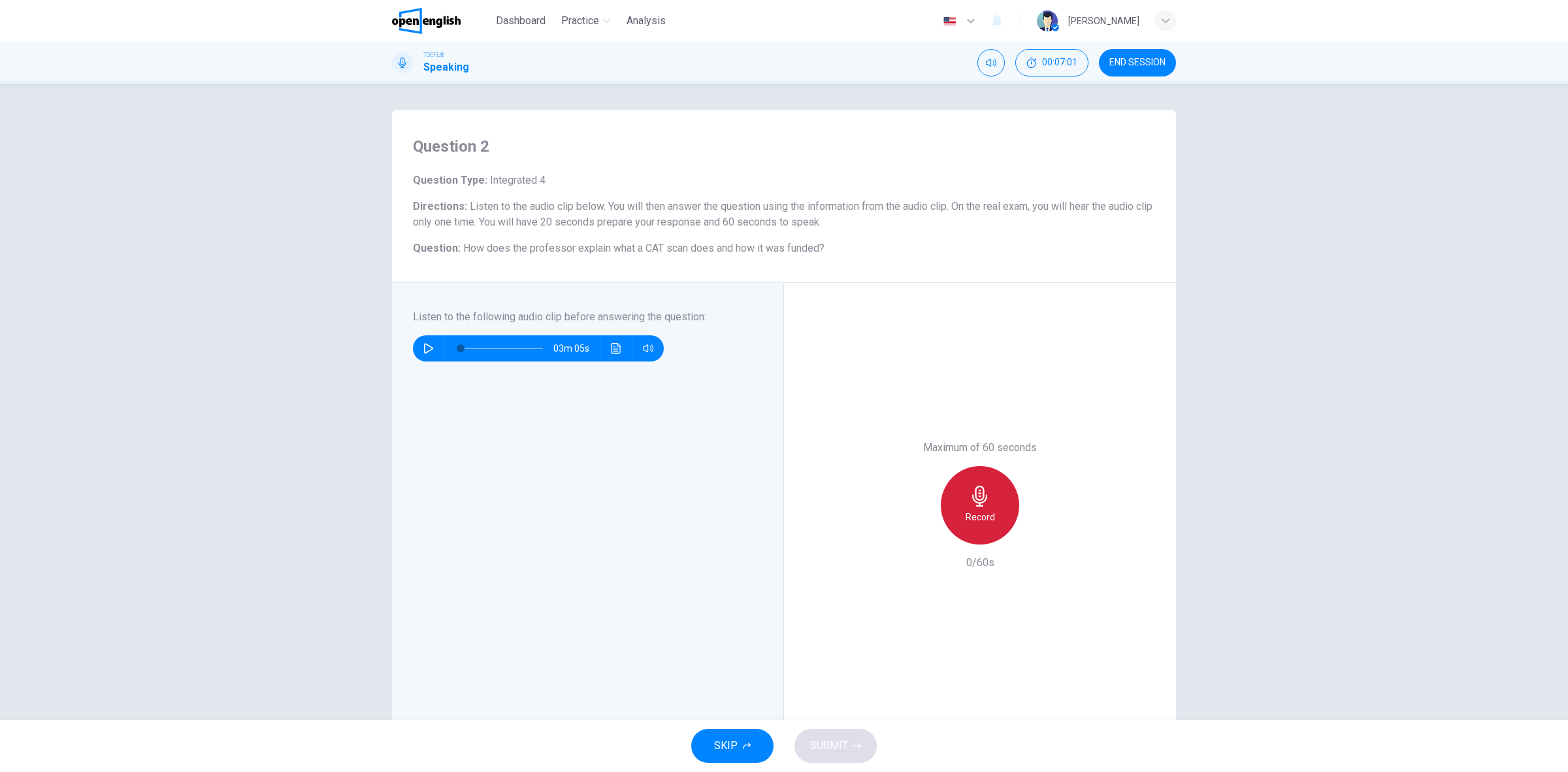
click at [982, 503] on icon "button" at bounding box center [980, 496] width 21 height 21
click at [846, 747] on span "SUBMIT" at bounding box center [829, 746] width 38 height 18
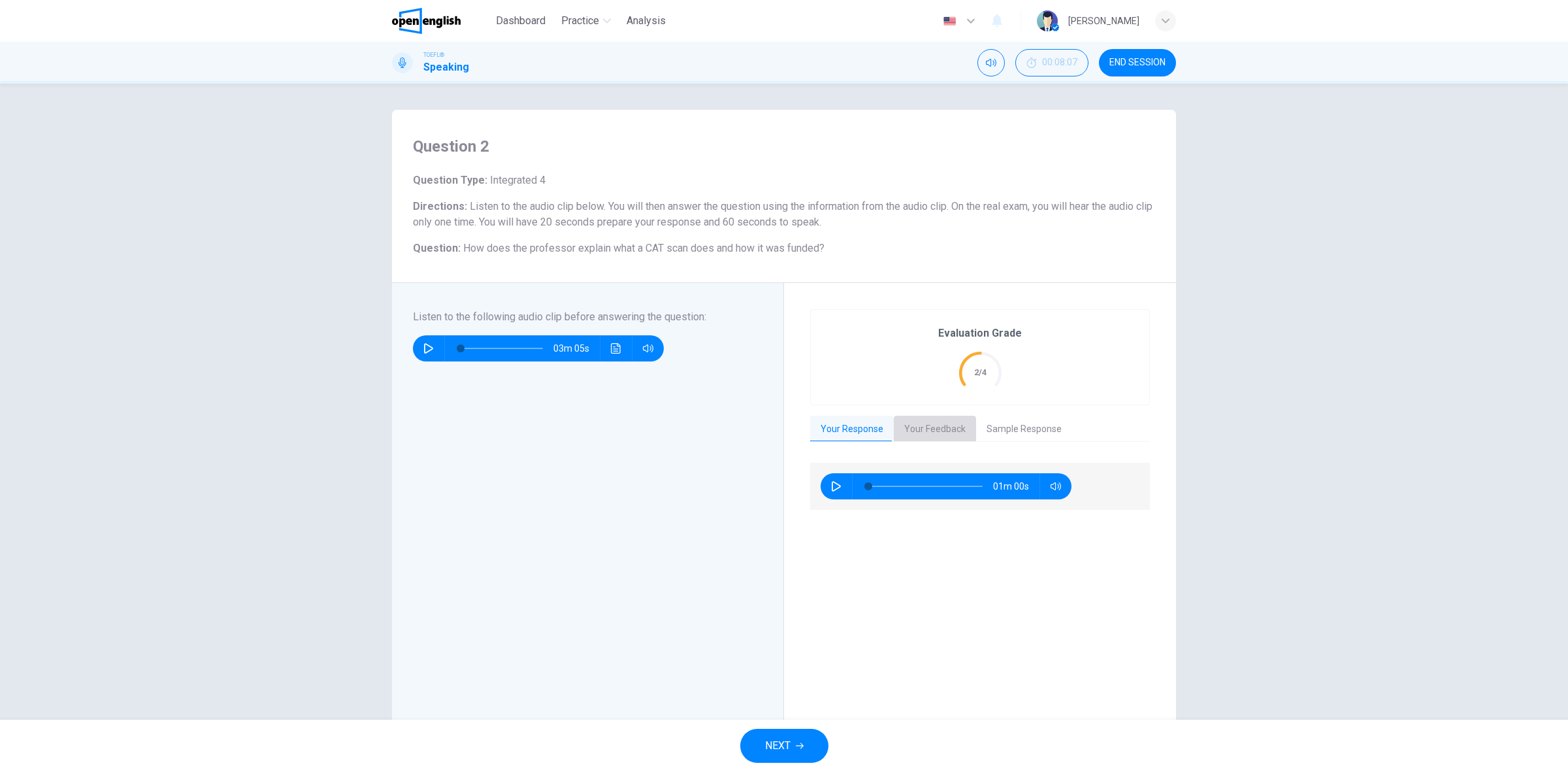
drag, startPoint x: 909, startPoint y: 439, endPoint x: 904, endPoint y: 432, distance: 8.6
click at [909, 438] on button "Your Feedback" at bounding box center [934, 429] width 82 height 27
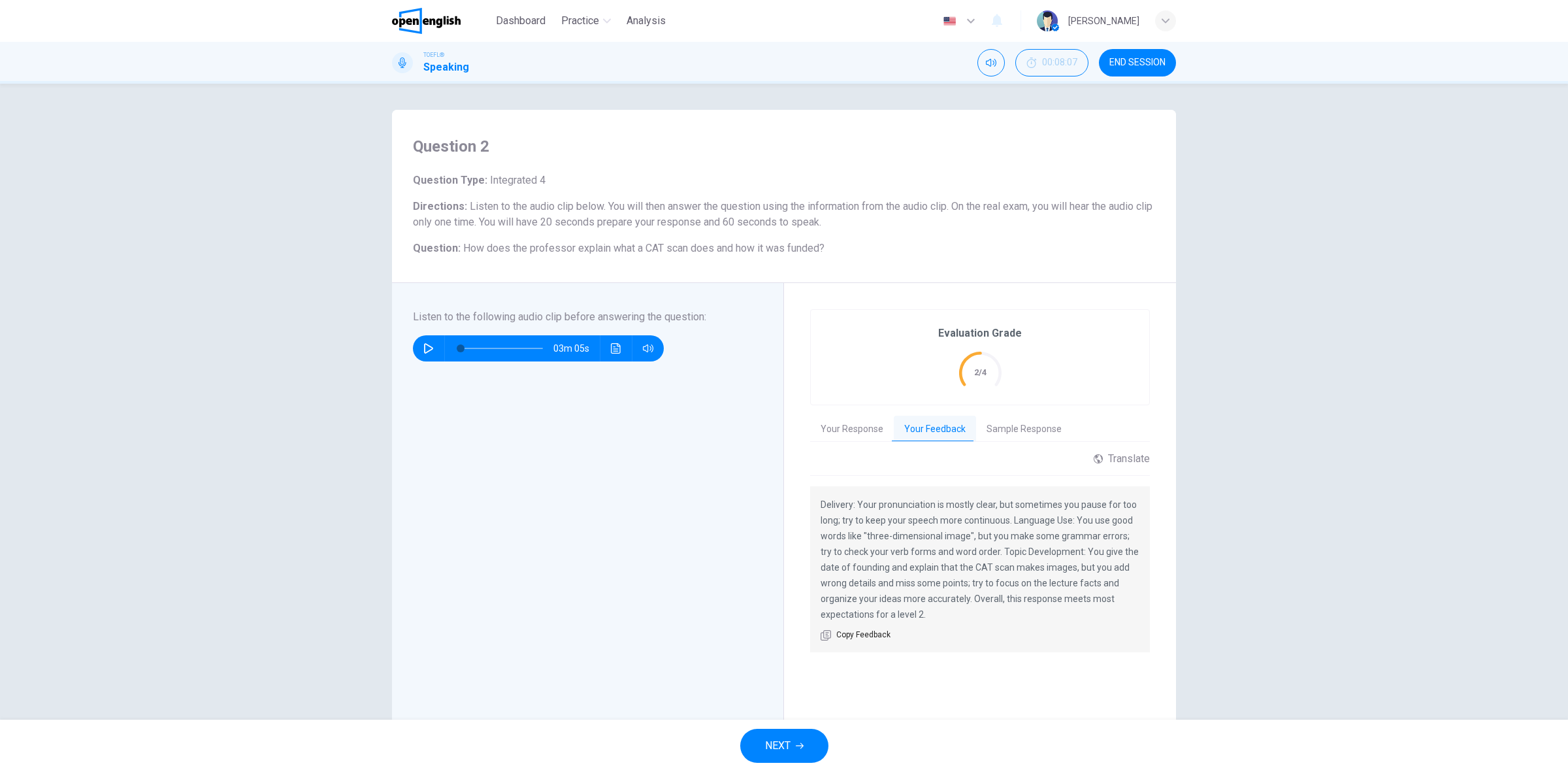
drag, startPoint x: 882, startPoint y: 536, endPoint x: 1049, endPoint y: 538, distance: 167.0
click at [1049, 538] on p "Delivery: Your pronunciation is mostly clear, but sometimes you pause for too l…" at bounding box center [979, 560] width 319 height 126
click at [788, 735] on button "NEXT" at bounding box center [784, 746] width 88 height 34
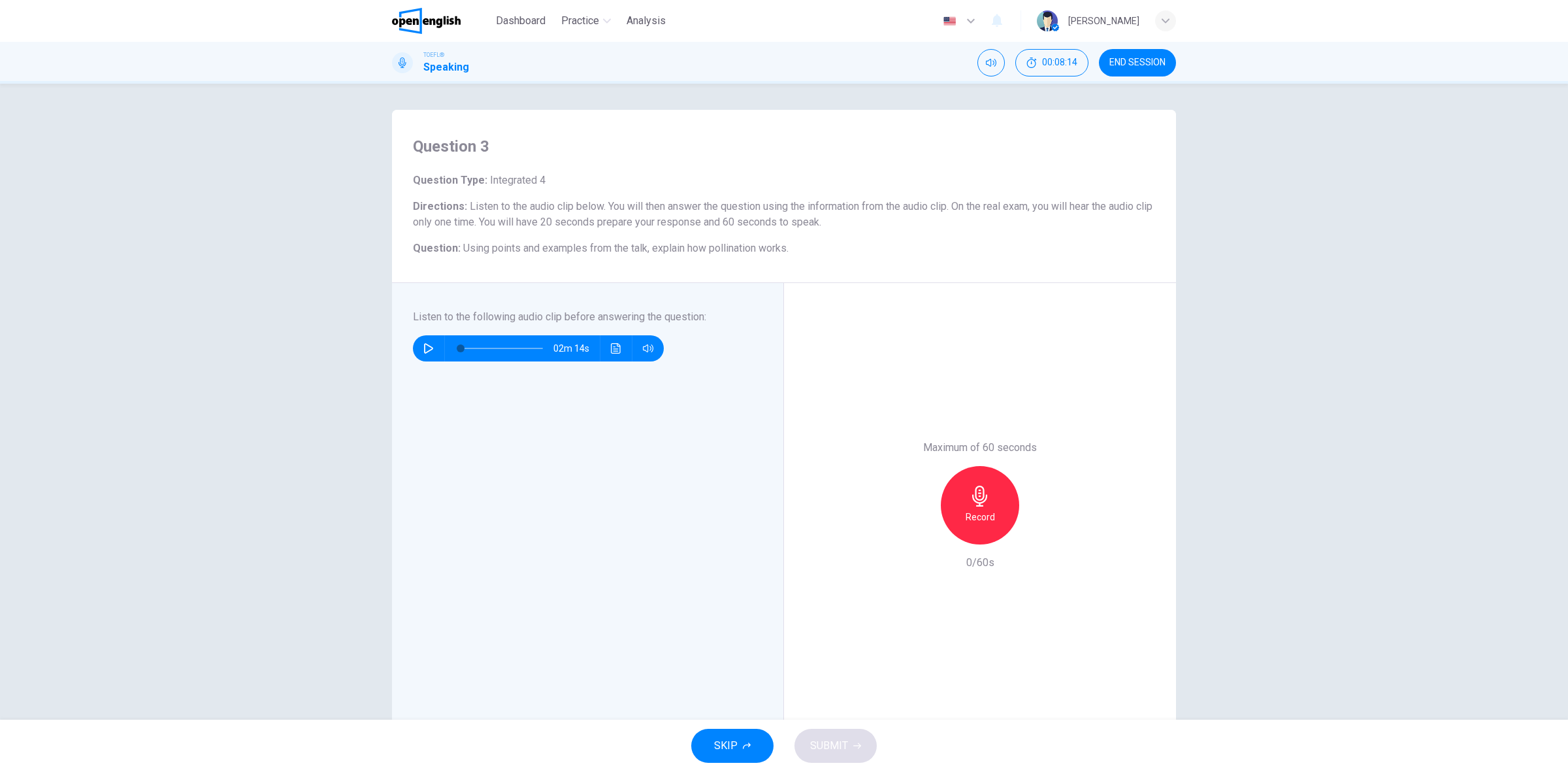
click at [424, 345] on icon "button" at bounding box center [428, 348] width 9 height 10
type input "*"
click at [963, 501] on div "Record" at bounding box center [980, 505] width 79 height 79
click at [864, 727] on div "SKIP SUBMIT" at bounding box center [784, 746] width 1568 height 53
click at [866, 732] on button "SUBMIT" at bounding box center [835, 746] width 82 height 34
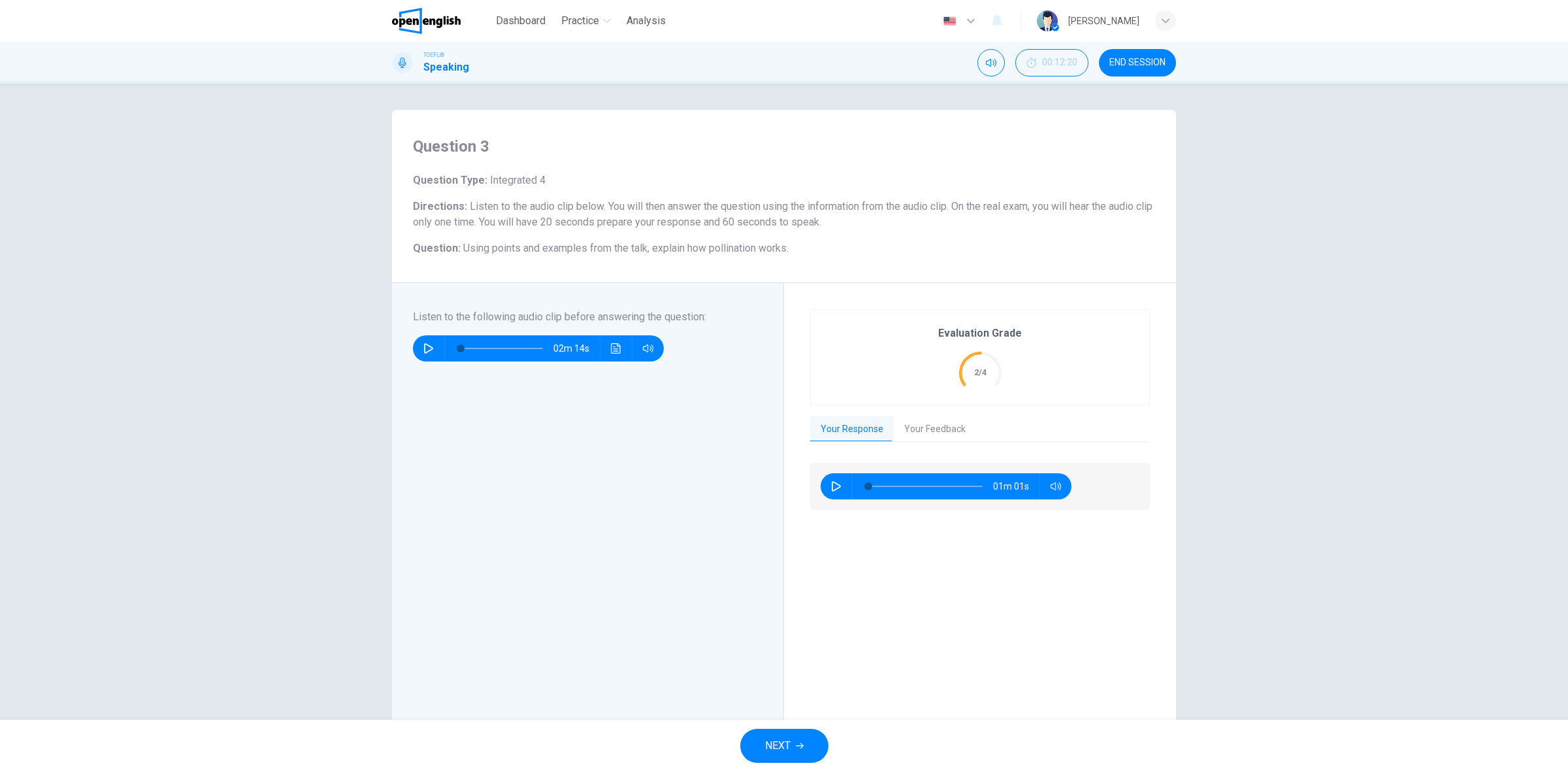
click at [919, 430] on button "Your Feedback" at bounding box center [934, 429] width 82 height 27
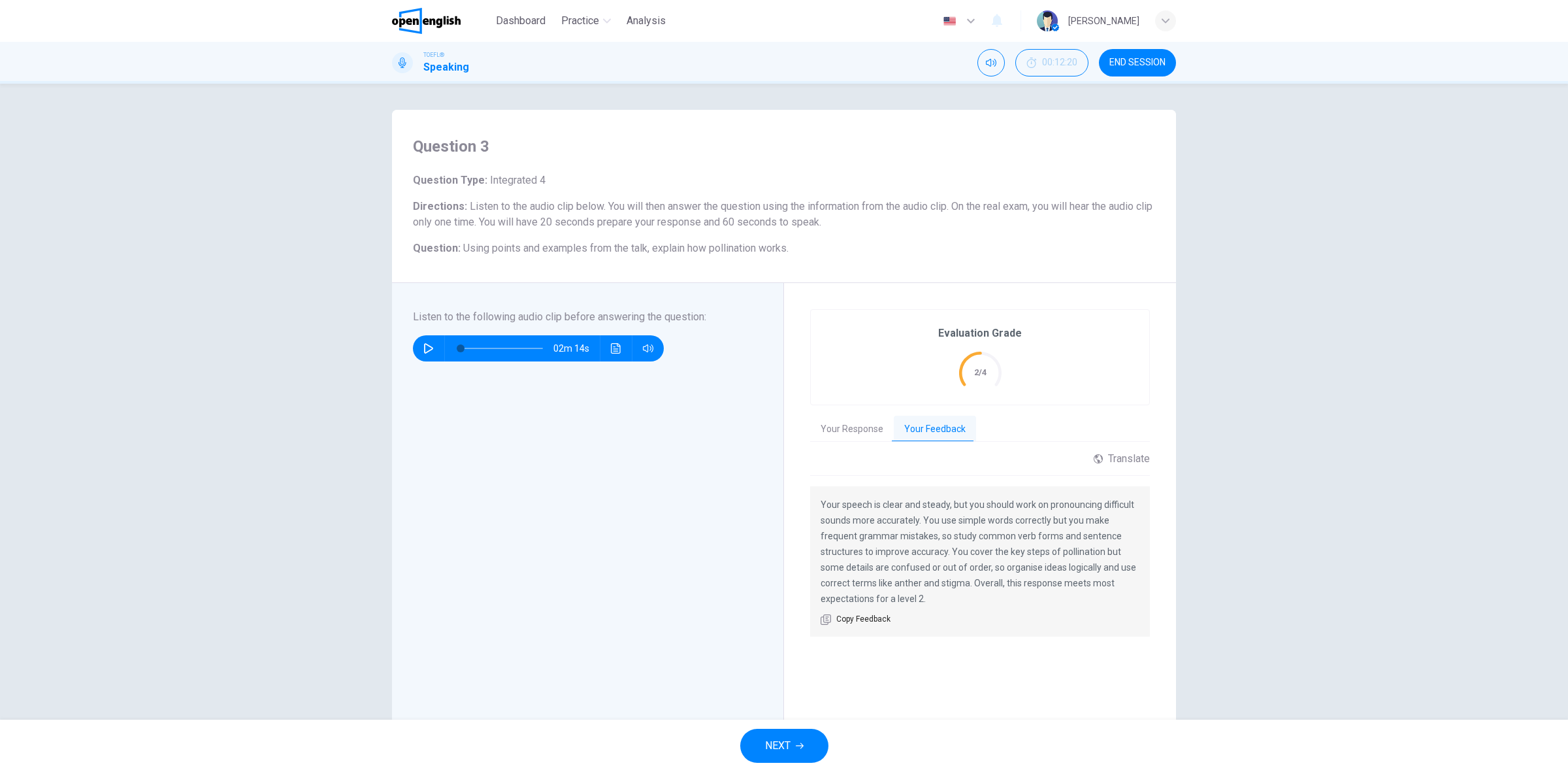
click at [846, 412] on div "Evaluation Grade 2/4 Your Response Your Feedback 01m 01s Translate ​ ​ Powered …" at bounding box center [979, 505] width 340 height 392
click at [830, 414] on div "Evaluation Grade 2/4 Your Response Your Feedback 01m 01s Translate ​ ​ Powered …" at bounding box center [979, 505] width 340 height 392
click at [827, 430] on button "Your Response" at bounding box center [851, 429] width 84 height 27
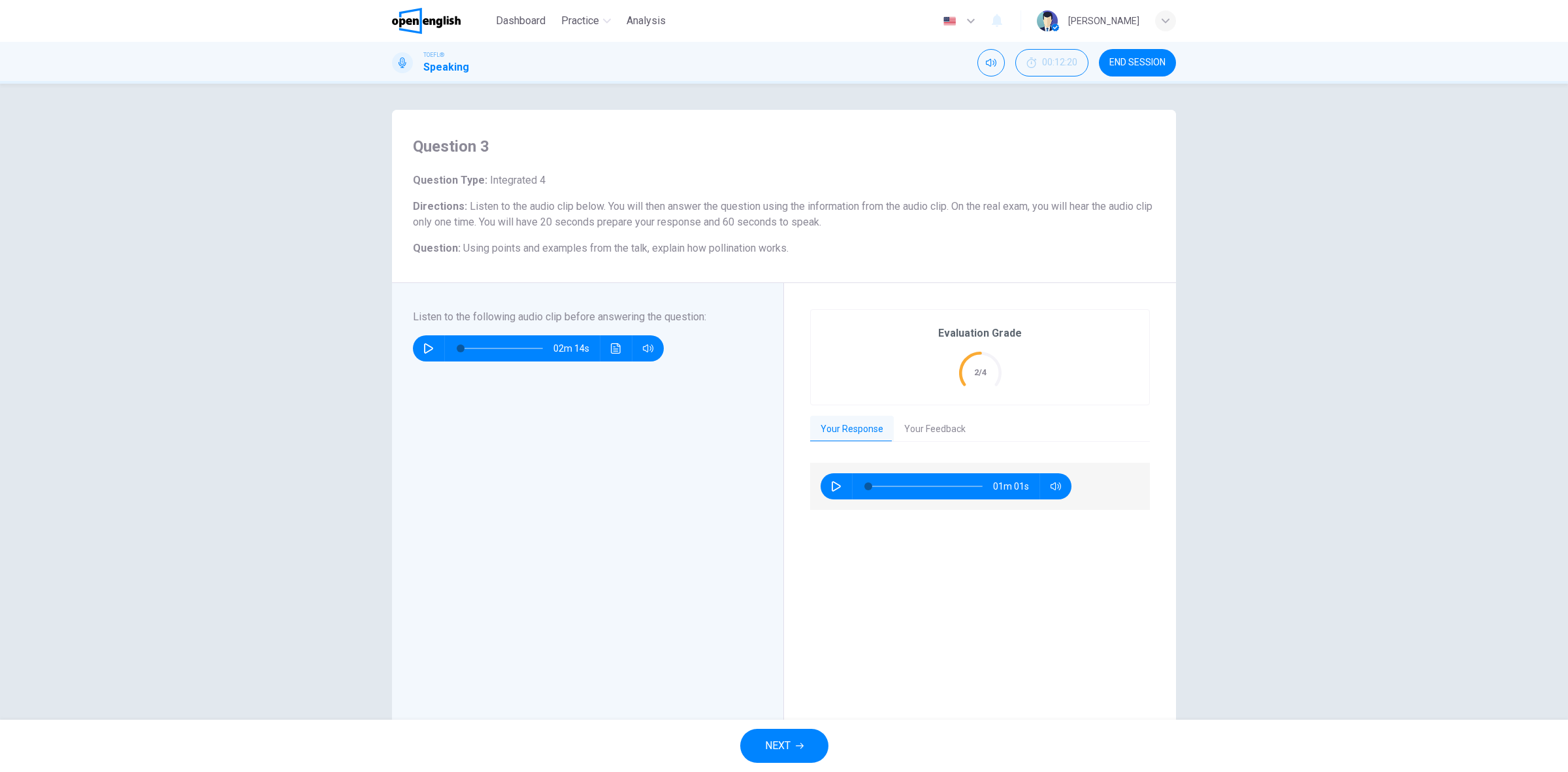
click at [831, 489] on icon "button" at bounding box center [836, 485] width 10 height 10
type input "*"
click at [772, 724] on div "NEXT" at bounding box center [784, 746] width 1568 height 53
click at [774, 737] on span "NEXT" at bounding box center [778, 746] width 25 height 18
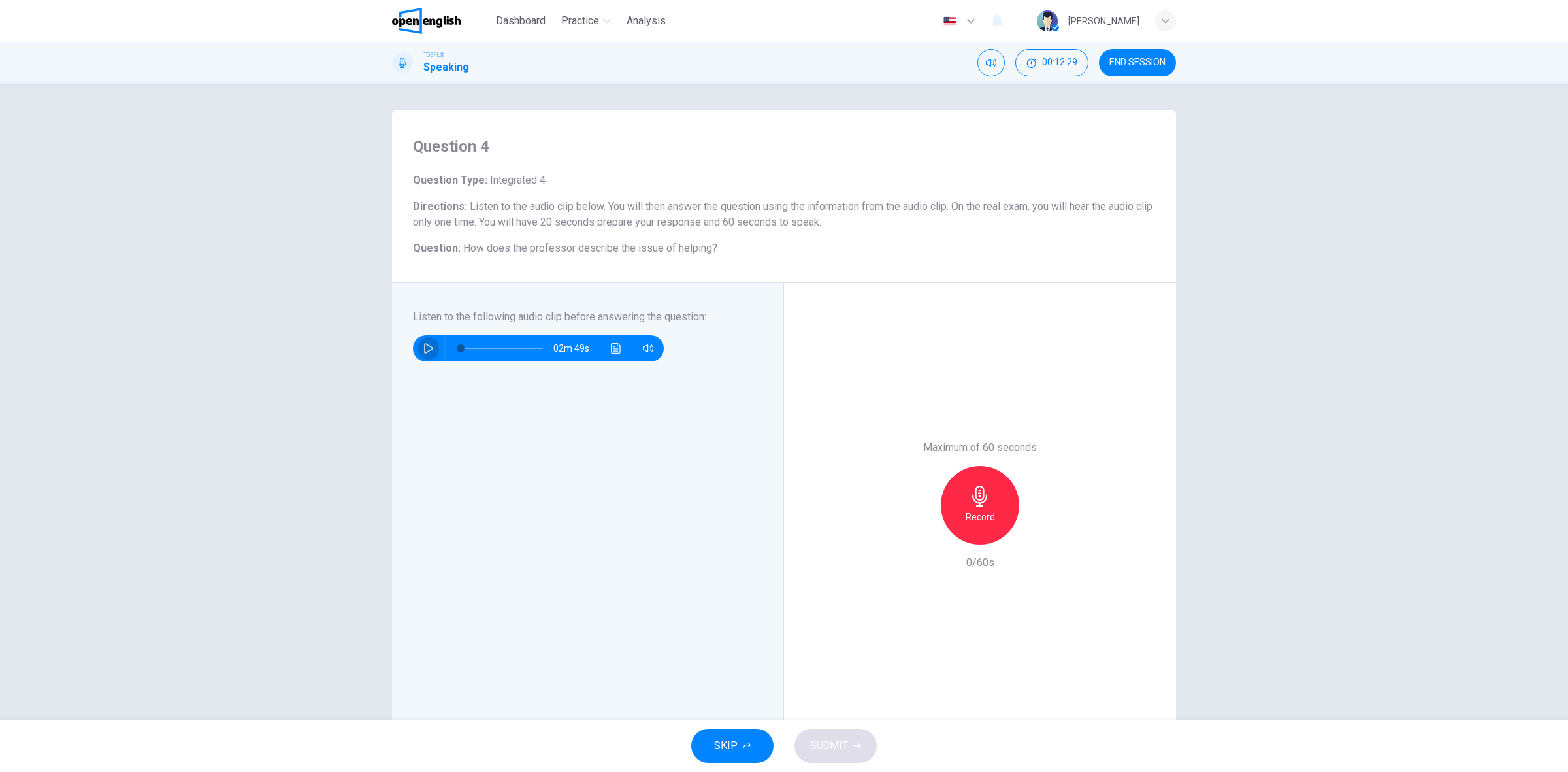
click at [432, 351] on button "button" at bounding box center [429, 348] width 21 height 26
type input "*"
click at [995, 505] on div "Record" at bounding box center [980, 505] width 79 height 79
click at [859, 735] on button "SUBMIT" at bounding box center [835, 746] width 82 height 34
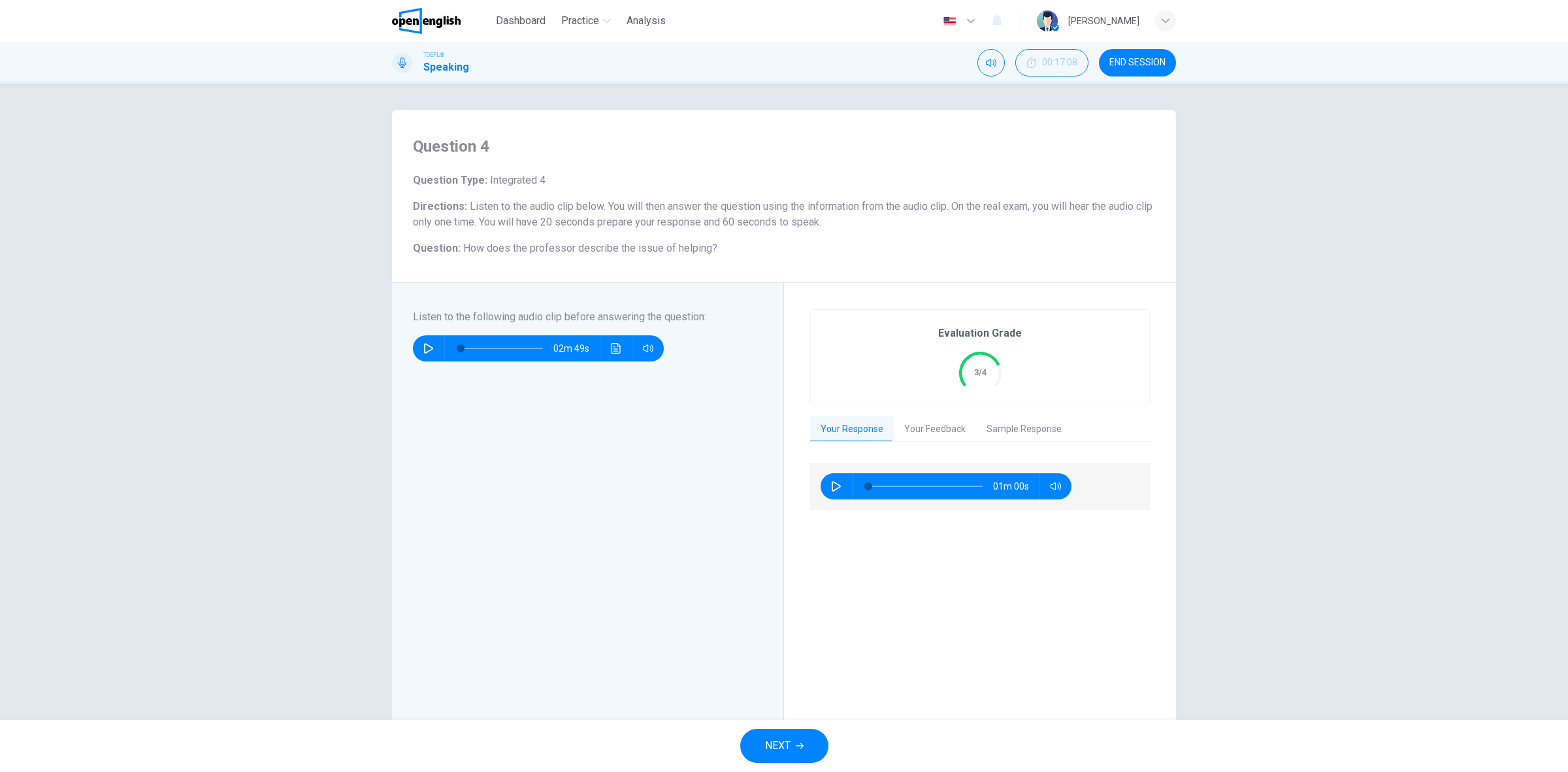
click at [836, 488] on icon "button" at bounding box center [836, 485] width 10 height 10
type input "*"
click at [909, 430] on button "Your Feedback" at bounding box center [934, 429] width 82 height 27
